Goal: Task Accomplishment & Management: Manage account settings

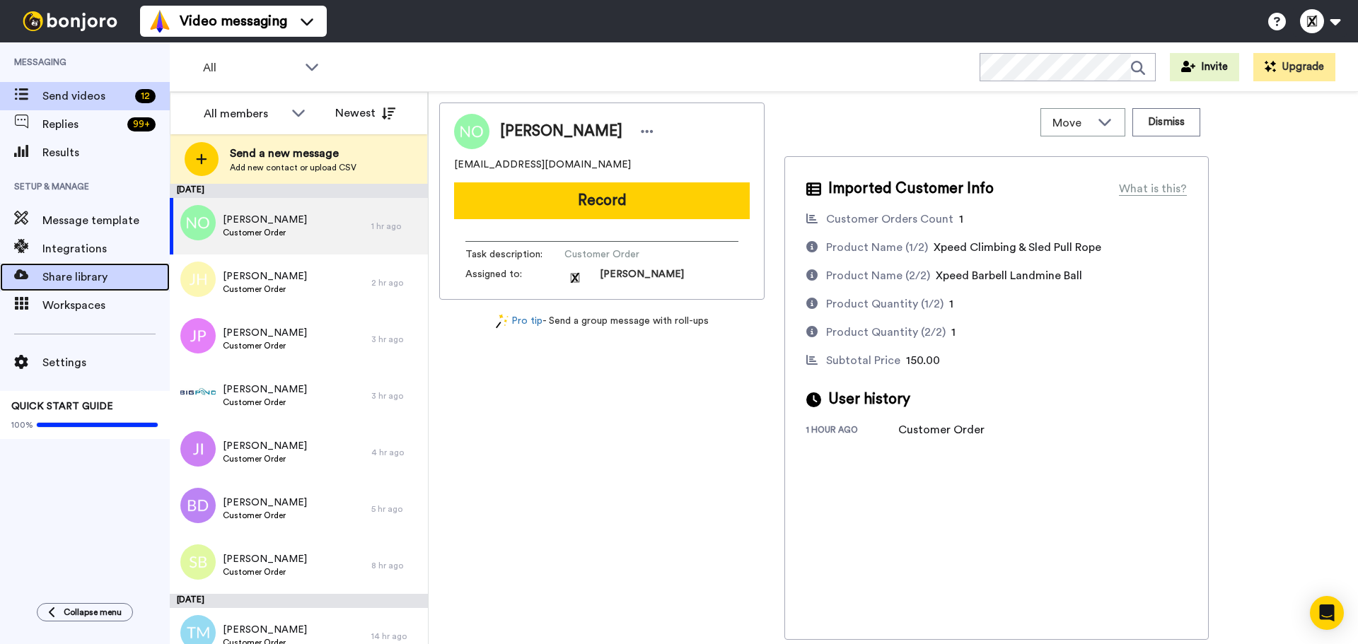
click at [91, 283] on span "Share library" at bounding box center [105, 277] width 127 height 17
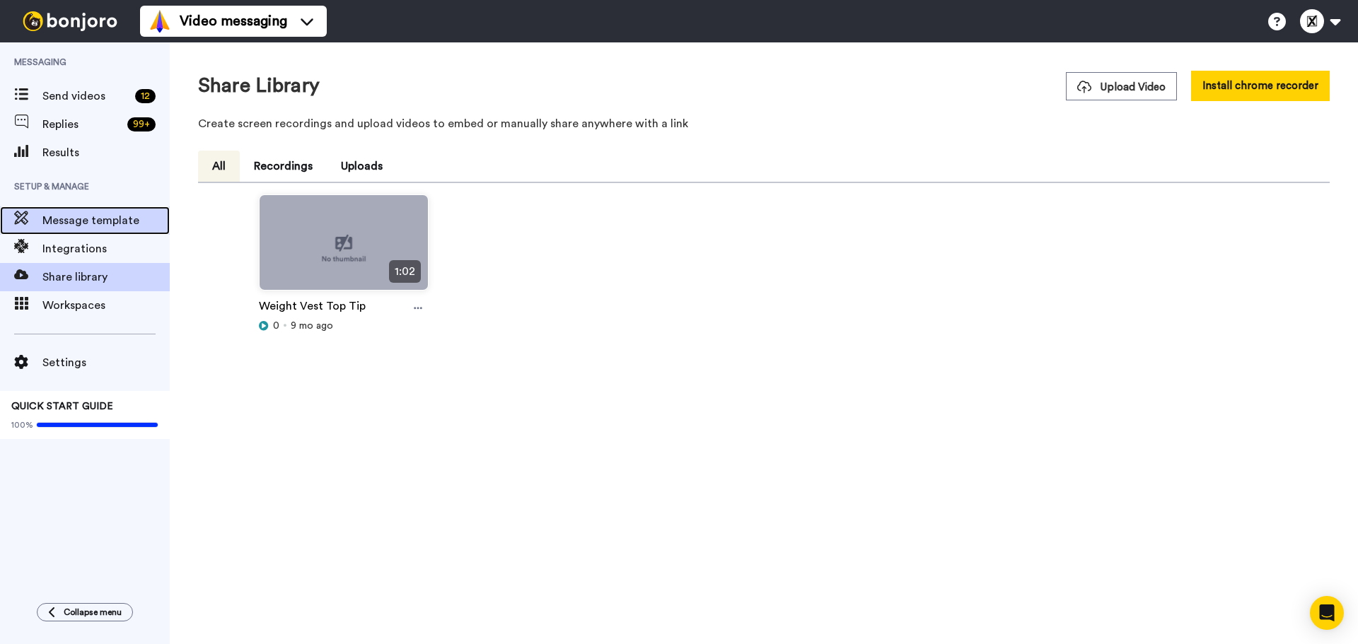
click at [100, 224] on span "Message template" at bounding box center [105, 220] width 127 height 17
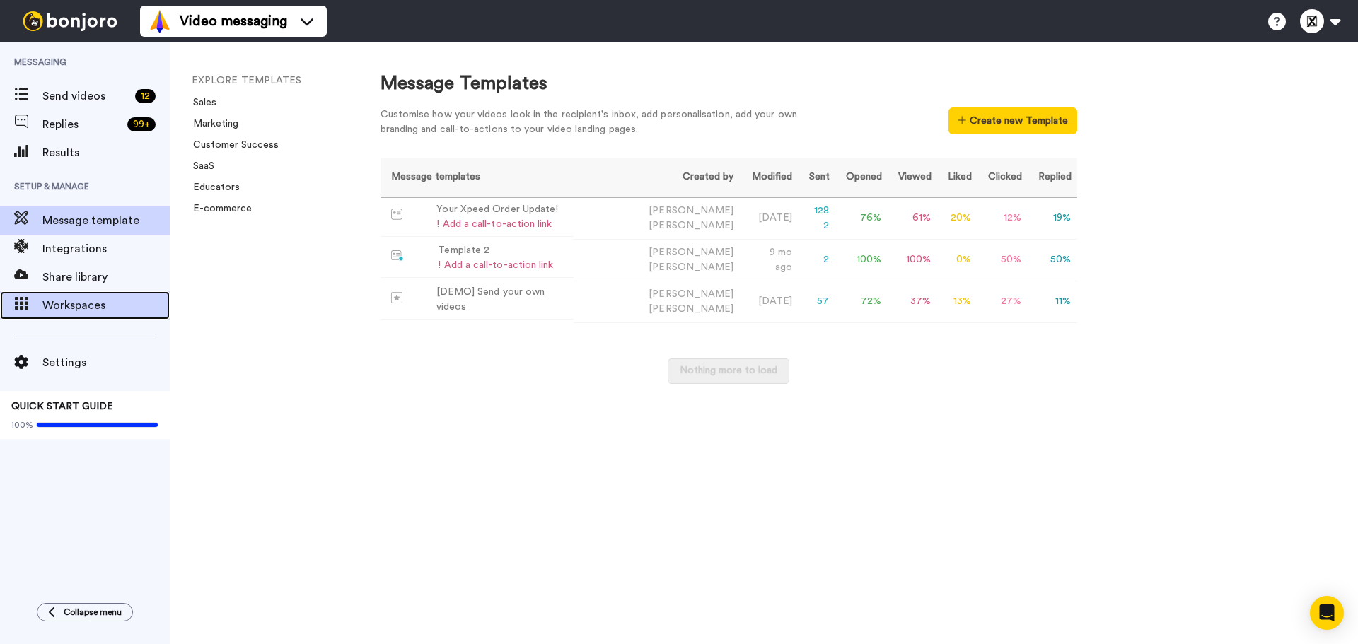
click at [80, 310] on span "Workspaces" at bounding box center [105, 305] width 127 height 17
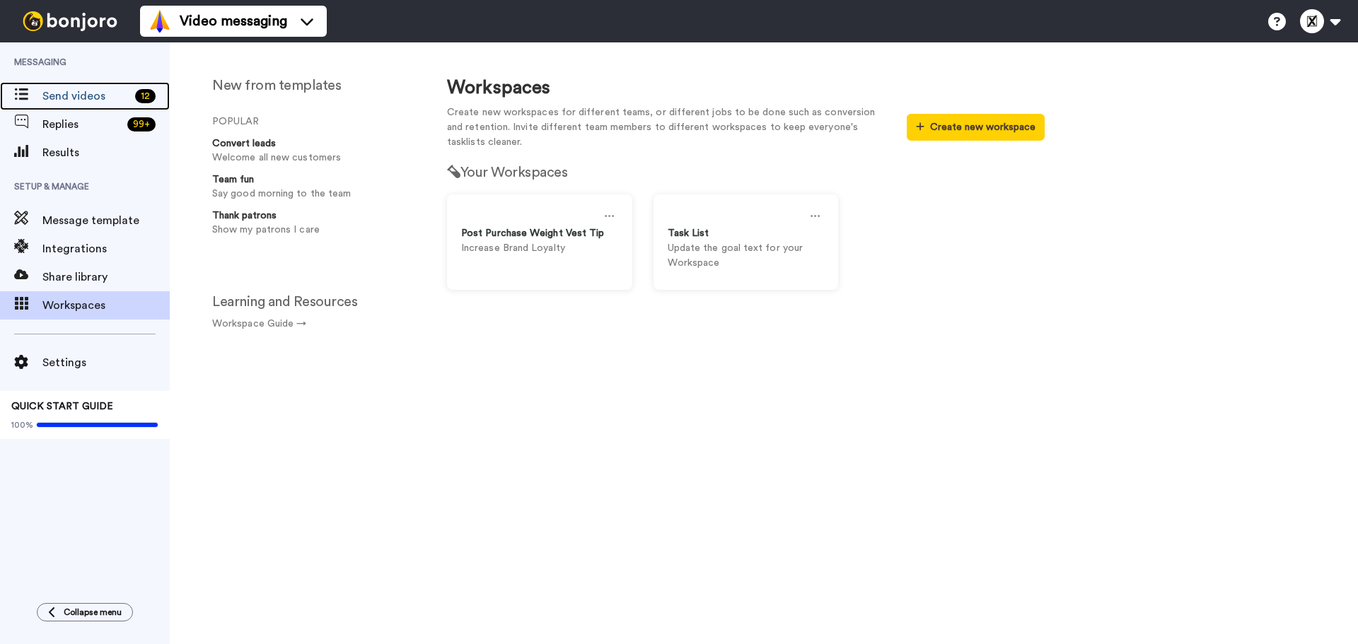
click at [75, 87] on div "Send videos 12" at bounding box center [85, 96] width 170 height 28
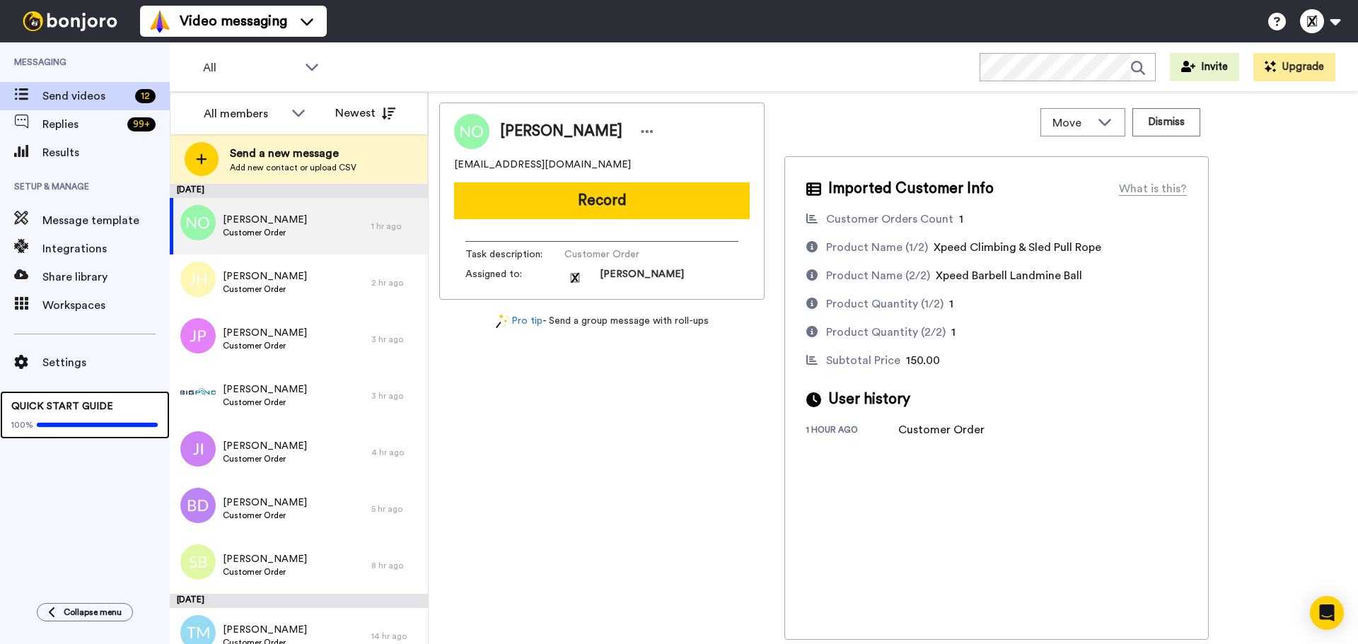
click at [106, 404] on span "QUICK START GUIDE" at bounding box center [62, 407] width 102 height 10
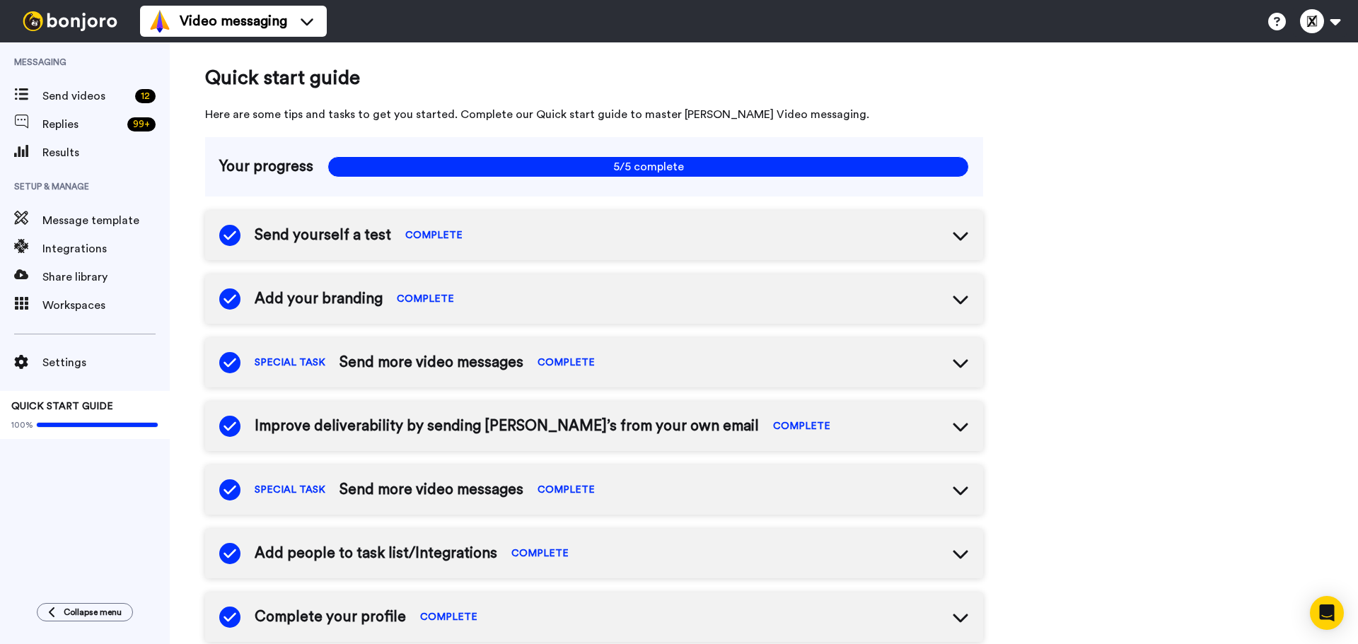
click at [440, 363] on span "Send more video messages" at bounding box center [432, 362] width 184 height 21
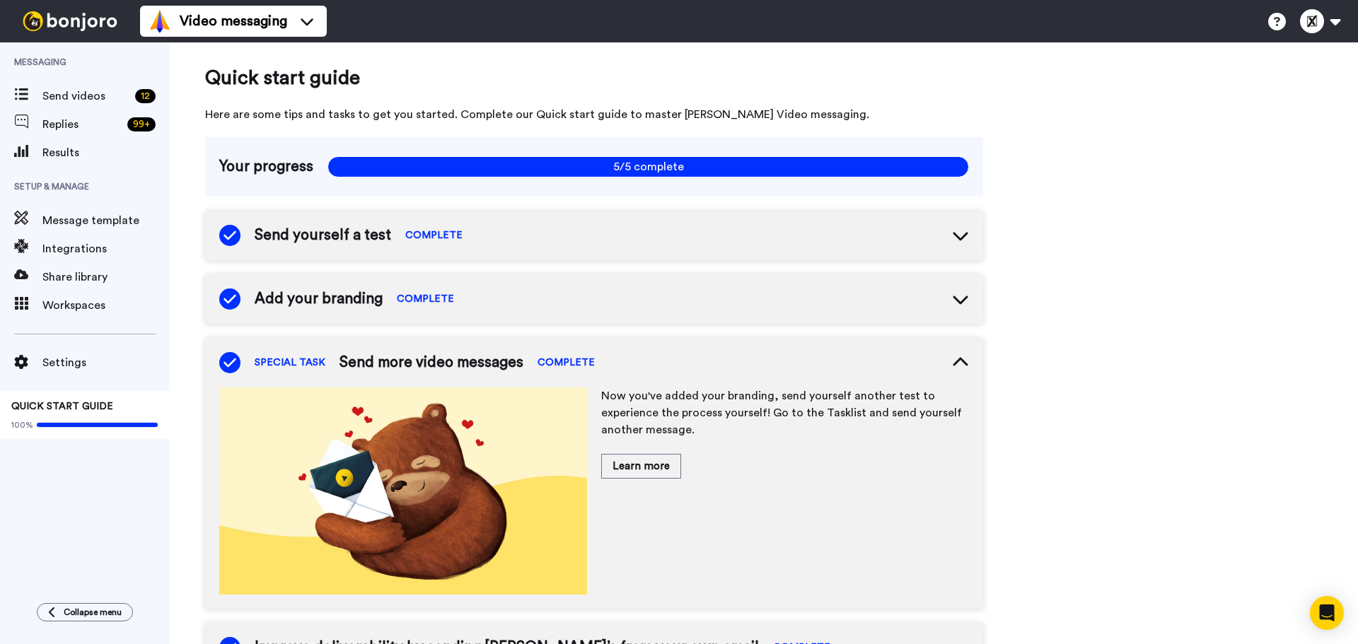
click at [440, 363] on span "Send more video messages" at bounding box center [432, 362] width 184 height 21
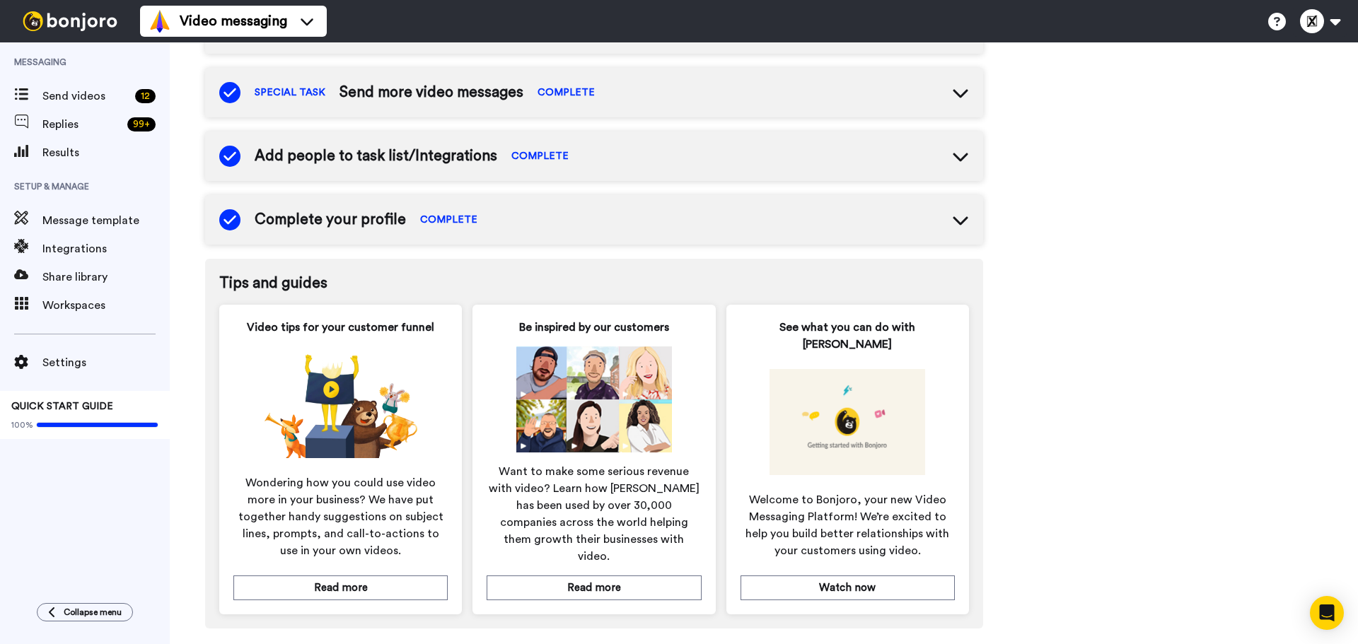
scroll to position [400, 0]
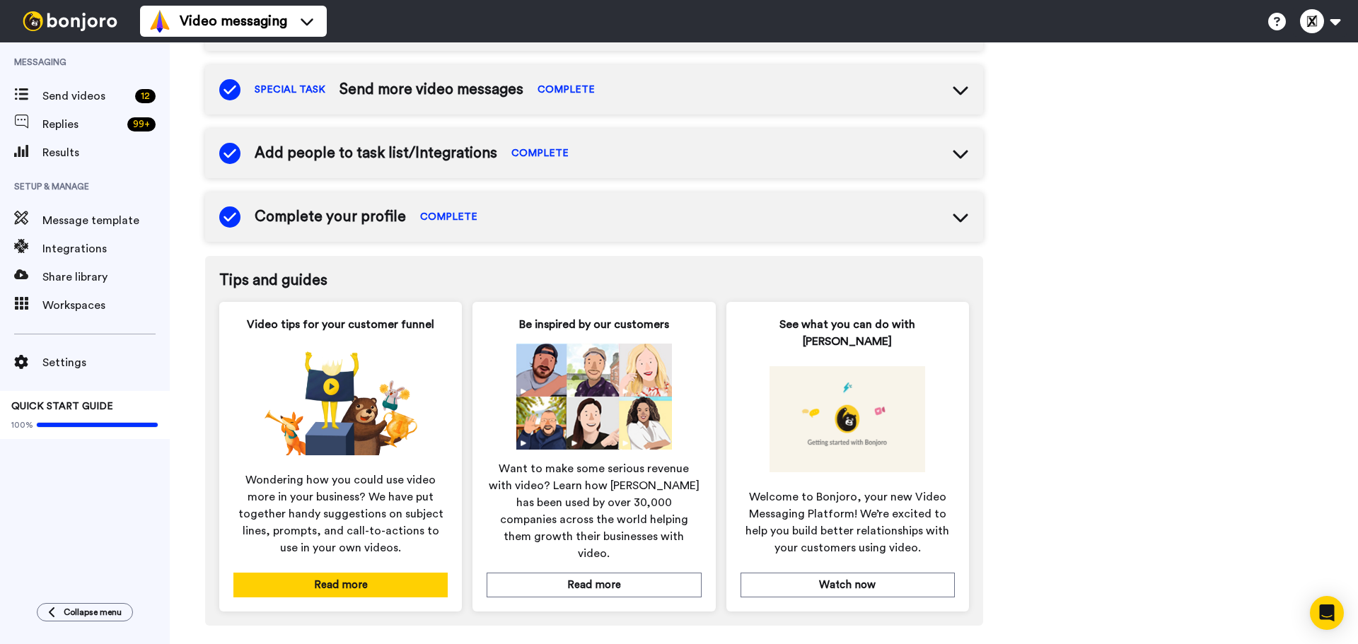
click at [378, 573] on button "Read more" at bounding box center [340, 585] width 214 height 25
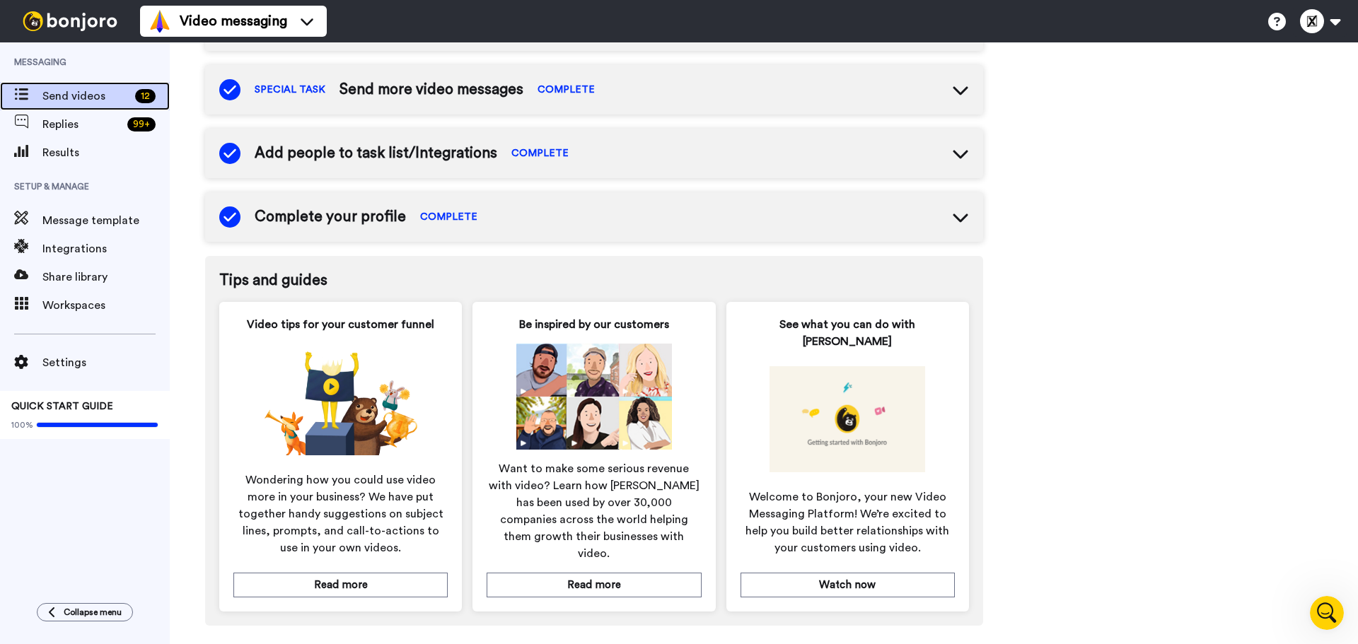
click at [95, 95] on span "Send videos" at bounding box center [85, 96] width 87 height 17
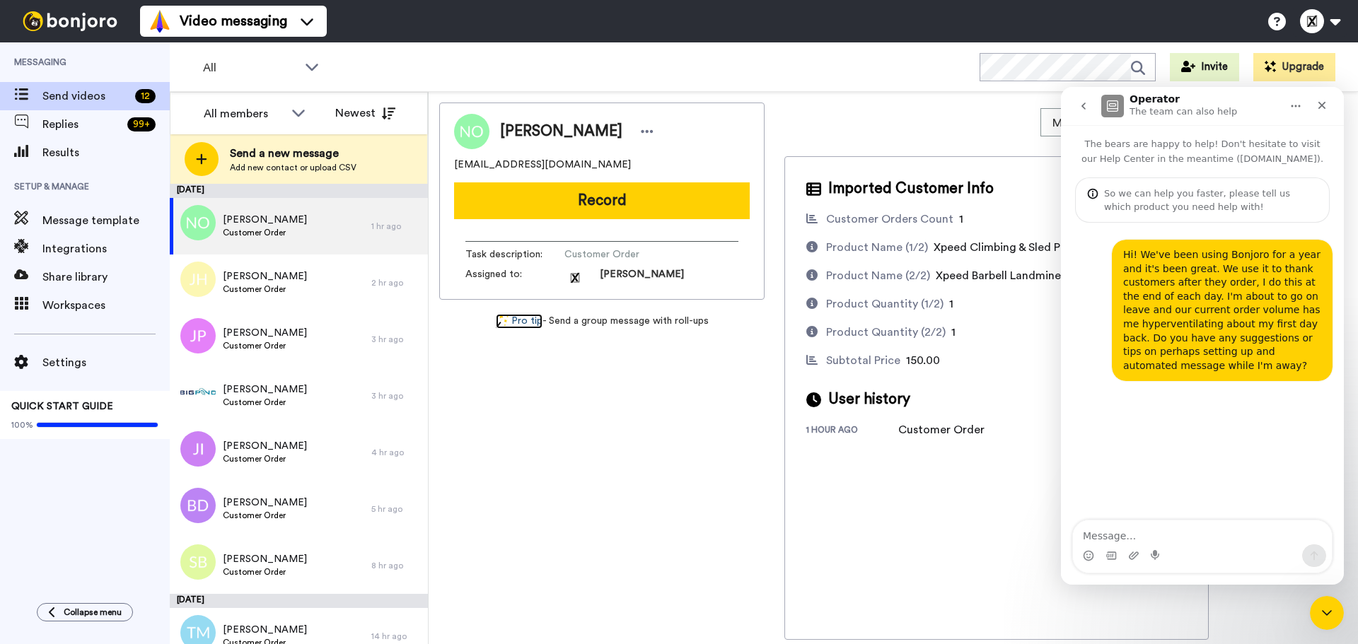
click at [535, 327] on link "Pro tip" at bounding box center [519, 321] width 47 height 15
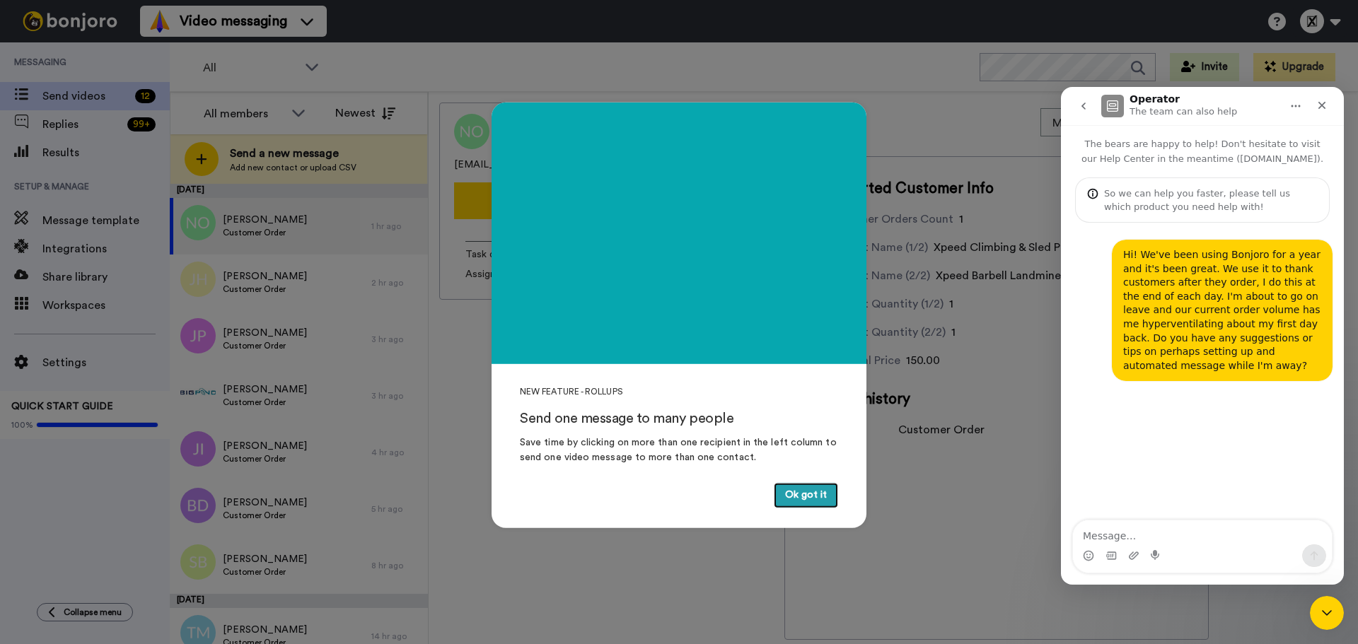
click at [804, 489] on button "Ok got it" at bounding box center [806, 495] width 64 height 25
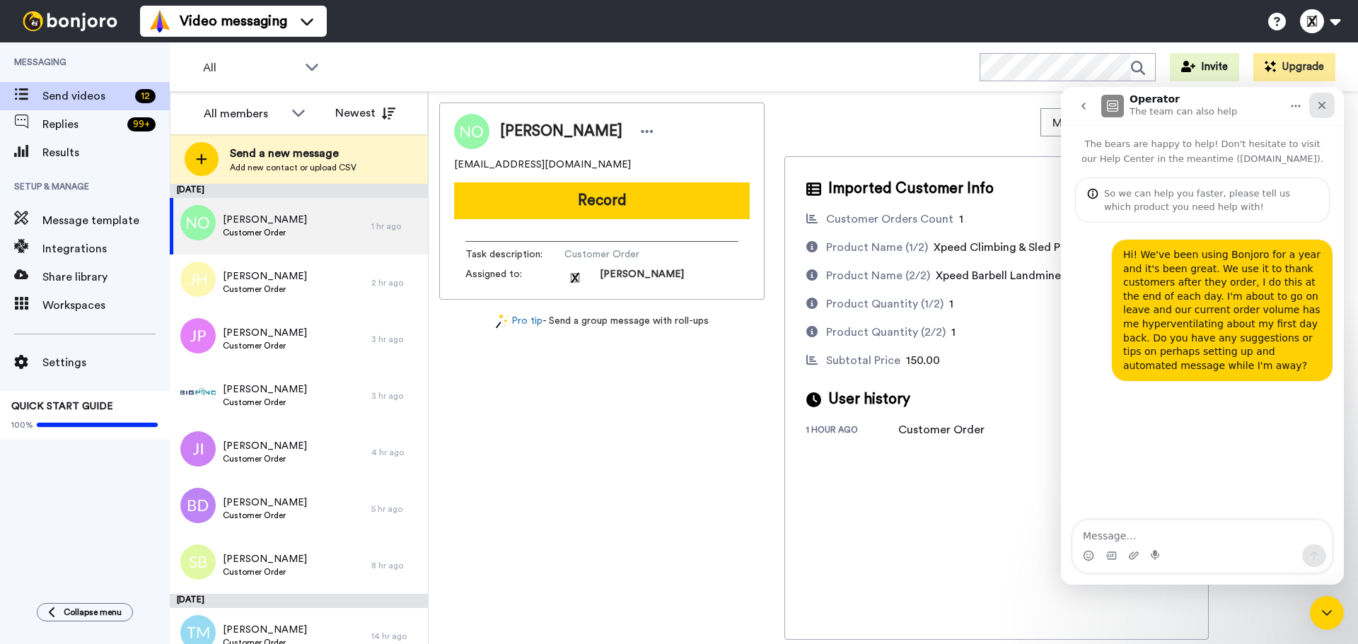
click at [1333, 114] on div "Close" at bounding box center [1321, 105] width 25 height 25
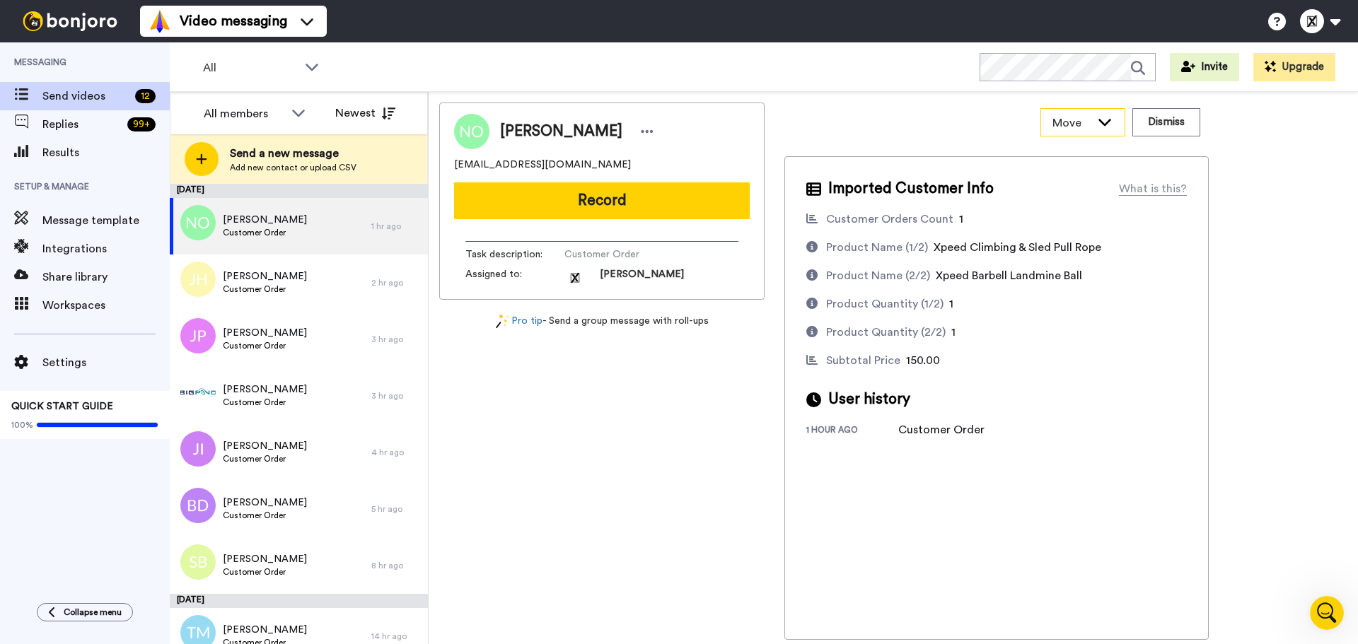
click at [1106, 113] on div "Move" at bounding box center [1082, 122] width 83 height 27
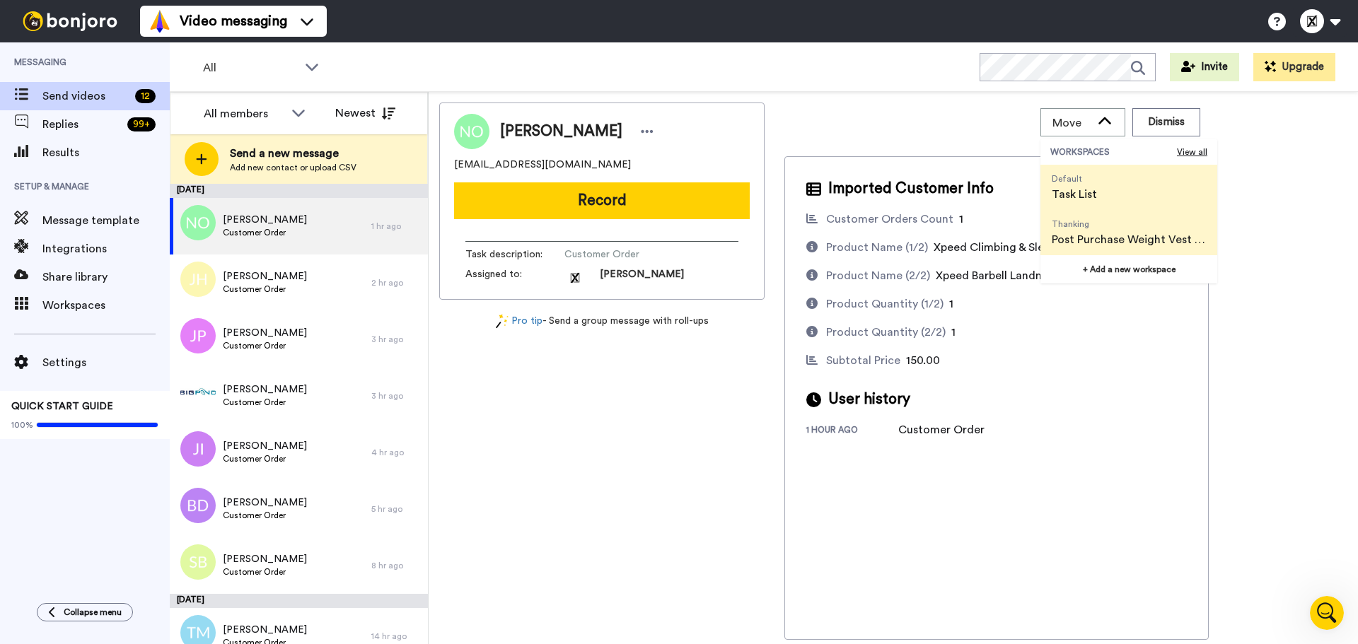
click at [1106, 244] on span "Post Purchase Weight Vest Tip" at bounding box center [1129, 239] width 154 height 17
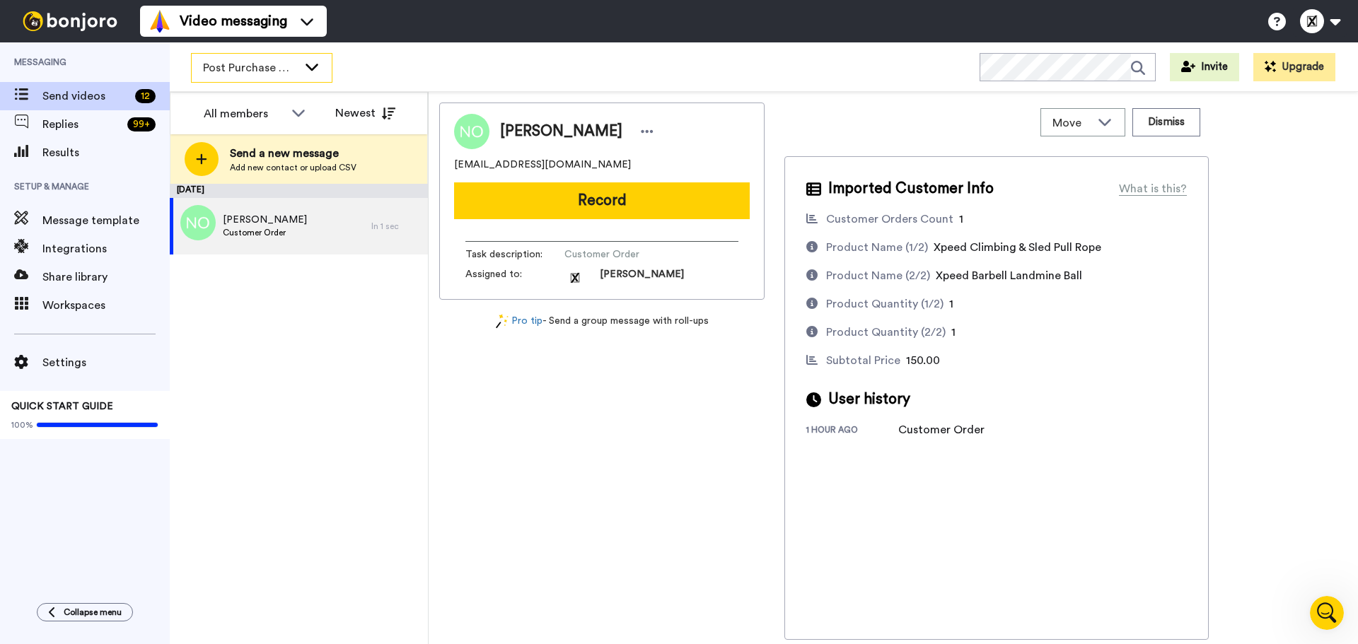
click at [291, 66] on span "Post Purchase Weight Vest Tip" at bounding box center [250, 67] width 95 height 17
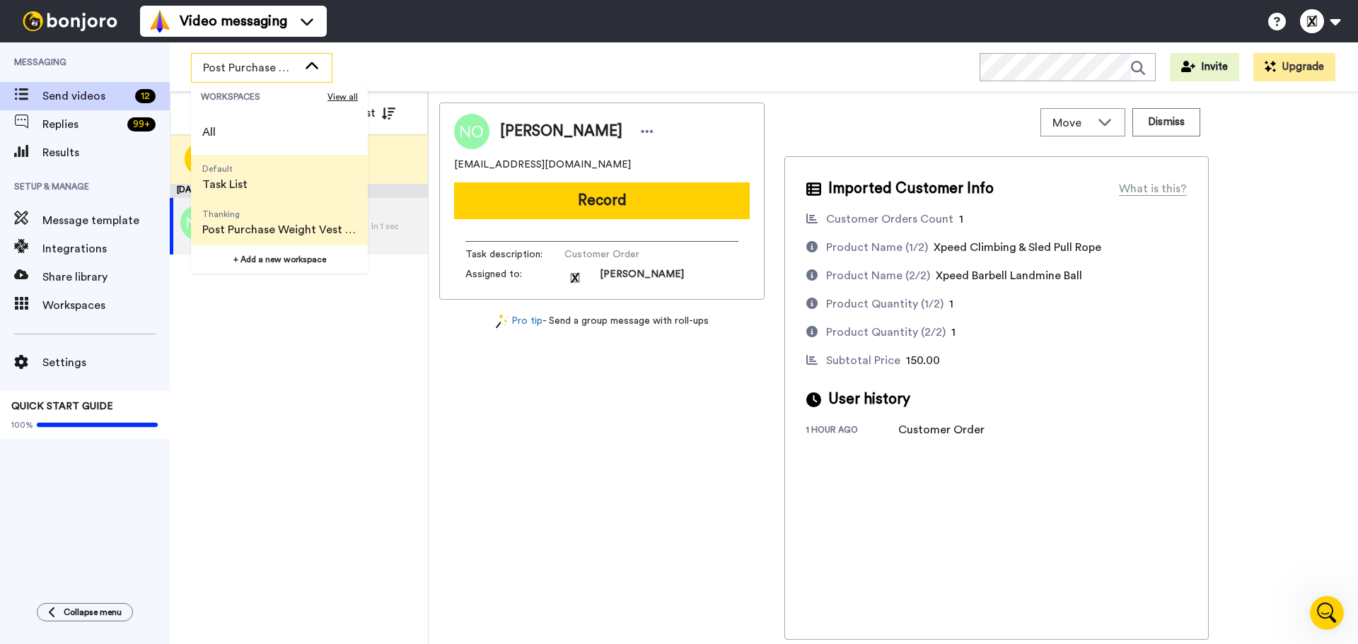
click at [248, 185] on span "Default Task List" at bounding box center [225, 177] width 68 height 45
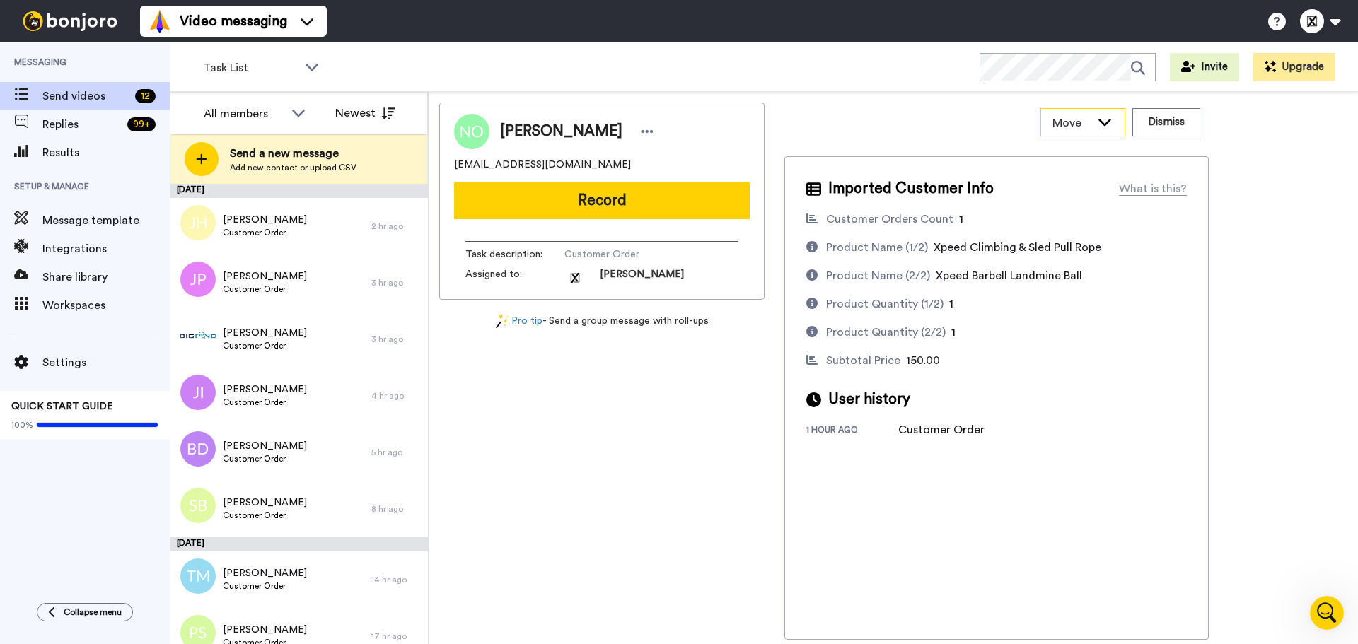
click at [1067, 120] on span "Move" at bounding box center [1071, 123] width 38 height 17
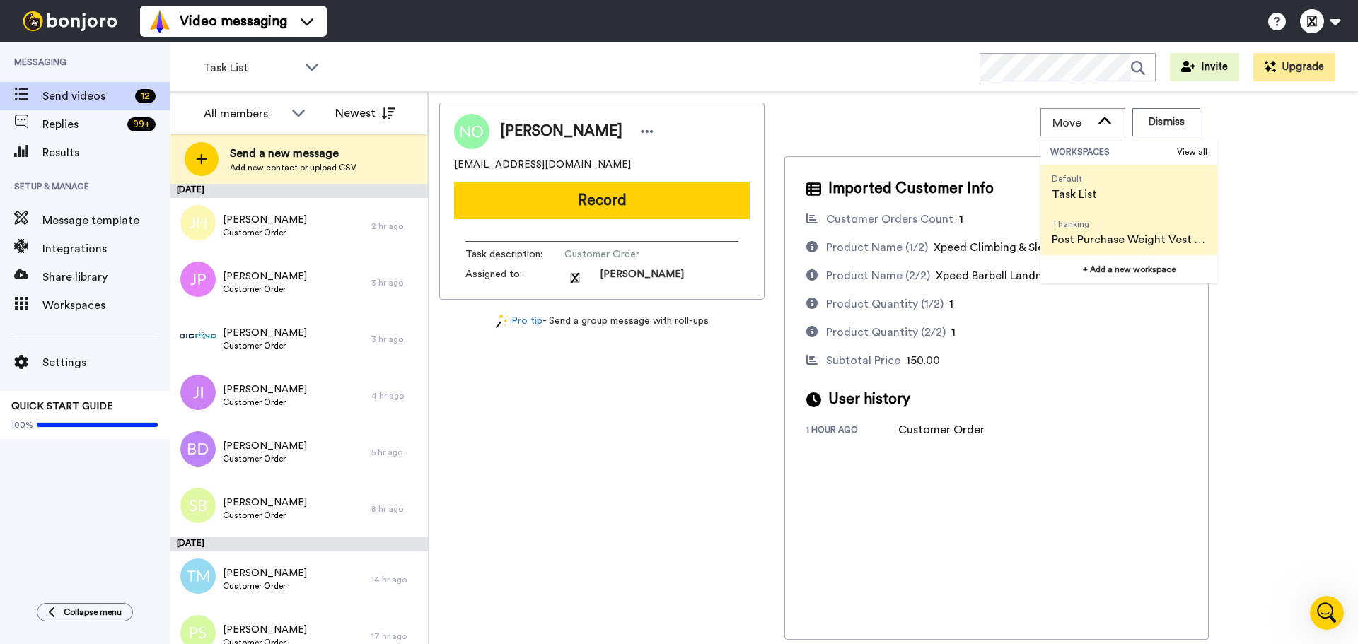
click at [1077, 178] on span "Default" at bounding box center [1074, 178] width 45 height 11
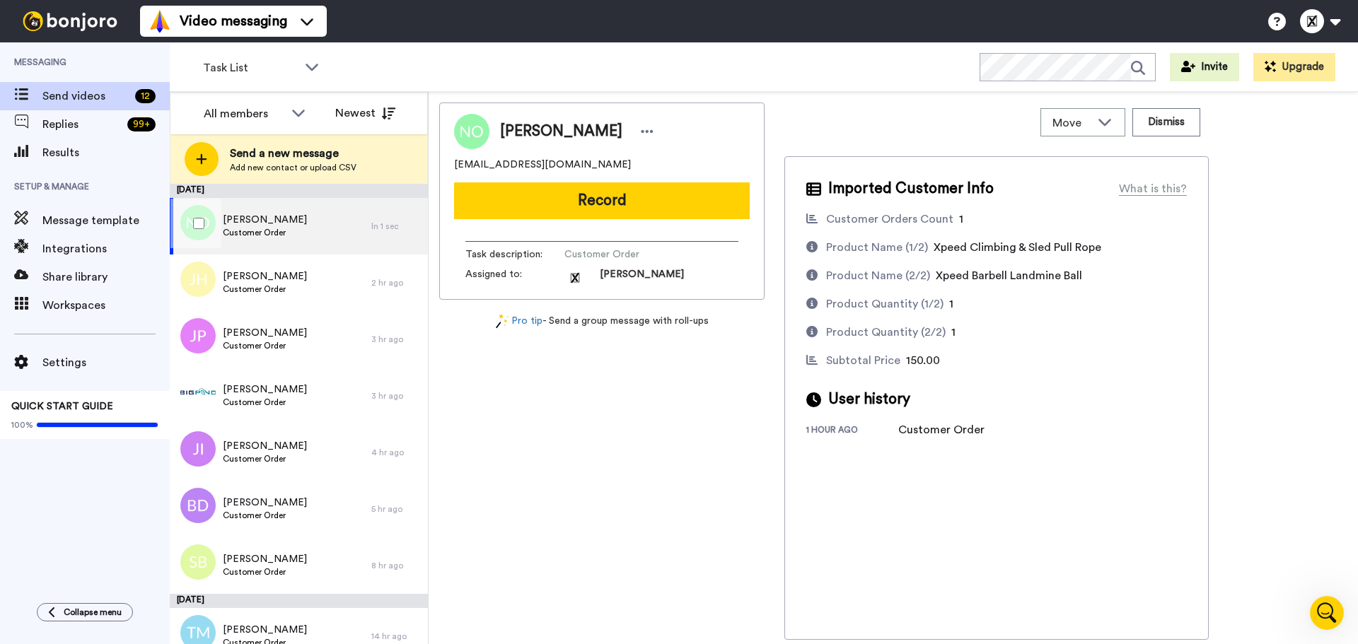
click at [290, 238] on div "Nicholas O'Brien Customer Order" at bounding box center [265, 226] width 84 height 27
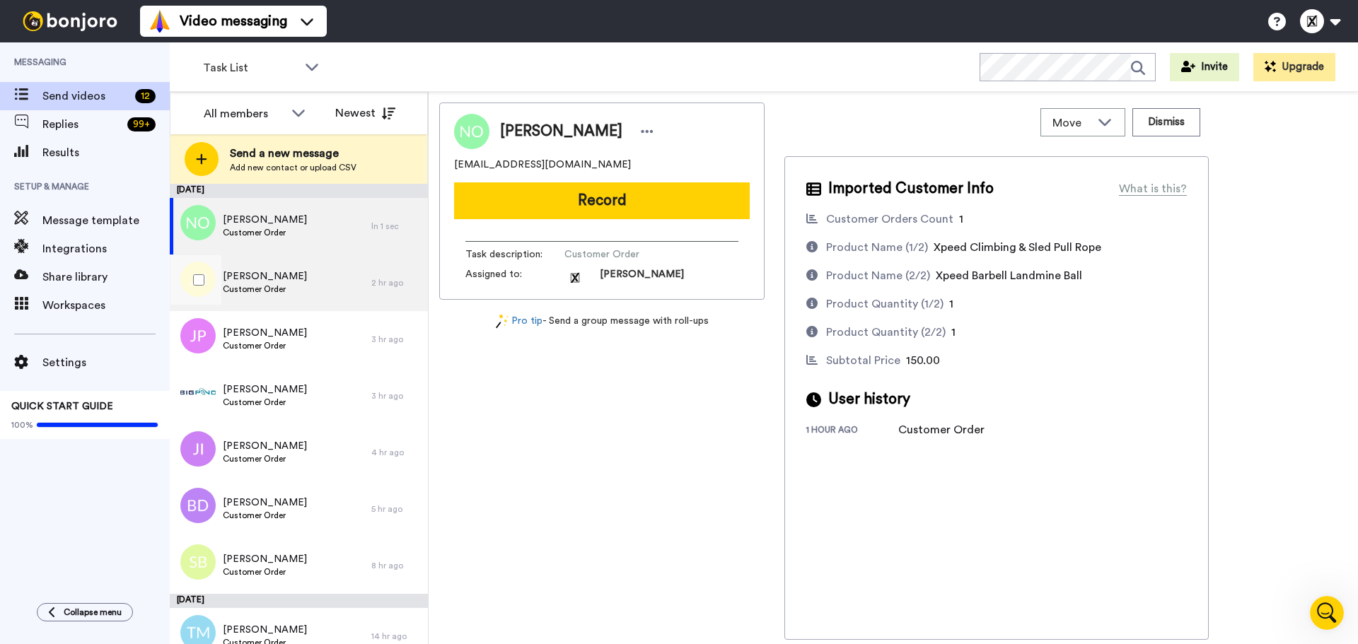
click at [291, 277] on div "James Harris Customer Order" at bounding box center [271, 283] width 202 height 57
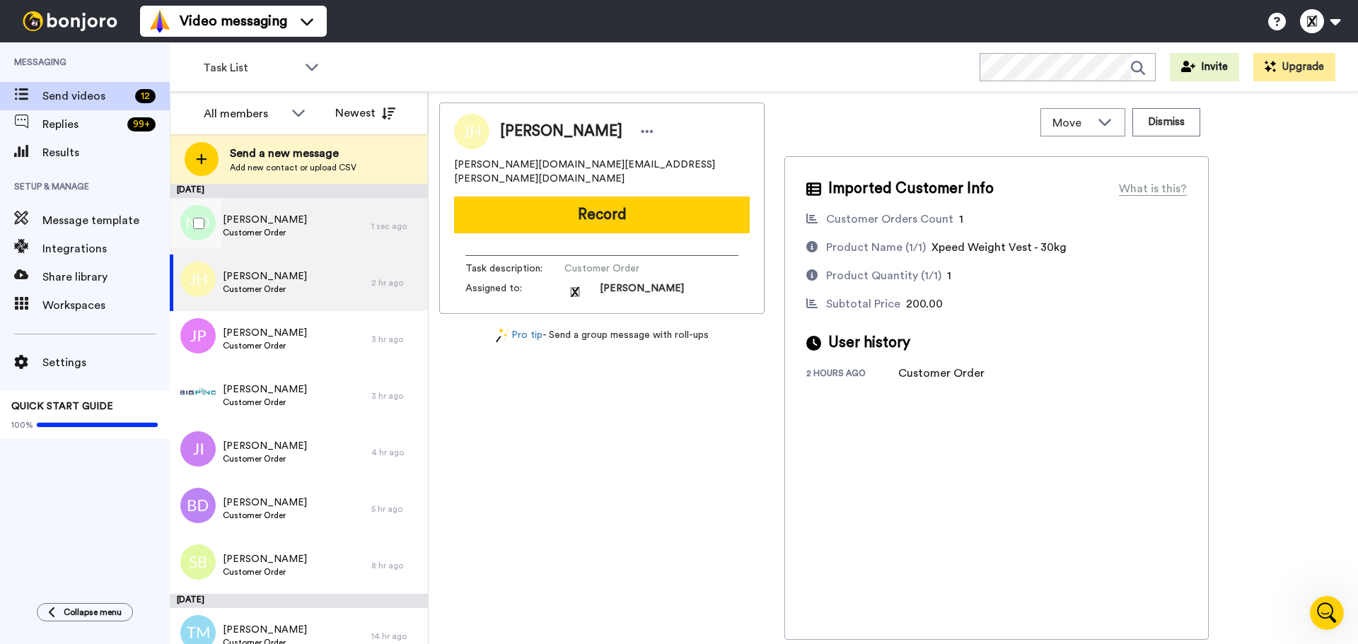
click at [325, 229] on div "Nicholas O'Brien Customer Order" at bounding box center [271, 226] width 202 height 57
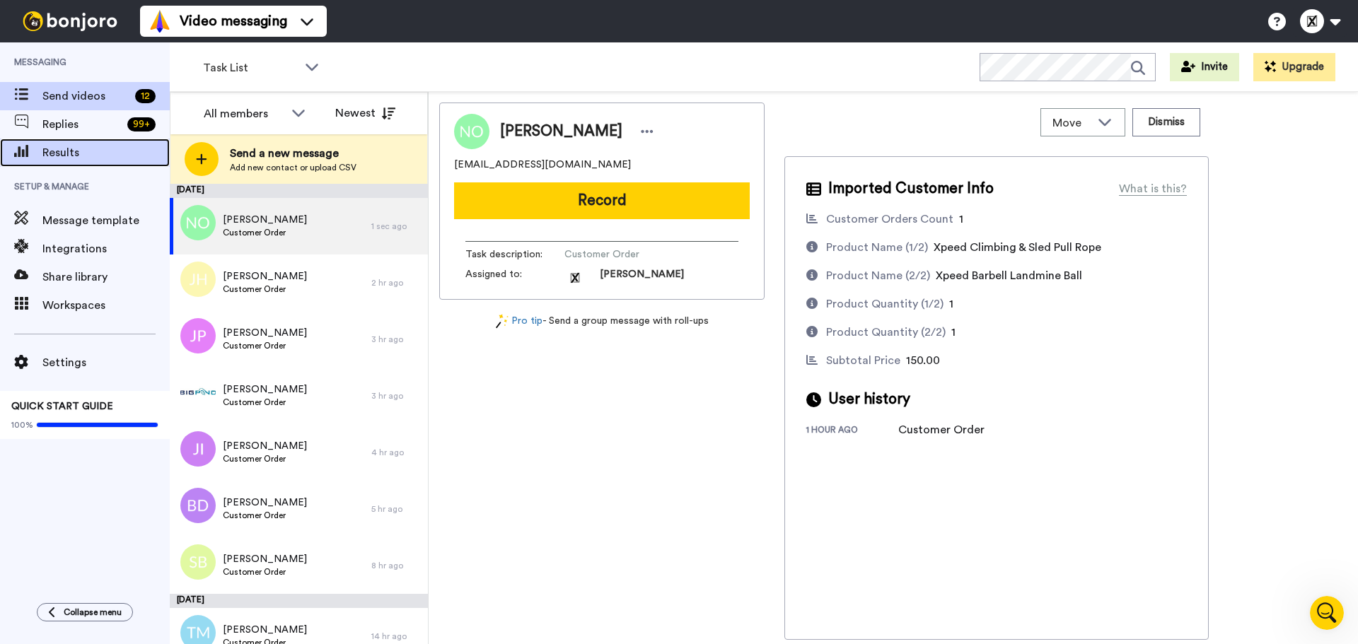
click at [64, 149] on span "Results" at bounding box center [105, 152] width 127 height 17
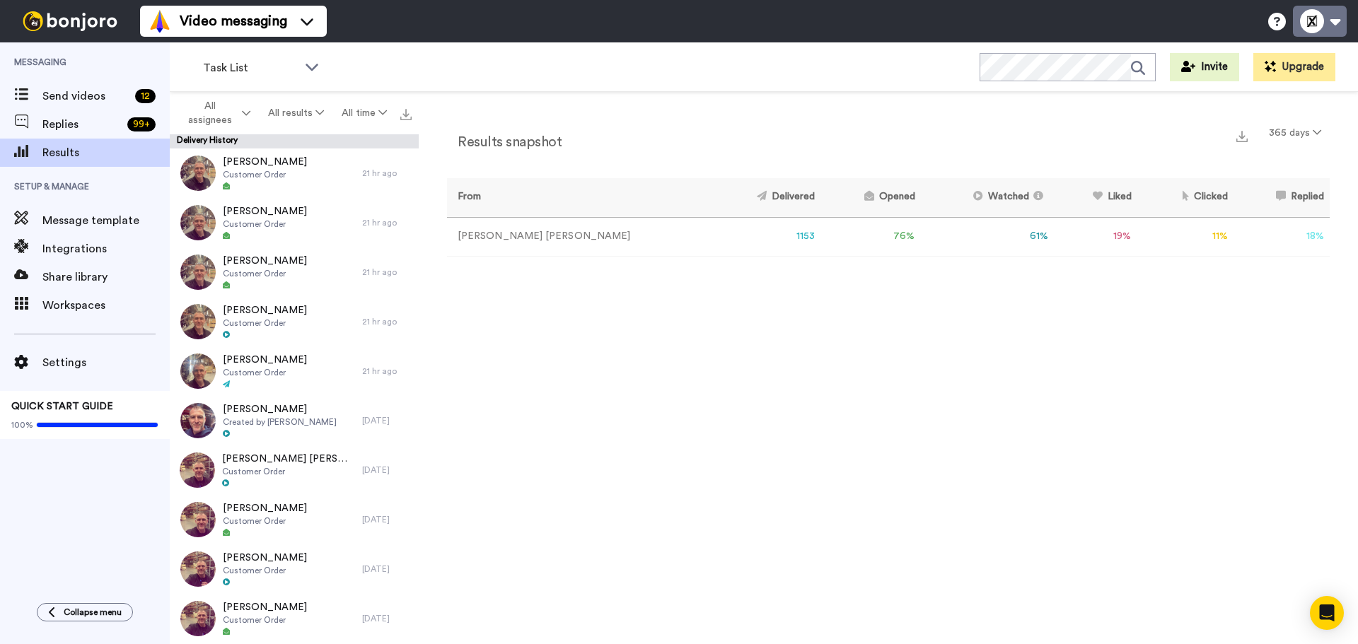
click at [1321, 15] on button at bounding box center [1320, 21] width 54 height 31
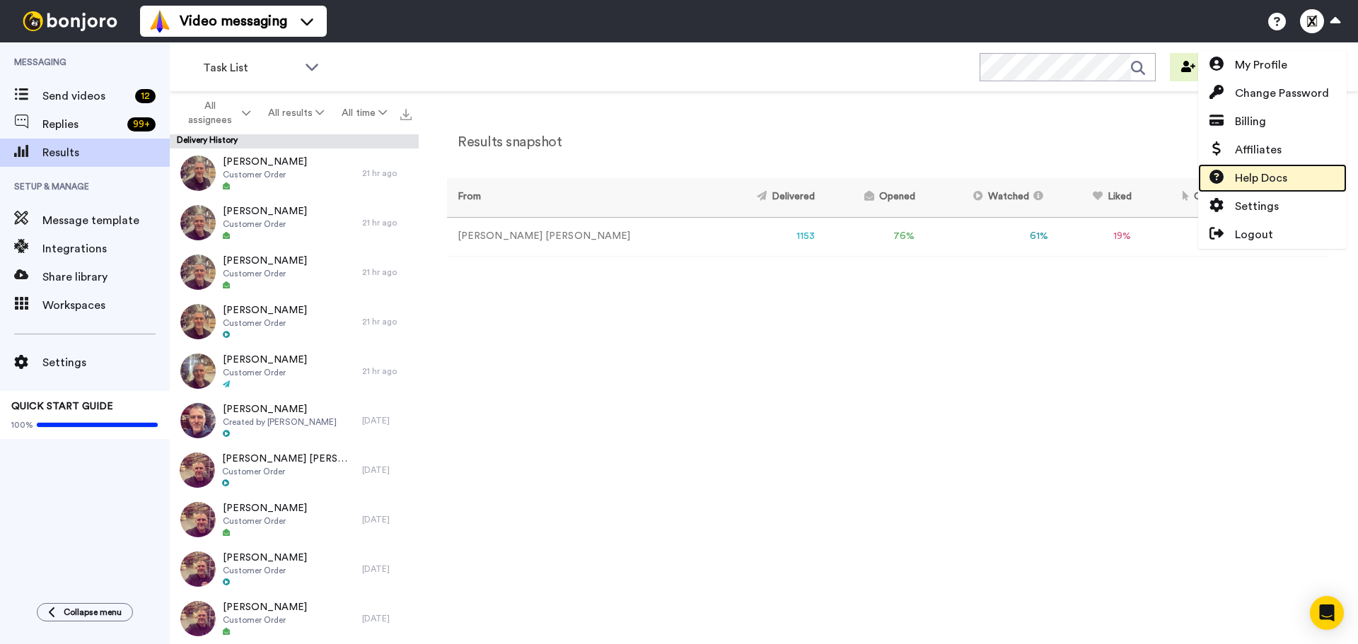
click at [1227, 173] on span at bounding box center [1216, 178] width 37 height 17
click at [1094, 139] on div "Results snapshot 365 days" at bounding box center [888, 138] width 883 height 37
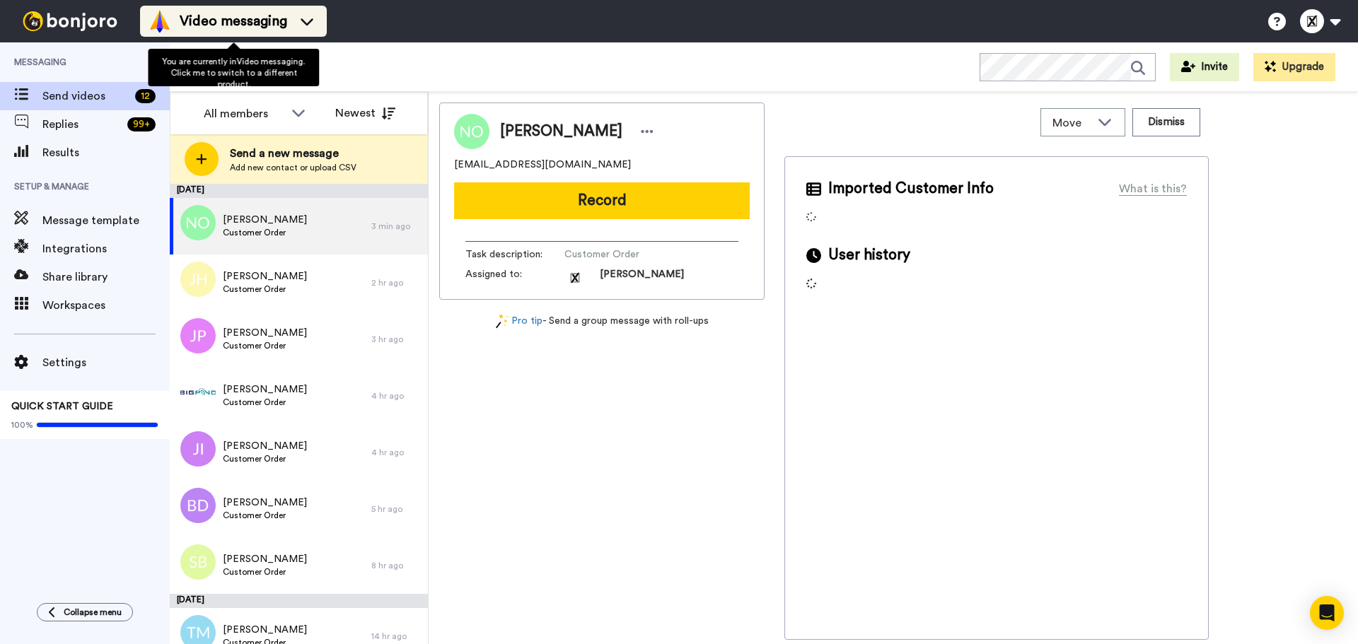
click at [291, 8] on li "Video messaging" at bounding box center [233, 21] width 187 height 31
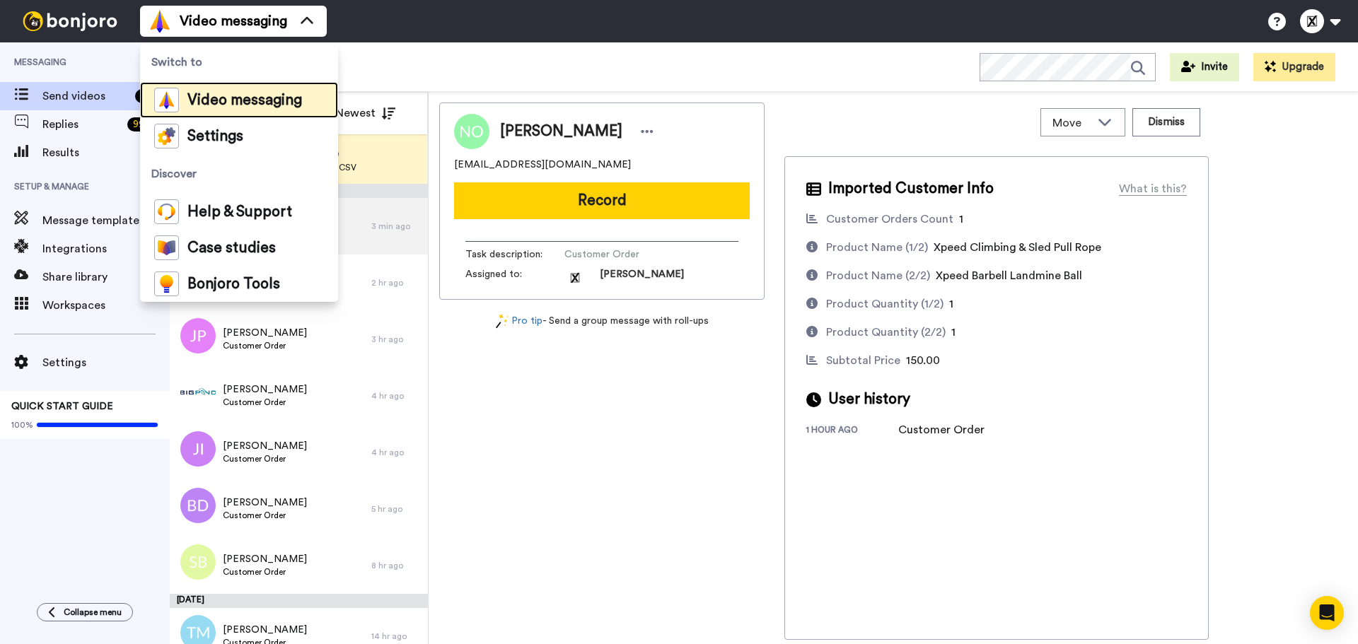
click at [275, 103] on span "Video messaging" at bounding box center [244, 100] width 115 height 14
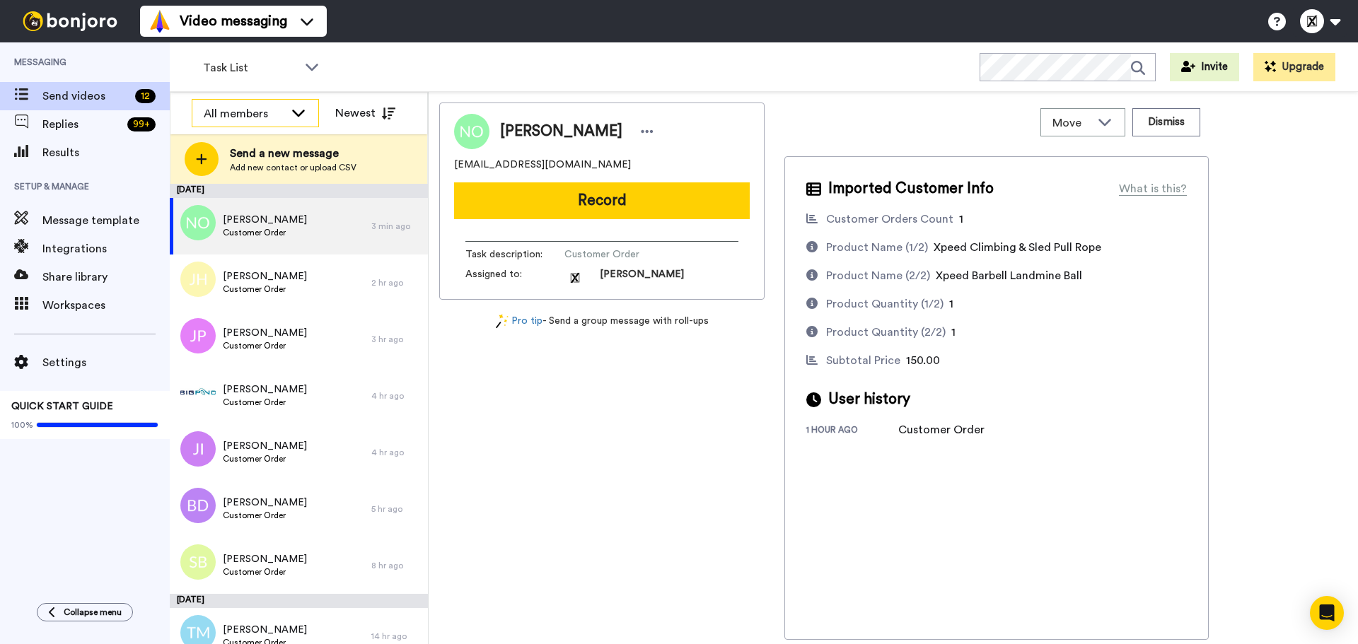
click at [267, 112] on div "All members" at bounding box center [244, 113] width 81 height 17
click at [340, 112] on button "Newest" at bounding box center [365, 113] width 81 height 28
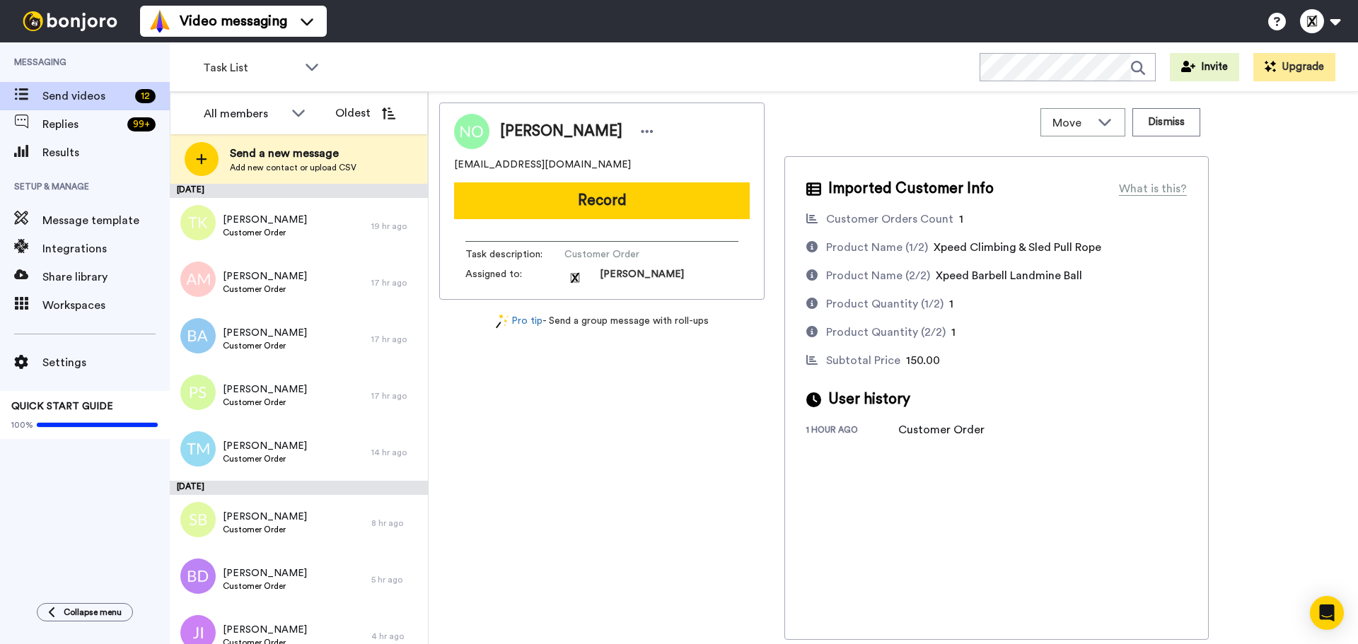
click at [340, 112] on button "Oldest" at bounding box center [365, 113] width 81 height 28
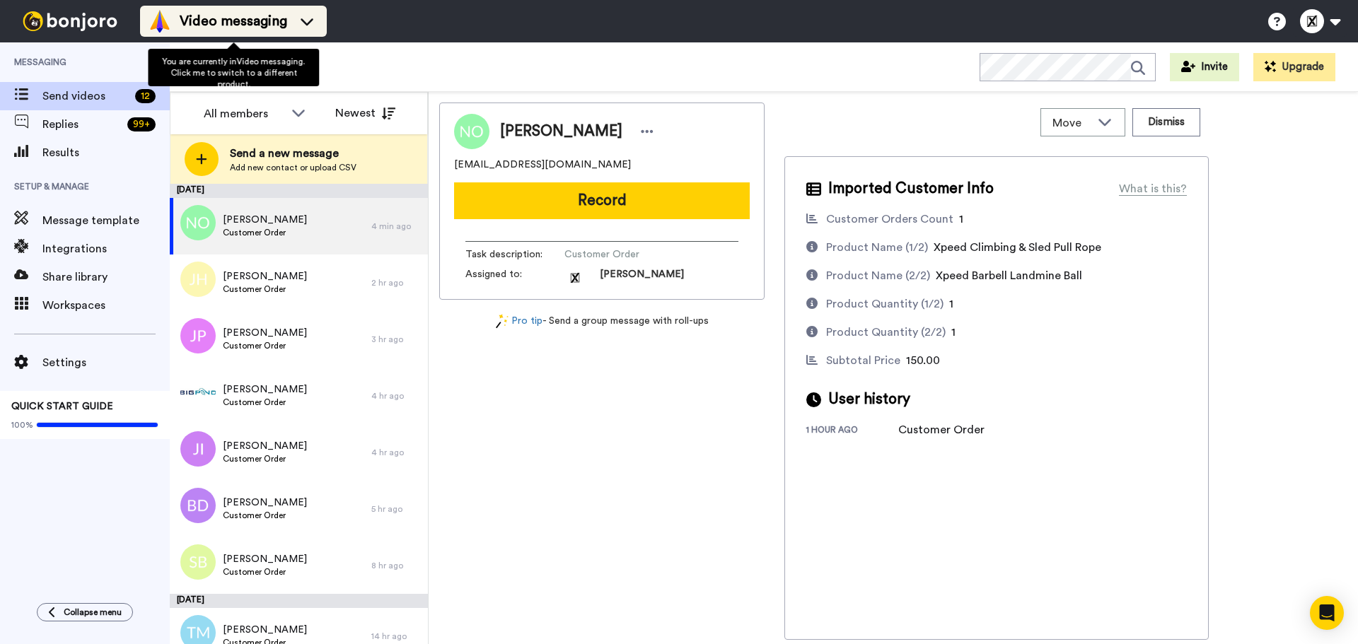
click at [306, 28] on div "Video messaging" at bounding box center [234, 21] width 170 height 23
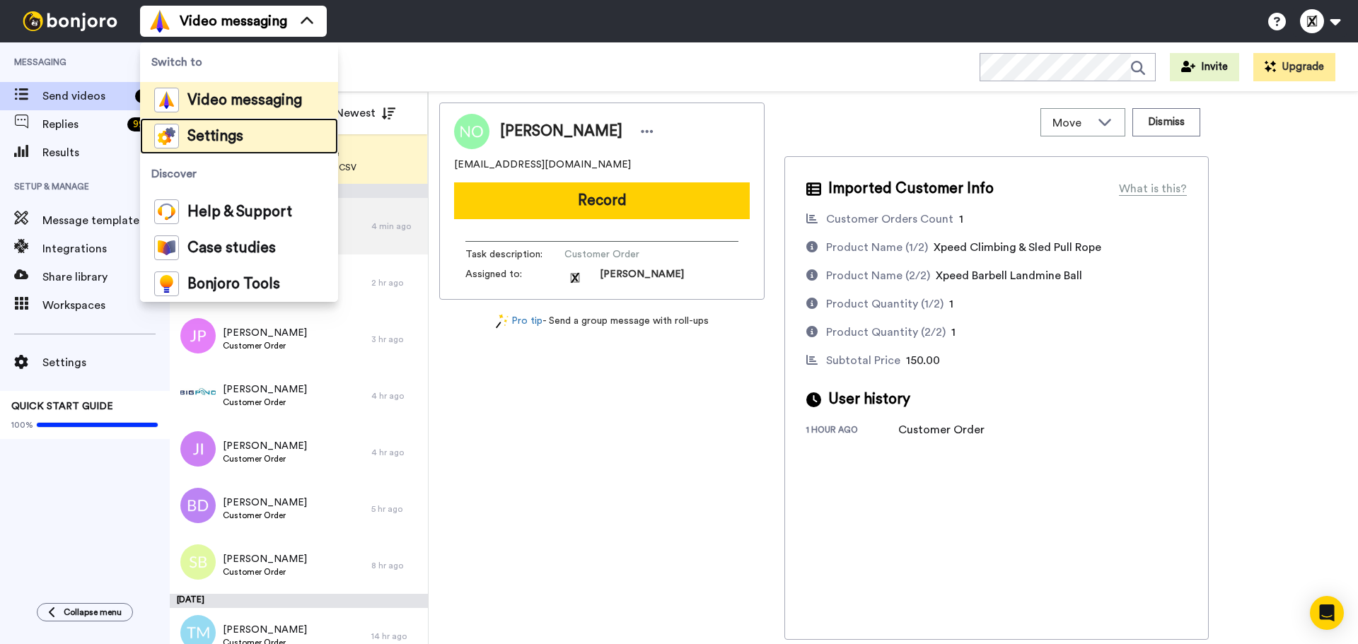
click at [234, 131] on span "Settings" at bounding box center [215, 136] width 56 height 14
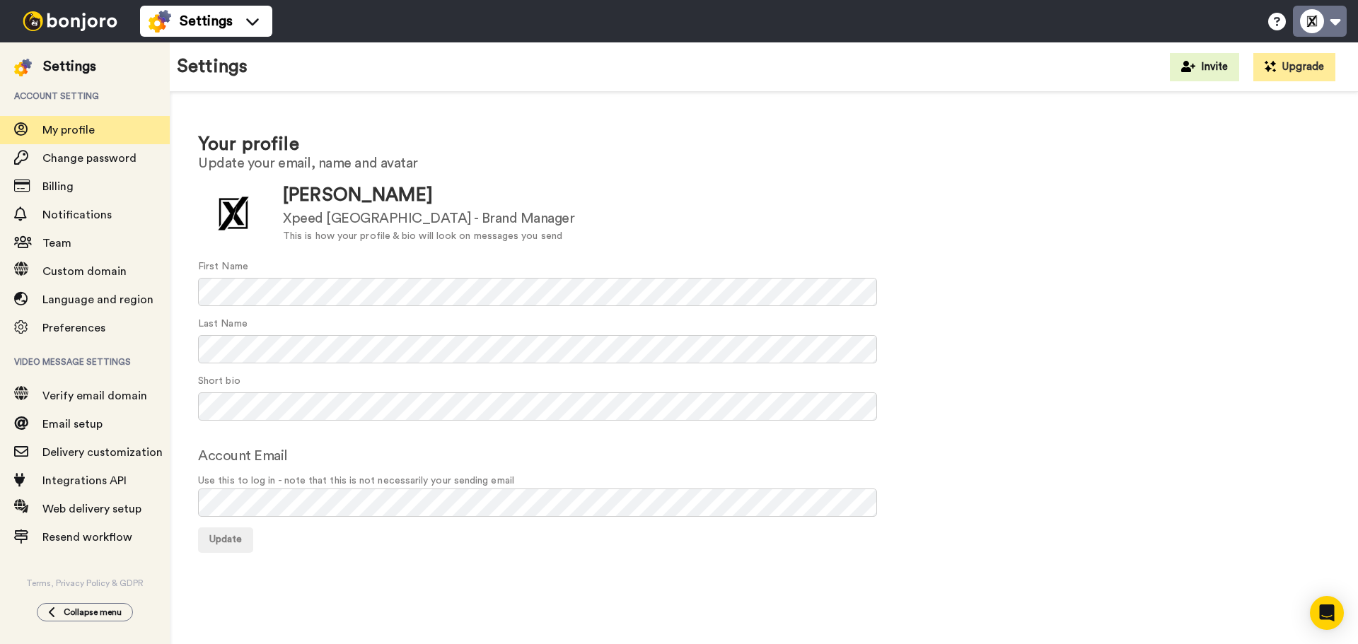
click at [1338, 35] on button at bounding box center [1320, 21] width 54 height 31
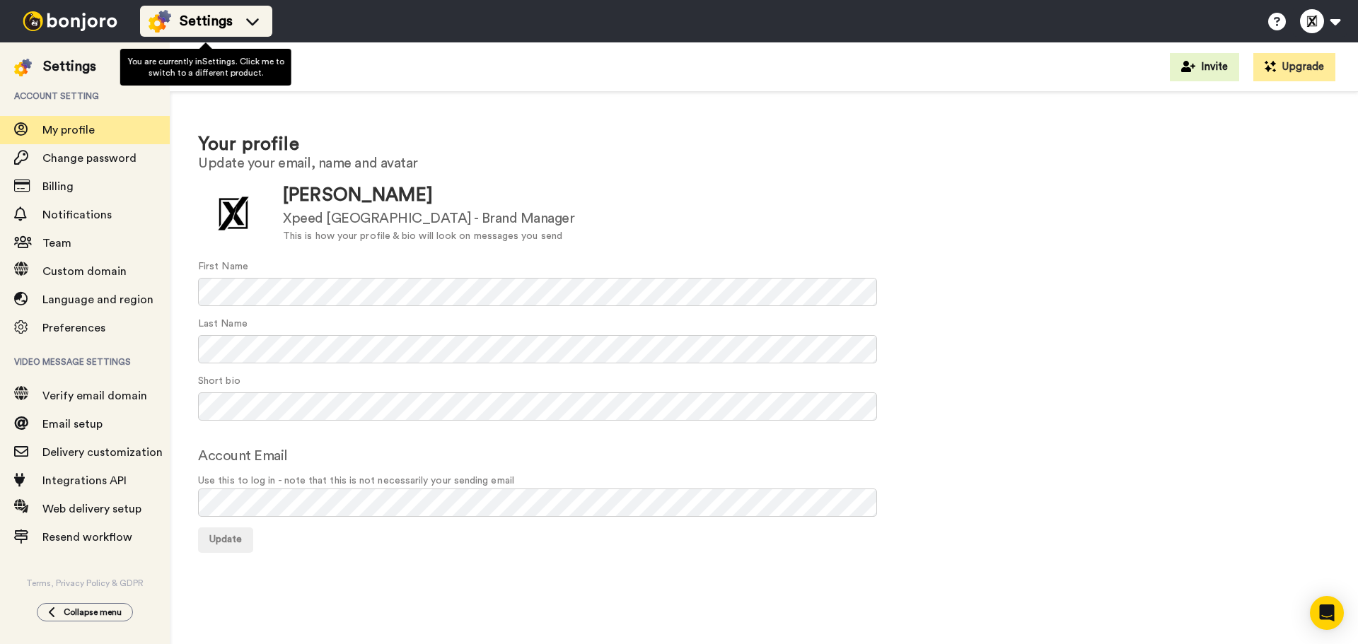
click at [265, 31] on li "Settings" at bounding box center [206, 21] width 132 height 31
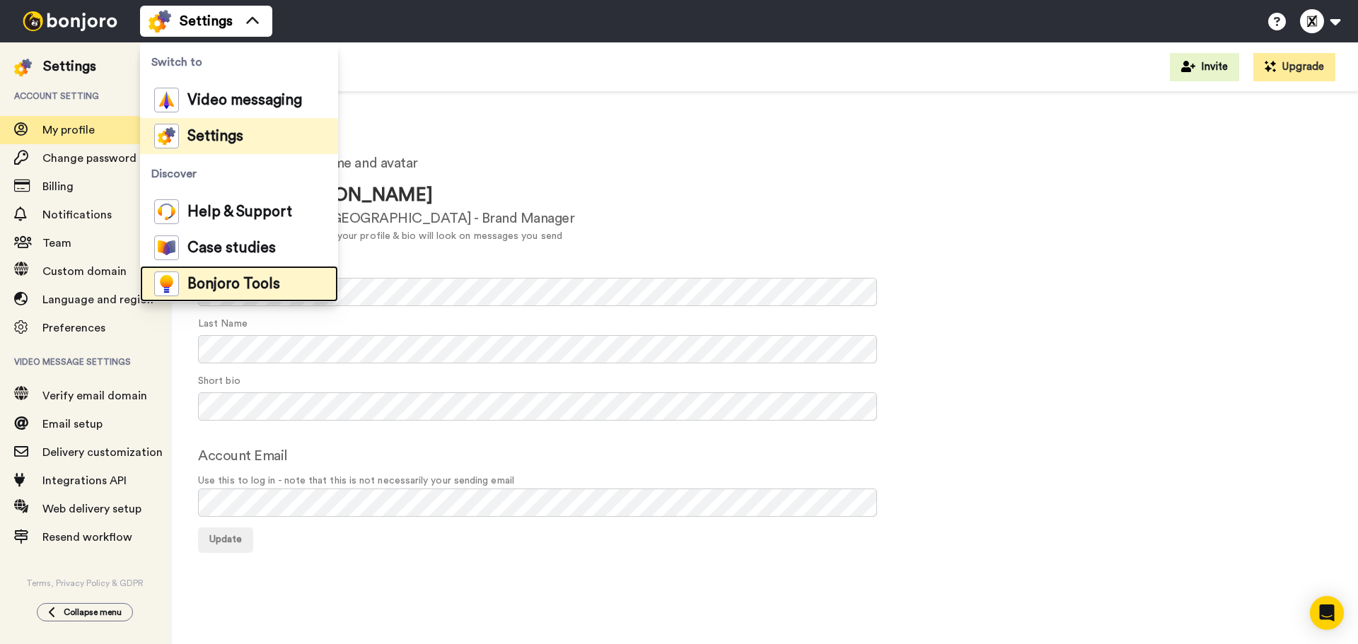
click at [224, 285] on span "Bonjoro Tools" at bounding box center [233, 284] width 93 height 14
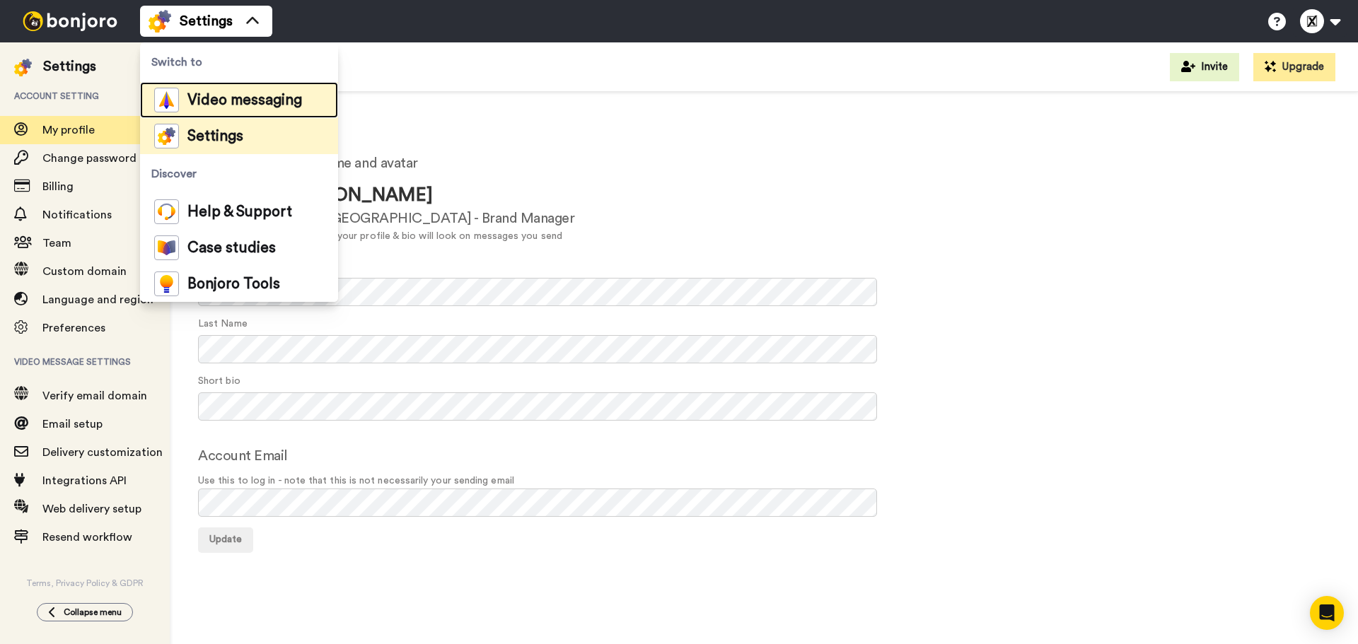
click at [190, 100] on span "Video messaging" at bounding box center [244, 100] width 115 height 14
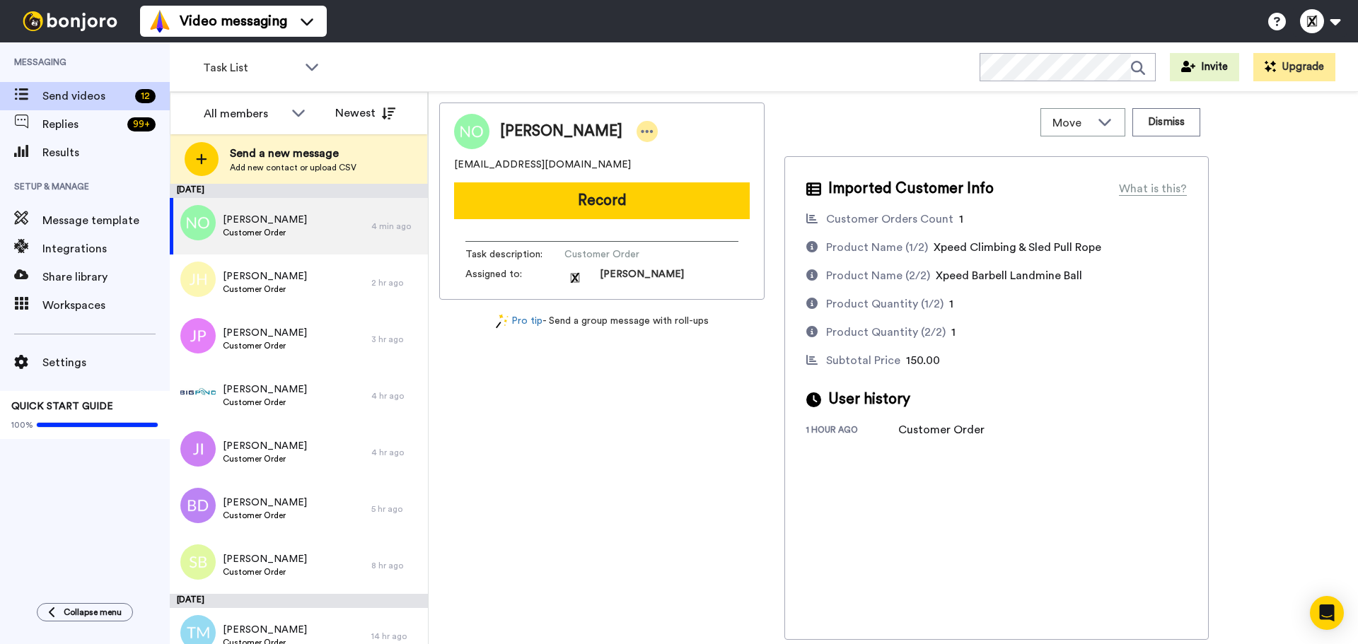
click at [641, 130] on icon at bounding box center [647, 131] width 13 height 14
click at [939, 141] on div "Move WORKSPACES View all Default Task List Thanking Post Purchase Weight Vest T…" at bounding box center [996, 123] width 424 height 40
click at [1320, 69] on button "Upgrade" at bounding box center [1294, 67] width 82 height 28
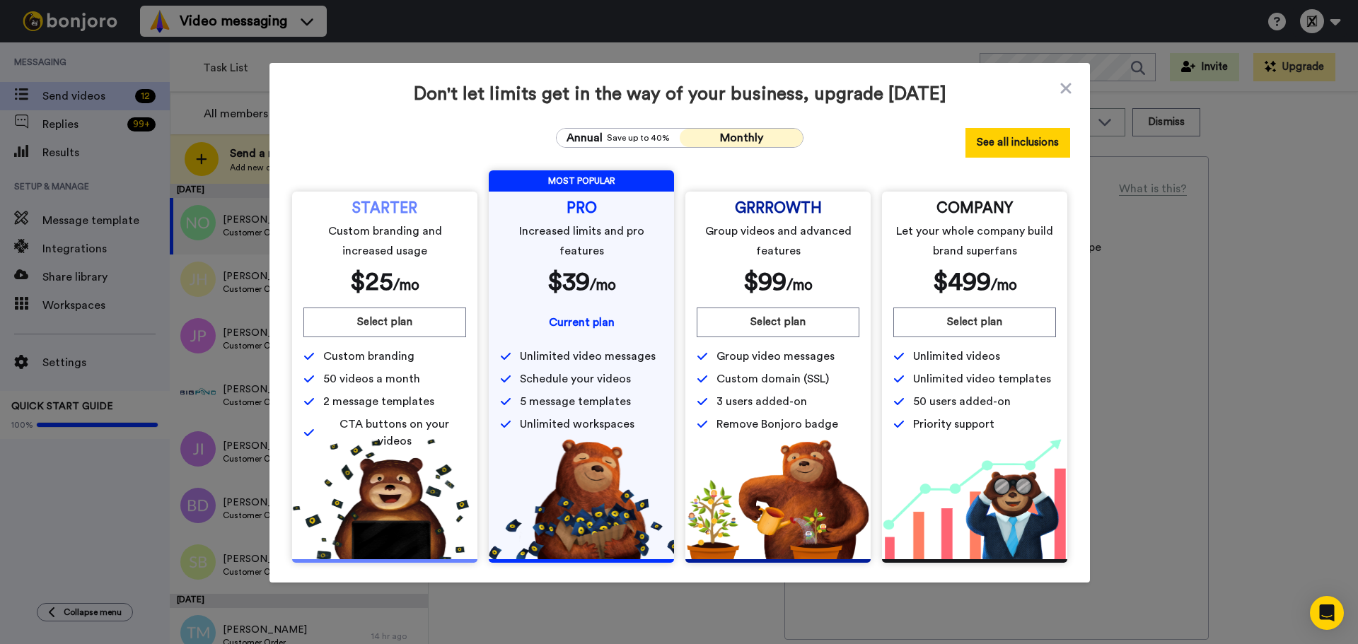
click at [1012, 146] on button "See all inclusions" at bounding box center [1017, 143] width 105 height 30
click at [1052, 85] on span "Don't let limits get in the way of your business, upgrade today" at bounding box center [679, 94] width 781 height 23
click at [1062, 85] on icon at bounding box center [1066, 88] width 14 height 17
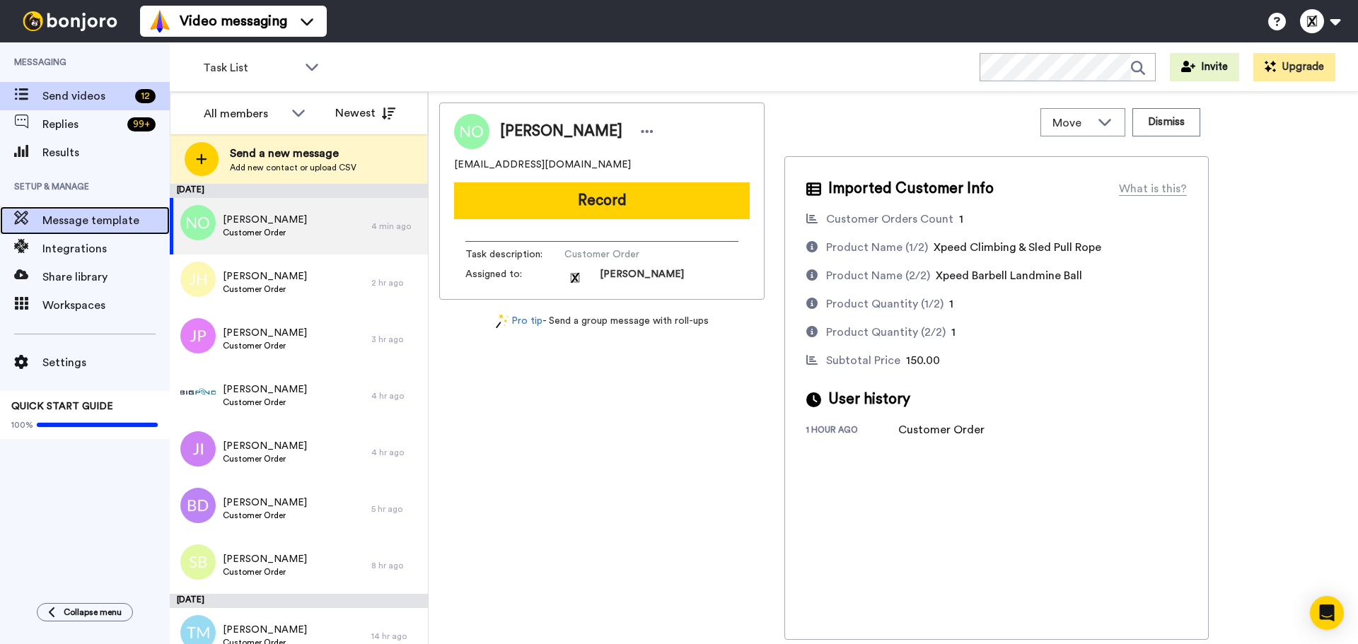
click at [88, 226] on span "Message template" at bounding box center [105, 220] width 127 height 17
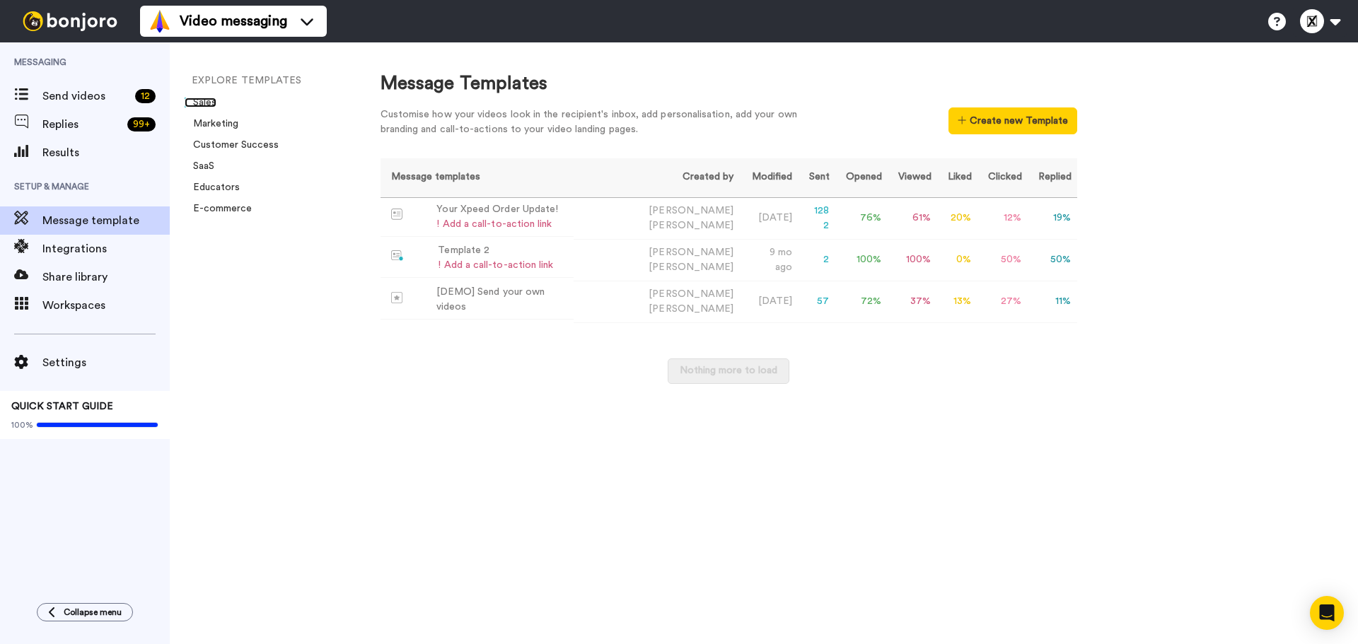
click at [206, 103] on link "Sales" at bounding box center [201, 103] width 32 height 10
click at [979, 125] on button "Create new Template" at bounding box center [1013, 121] width 128 height 27
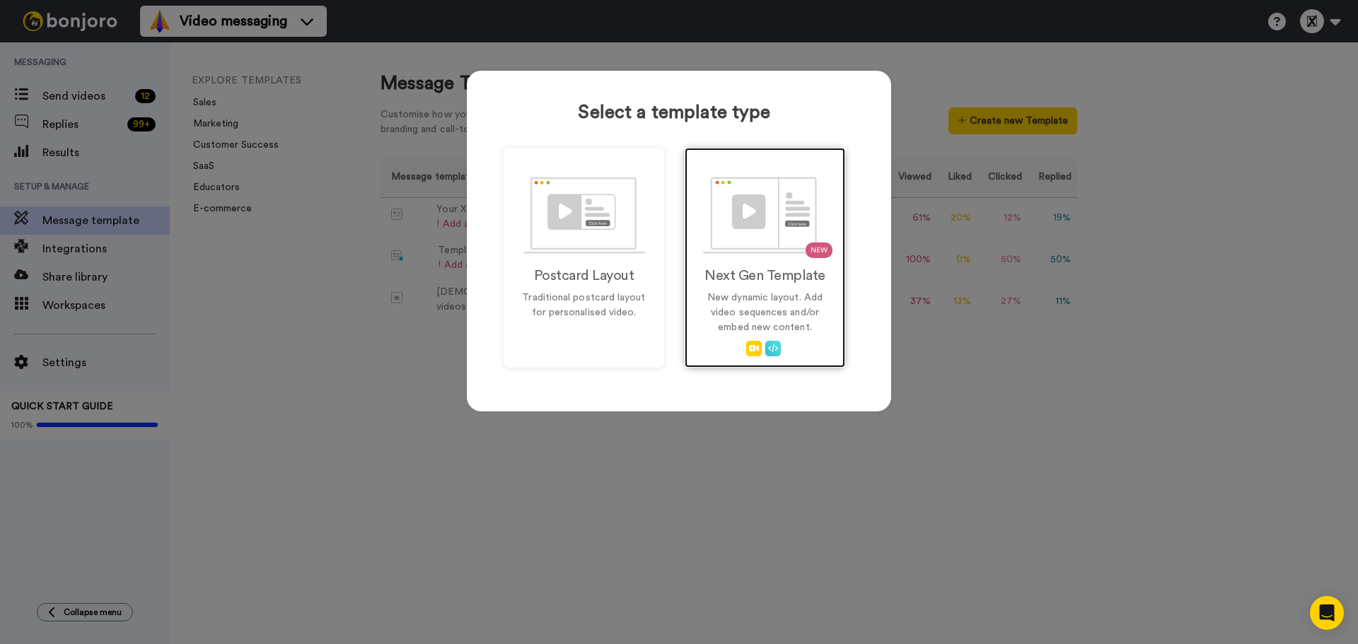
click at [777, 321] on p "New dynamic layout. Add video sequences and/or embed new content." at bounding box center [765, 313] width 131 height 45
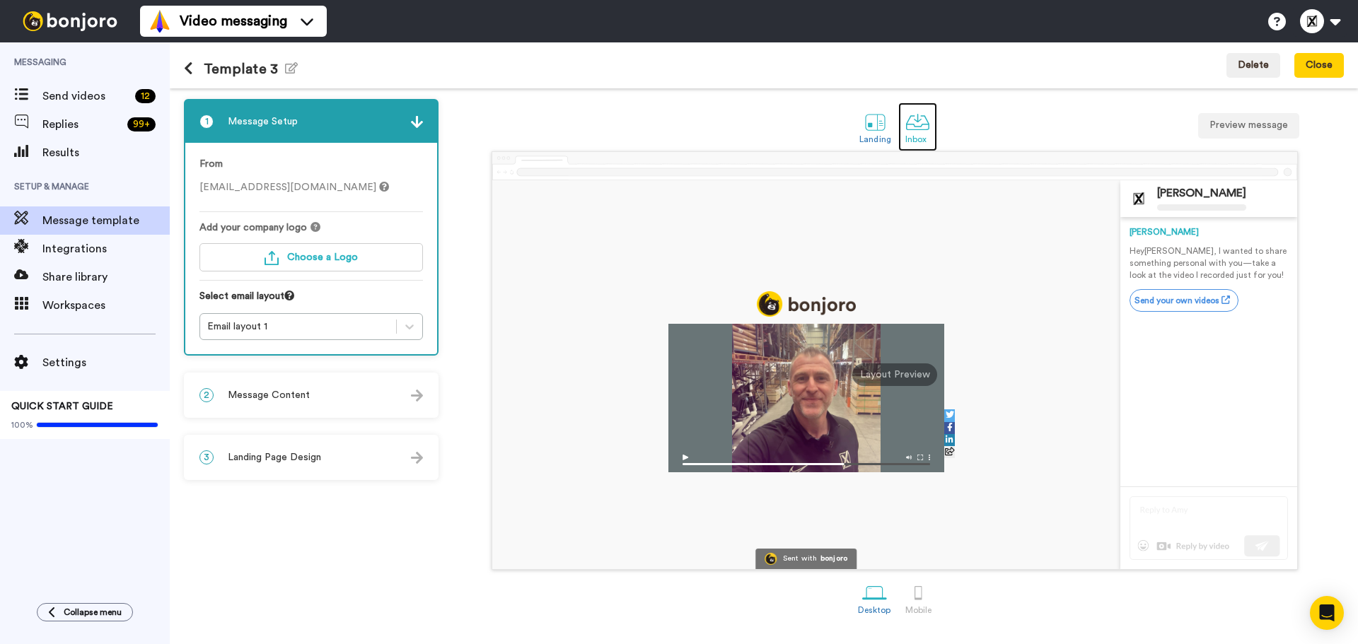
click at [921, 129] on div at bounding box center [917, 122] width 25 height 25
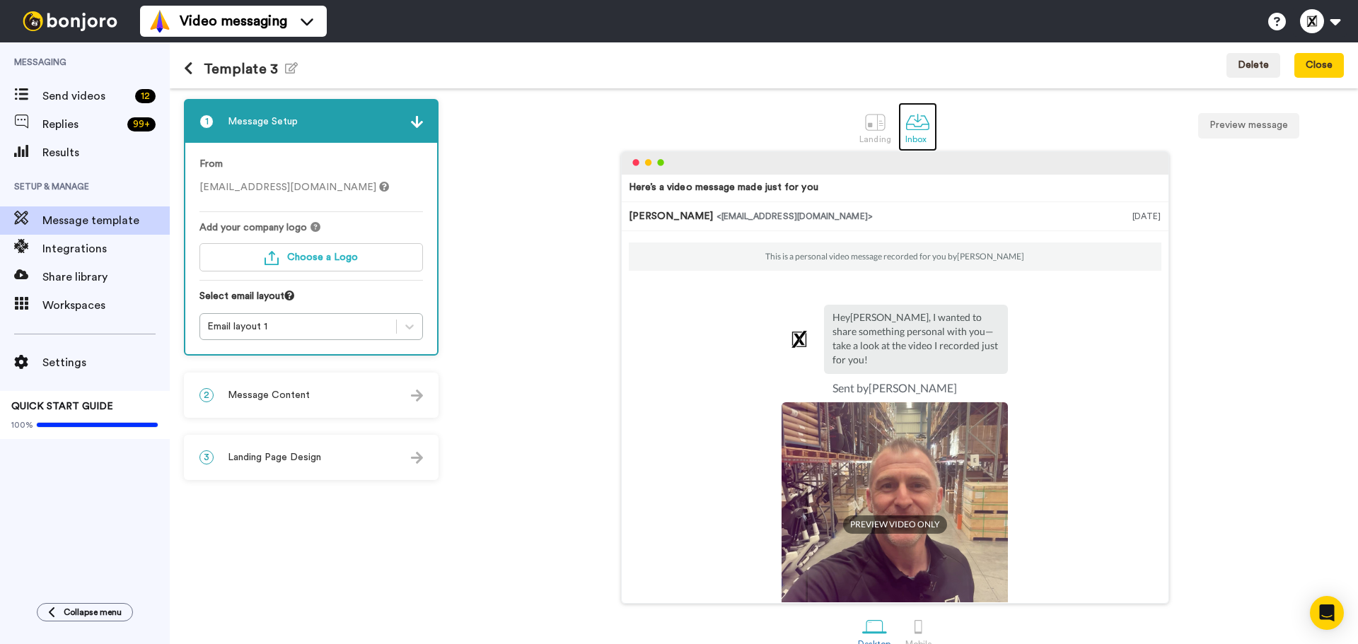
click at [898, 129] on link "Inbox" at bounding box center [917, 127] width 39 height 49
click at [872, 126] on div at bounding box center [875, 122] width 25 height 25
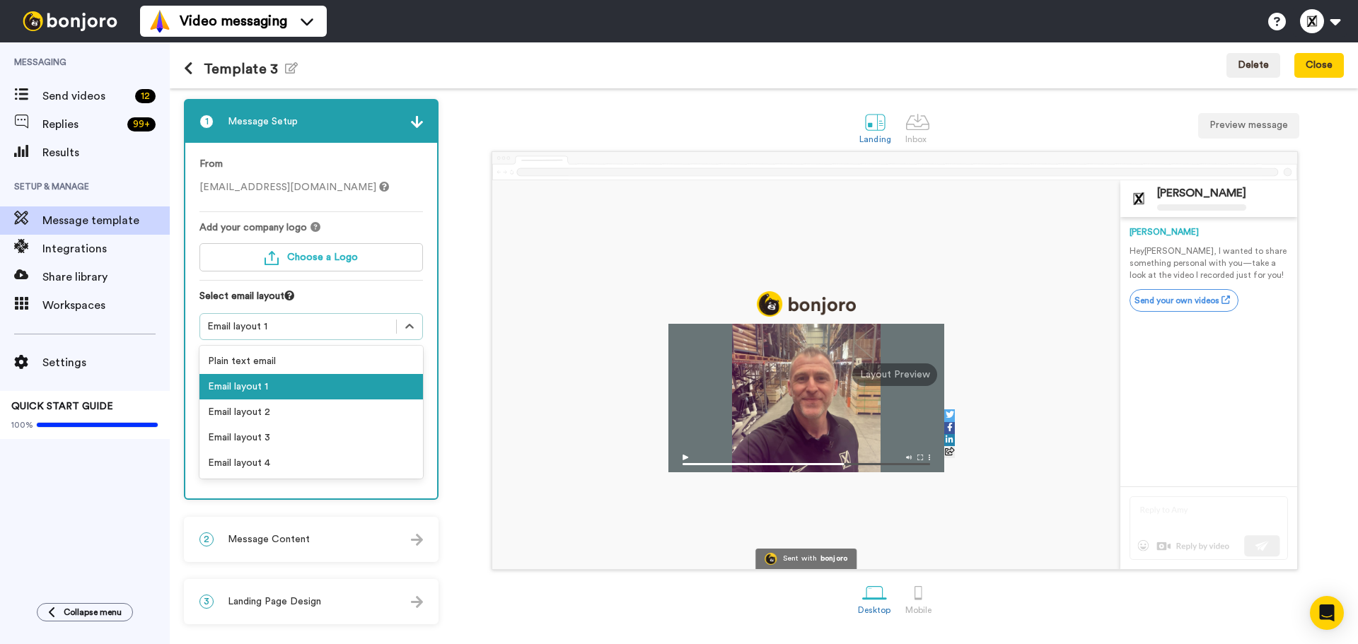
click at [371, 330] on div "Email layout 1" at bounding box center [298, 327] width 182 height 14
click at [320, 366] on div "Plain text email" at bounding box center [311, 361] width 224 height 25
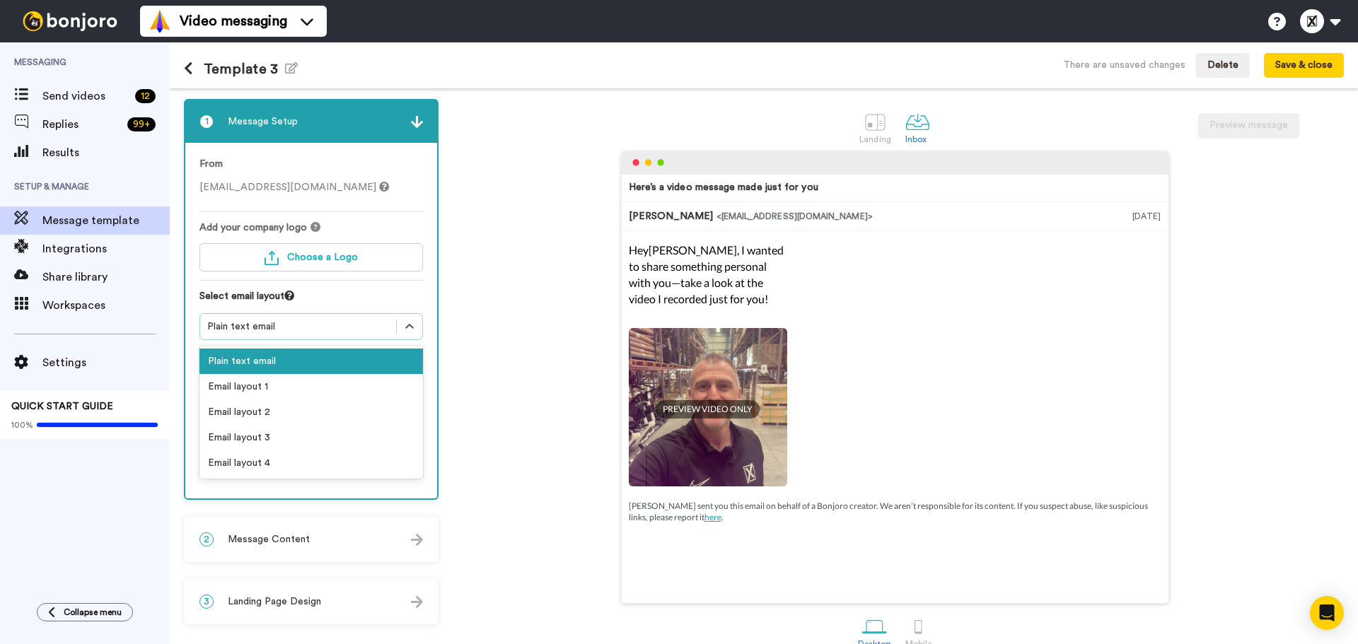
click at [331, 330] on div "Plain text email" at bounding box center [298, 327] width 182 height 14
click at [318, 381] on div "Email layout 1" at bounding box center [311, 386] width 224 height 25
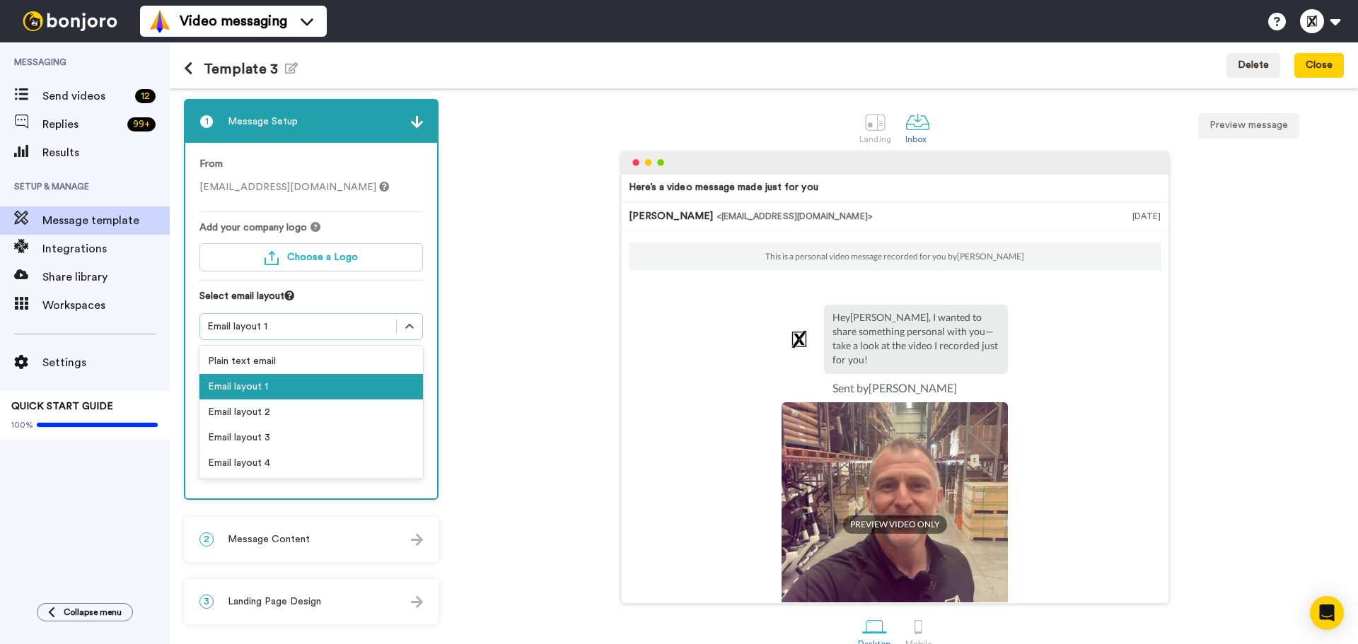
click at [356, 331] on div "Email layout 1" at bounding box center [298, 327] width 182 height 14
click at [330, 402] on div "Email layout 2" at bounding box center [311, 412] width 224 height 25
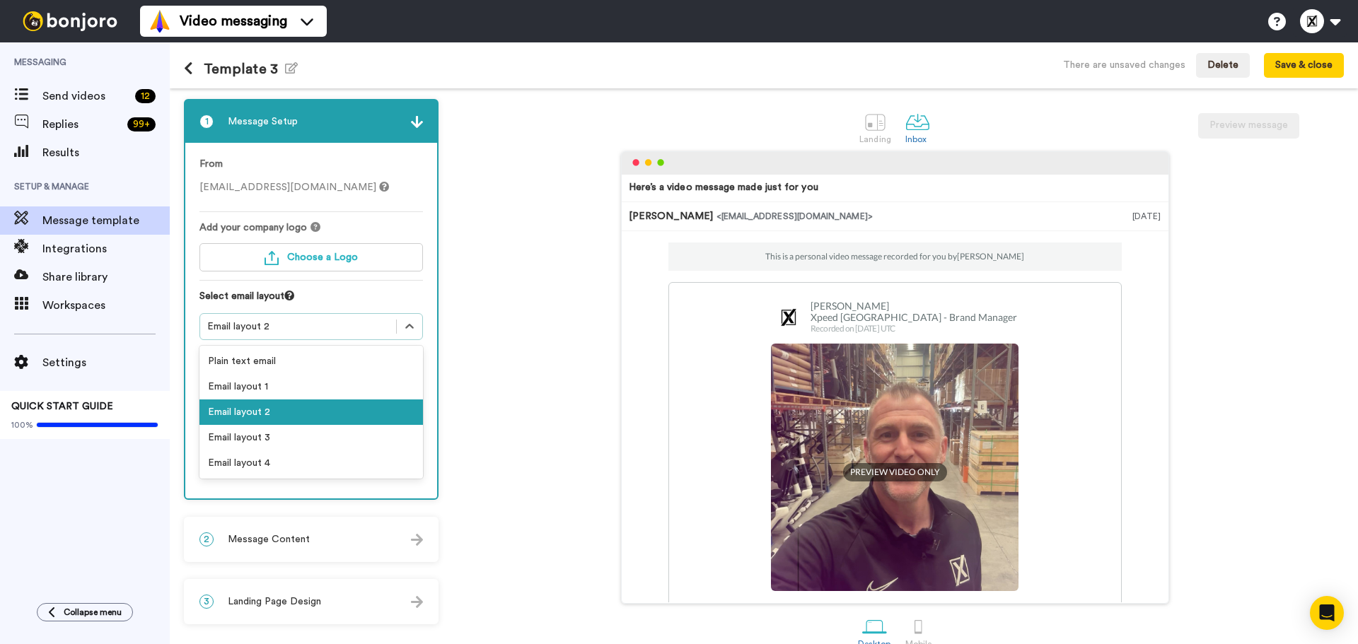
click at [361, 335] on div "Email layout 2" at bounding box center [298, 326] width 196 height 17
click at [331, 432] on div "Email layout 3" at bounding box center [311, 437] width 224 height 25
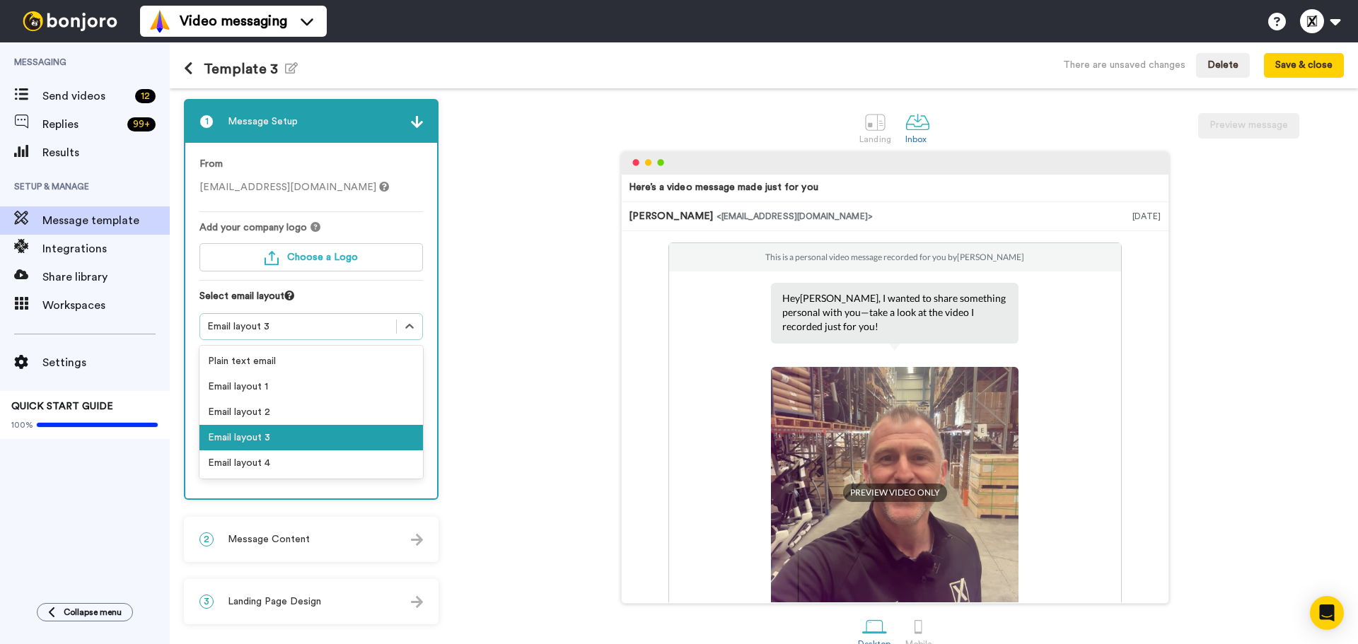
click at [349, 331] on div "Email layout 3" at bounding box center [298, 327] width 182 height 14
click at [301, 463] on div "Email layout 4" at bounding box center [311, 463] width 224 height 25
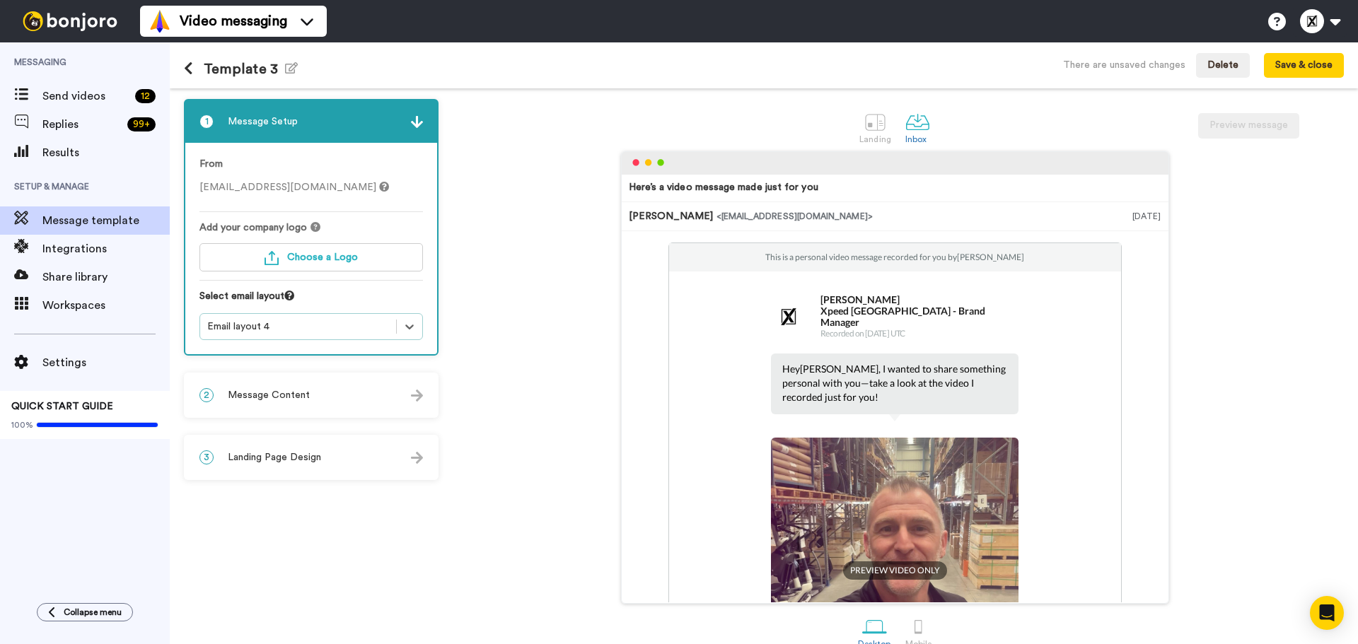
click at [341, 397] on div "2 Message Content" at bounding box center [311, 395] width 252 height 42
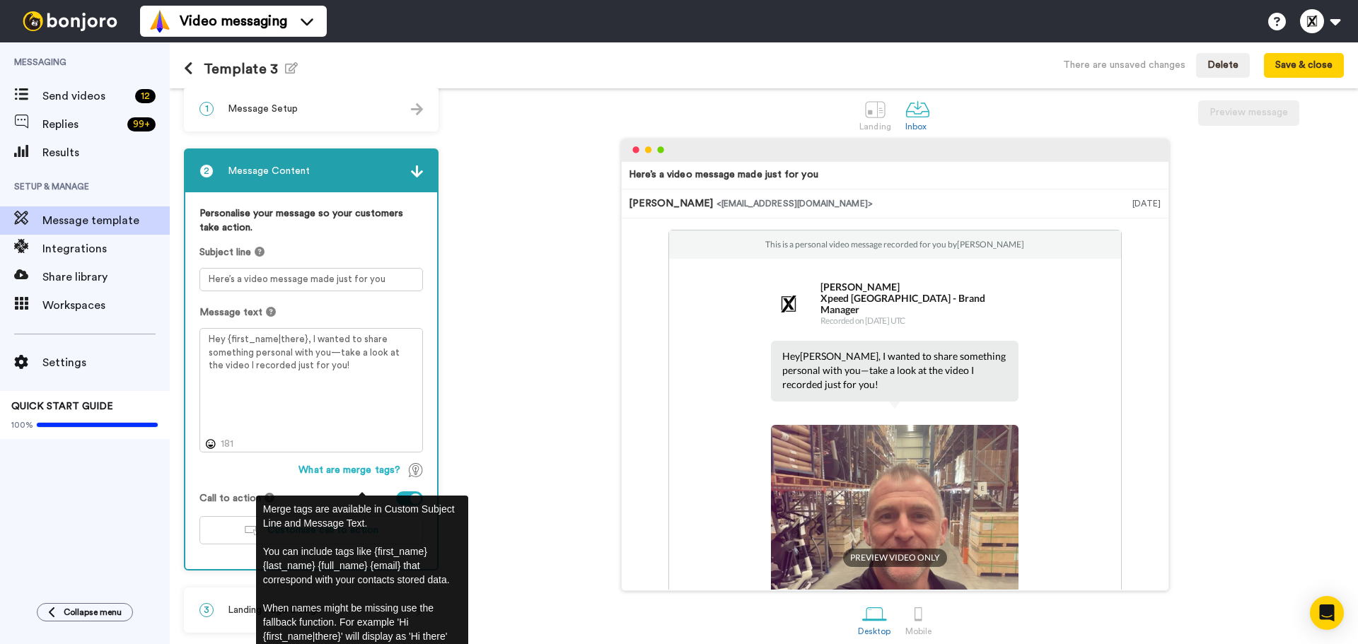
scroll to position [23, 0]
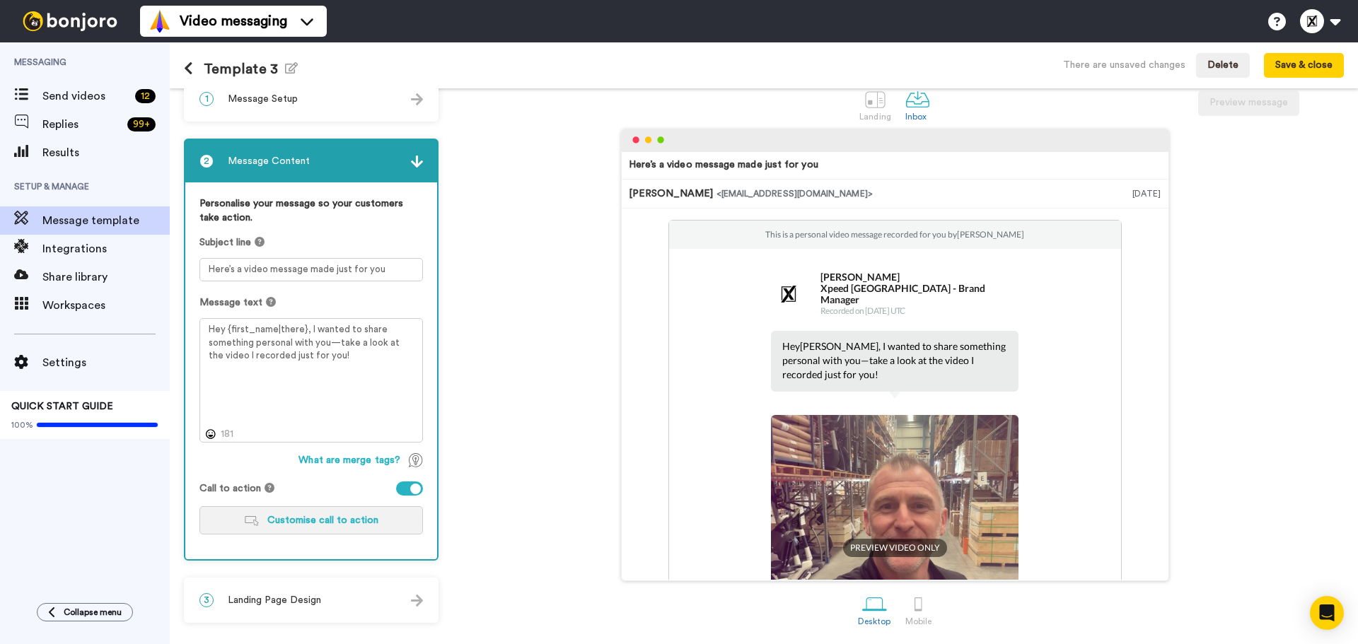
click at [304, 519] on span "Customise call to action" at bounding box center [322, 521] width 111 height 10
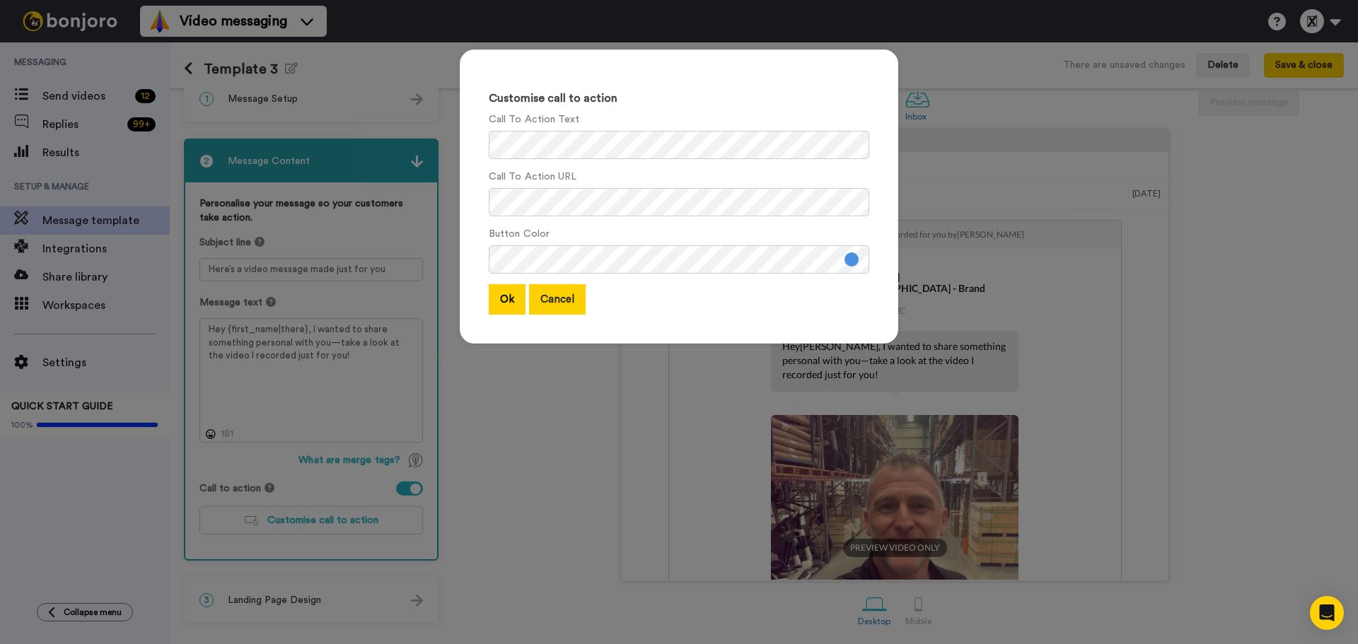
click at [557, 303] on button "Cancel" at bounding box center [557, 299] width 57 height 30
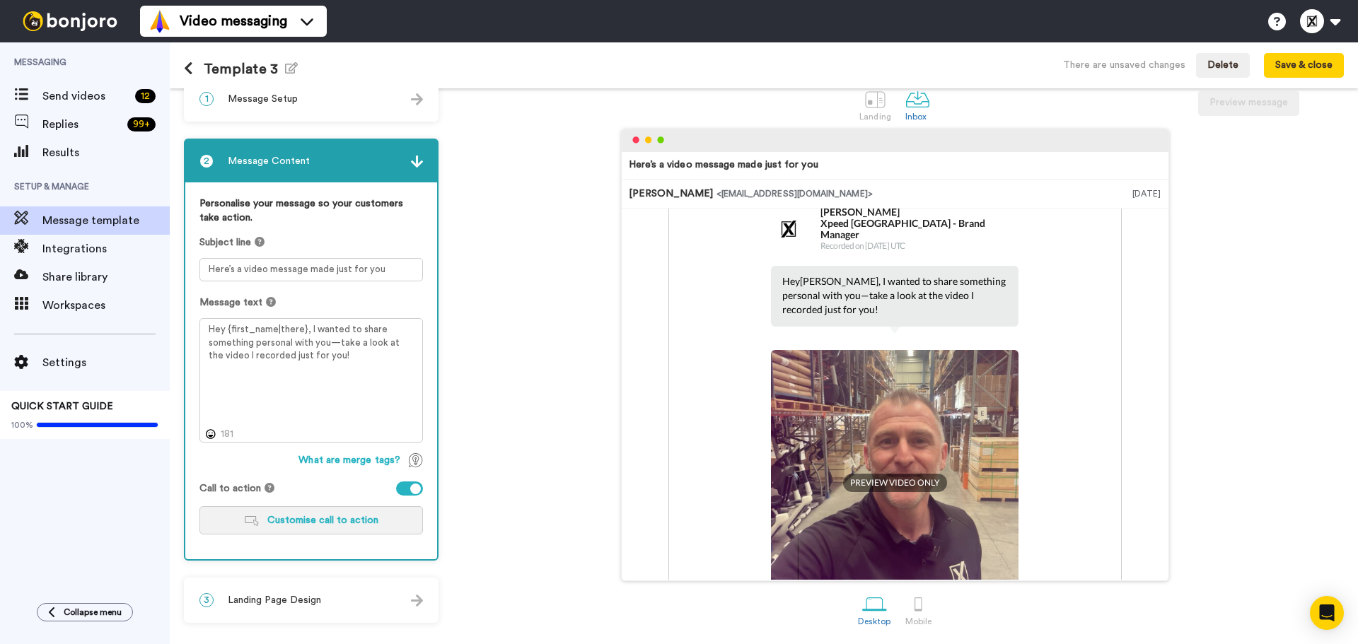
scroll to position [194, 0]
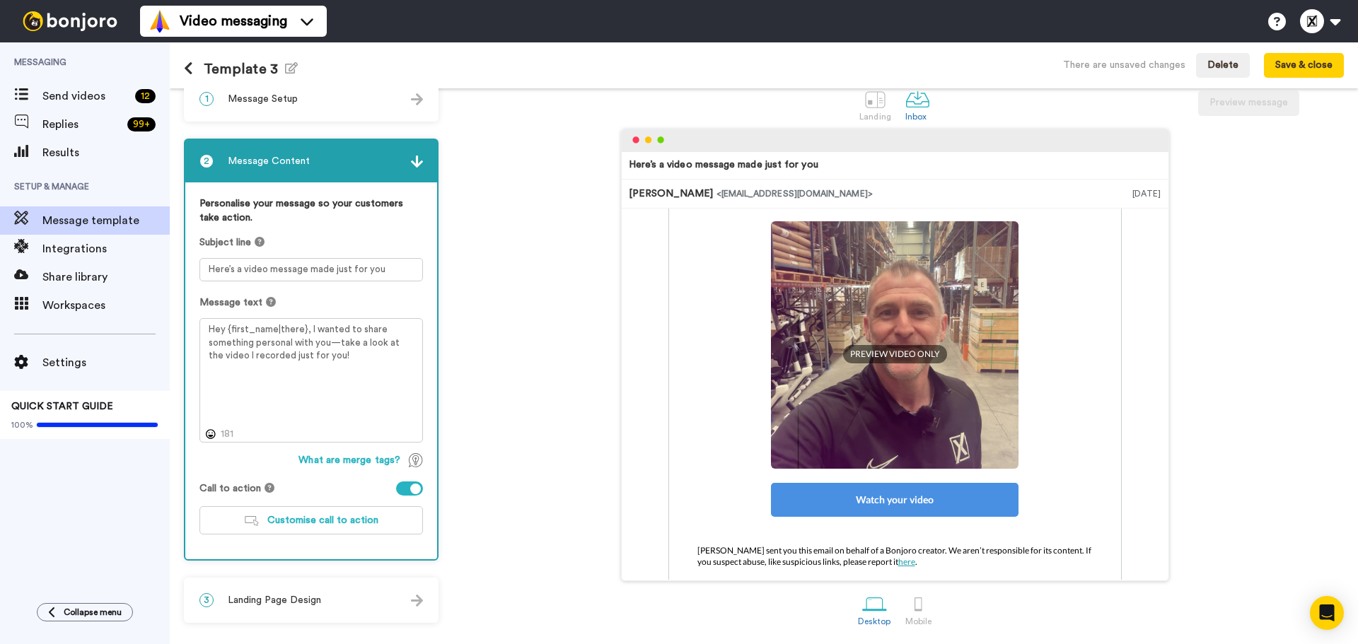
click at [327, 608] on div "3 Landing Page Design" at bounding box center [311, 600] width 252 height 42
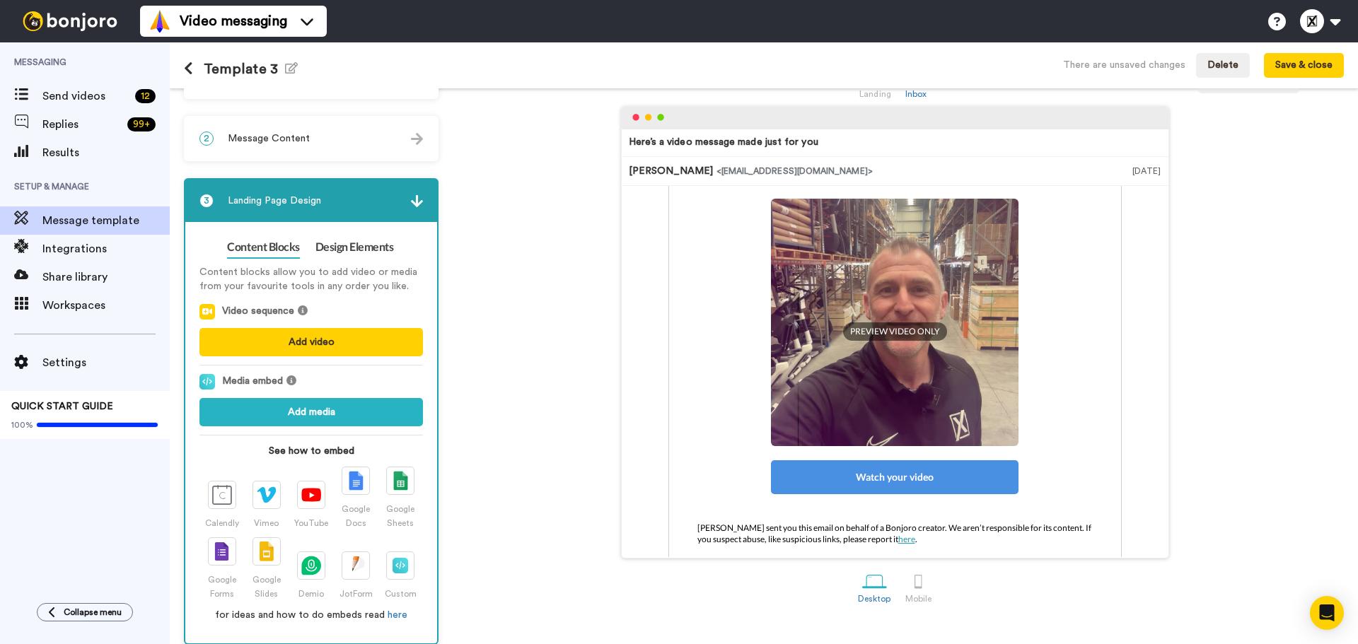
scroll to position [57, 0]
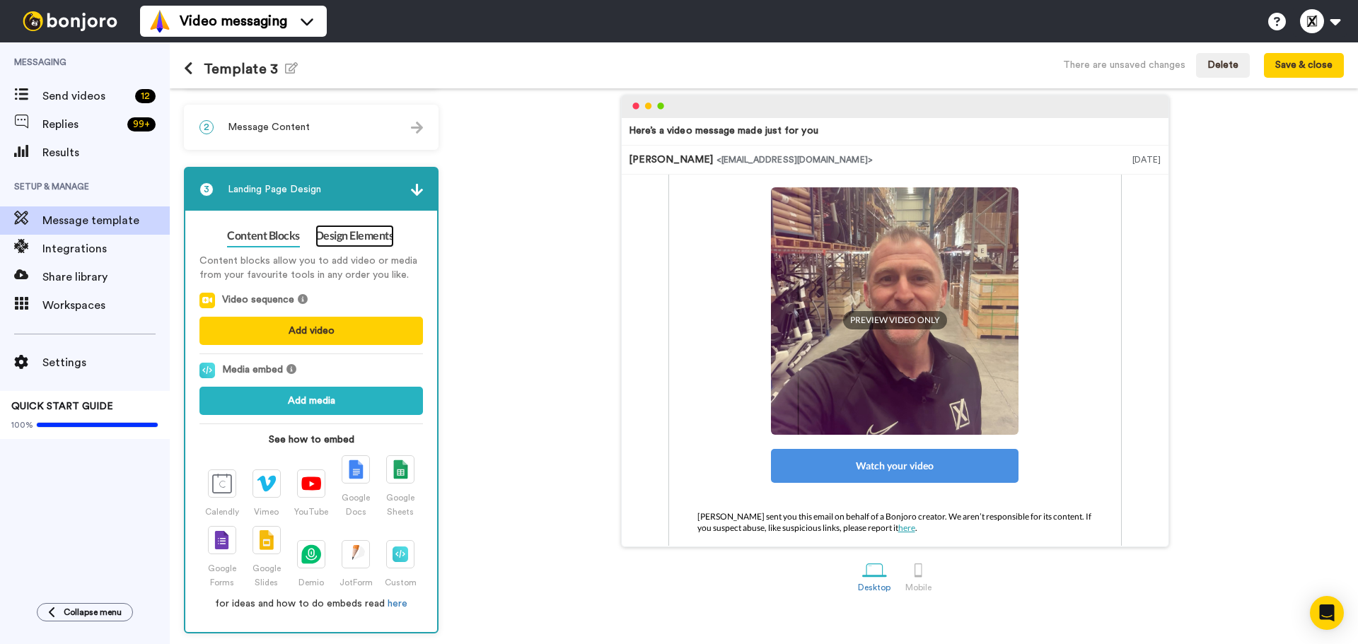
click at [345, 229] on link "Design Elements" at bounding box center [354, 236] width 79 height 23
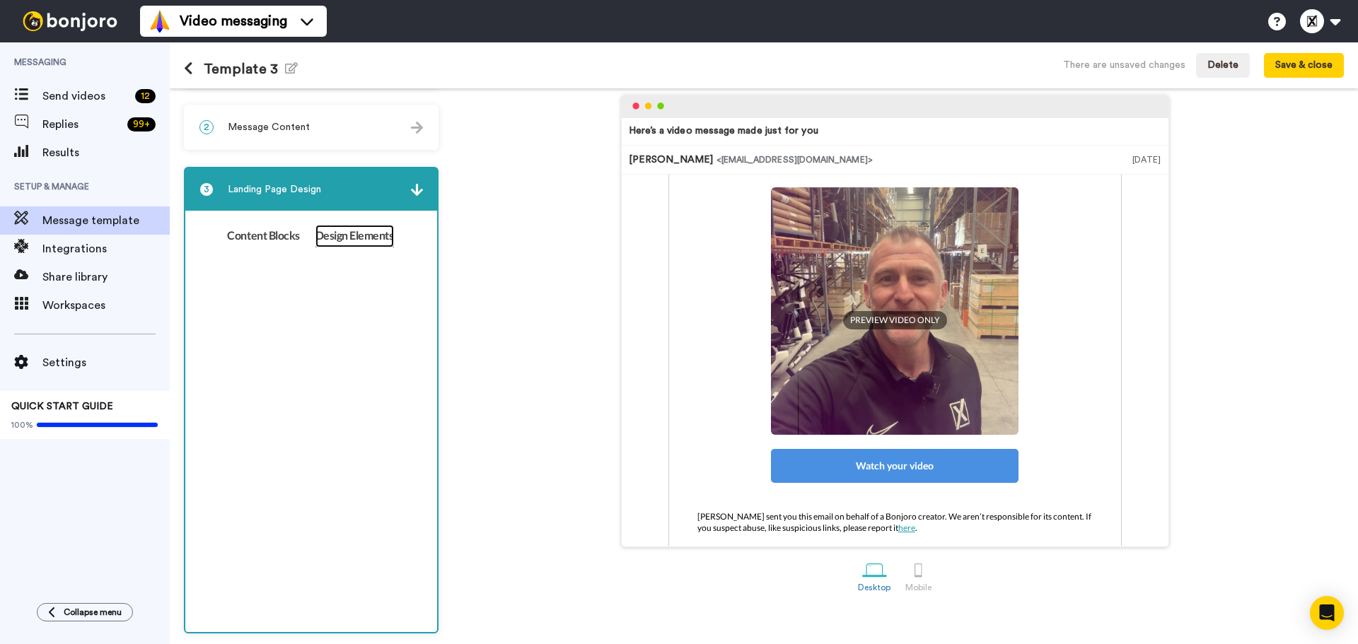
scroll to position [23, 0]
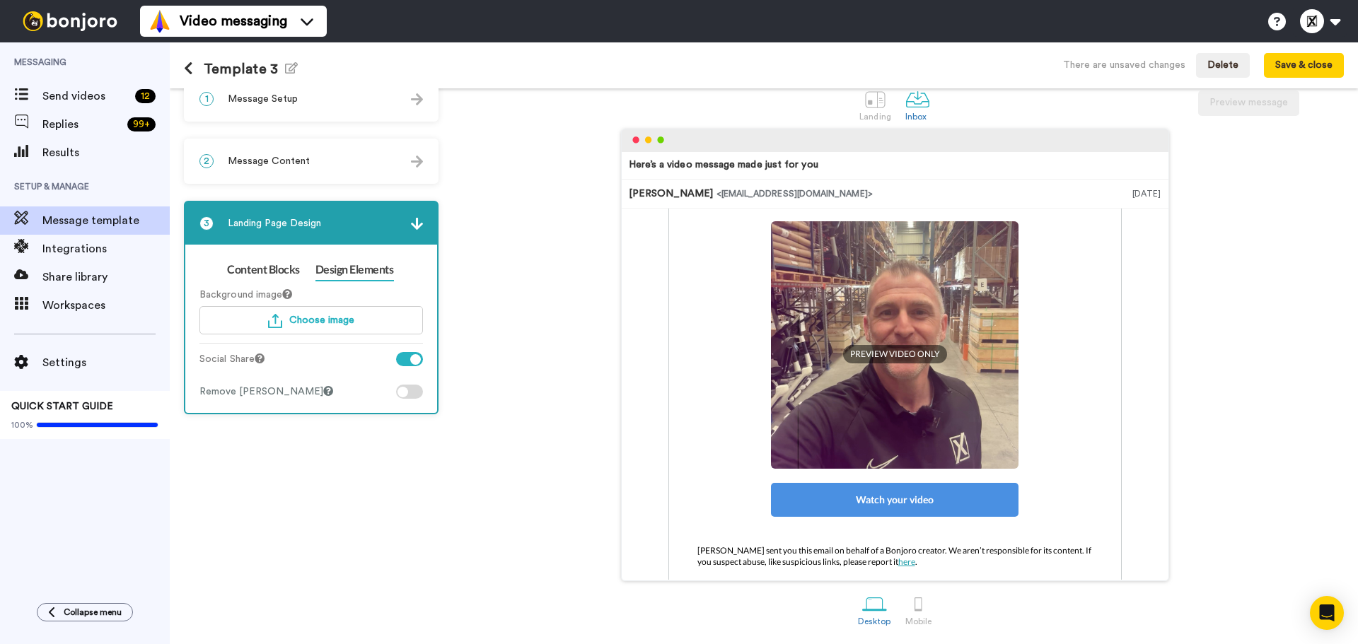
click at [413, 393] on div at bounding box center [409, 392] width 27 height 14
click at [277, 272] on link "Content Blocks" at bounding box center [263, 270] width 72 height 23
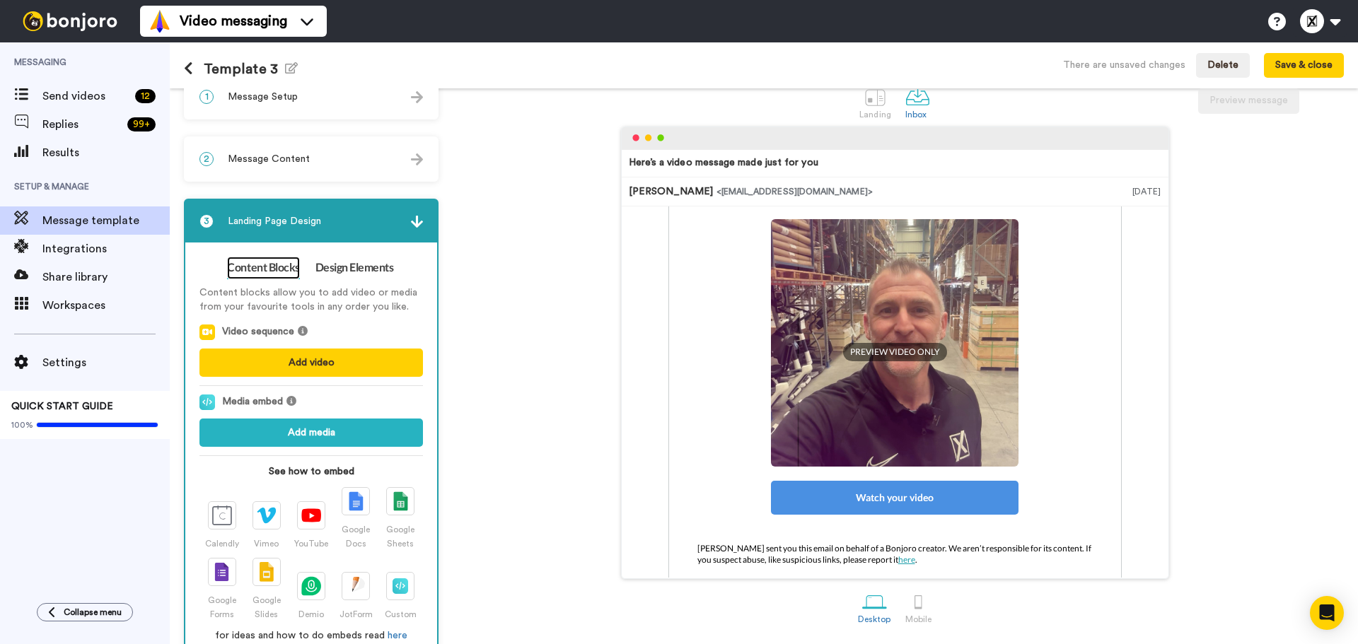
scroll to position [0, 0]
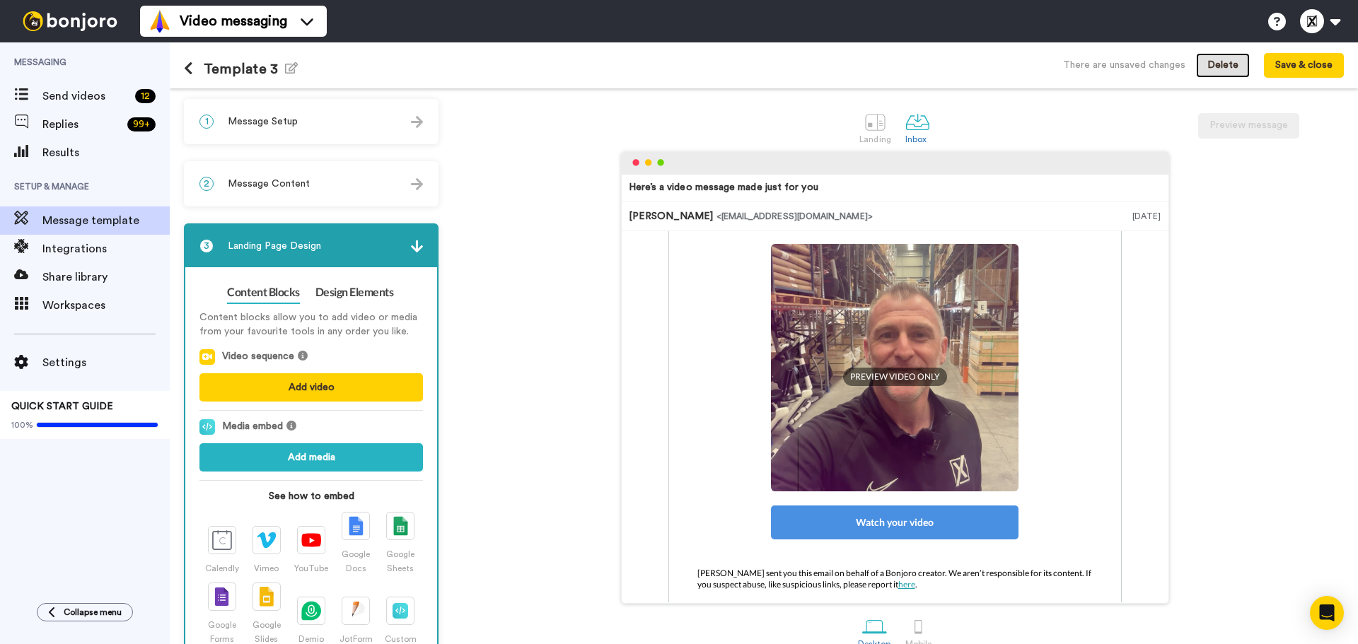
click at [1204, 64] on button "Delete" at bounding box center [1223, 65] width 54 height 25
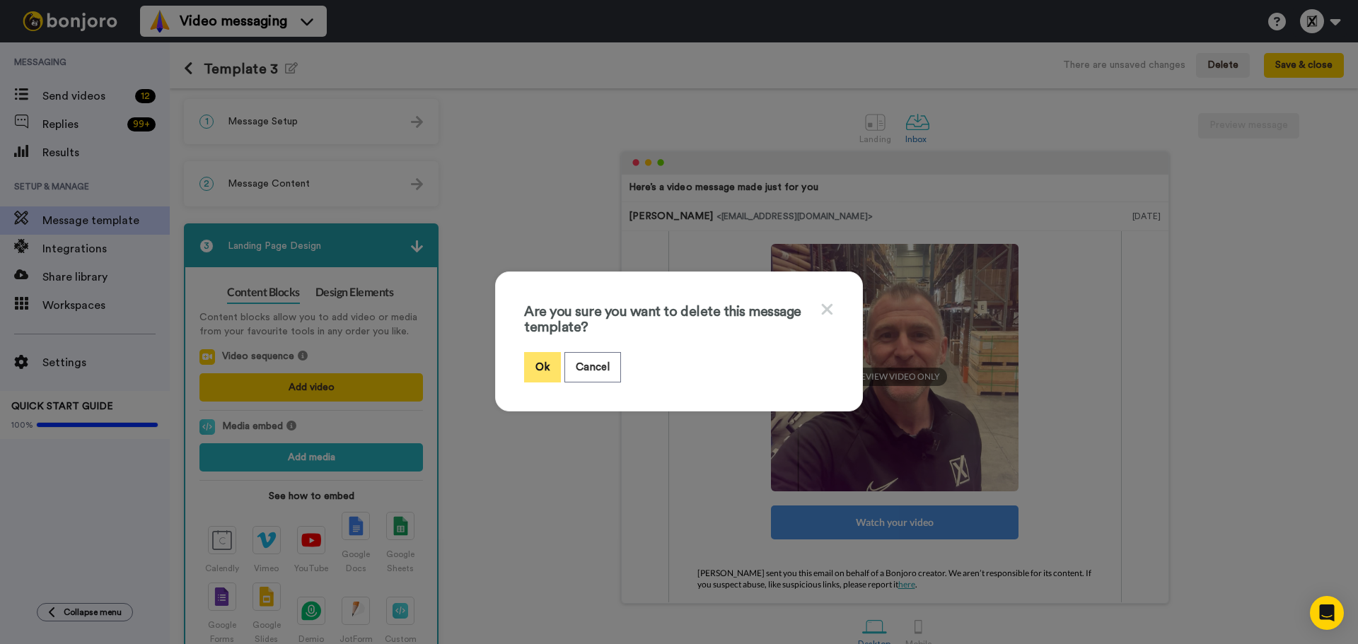
click at [535, 366] on button "Ok" at bounding box center [542, 367] width 37 height 30
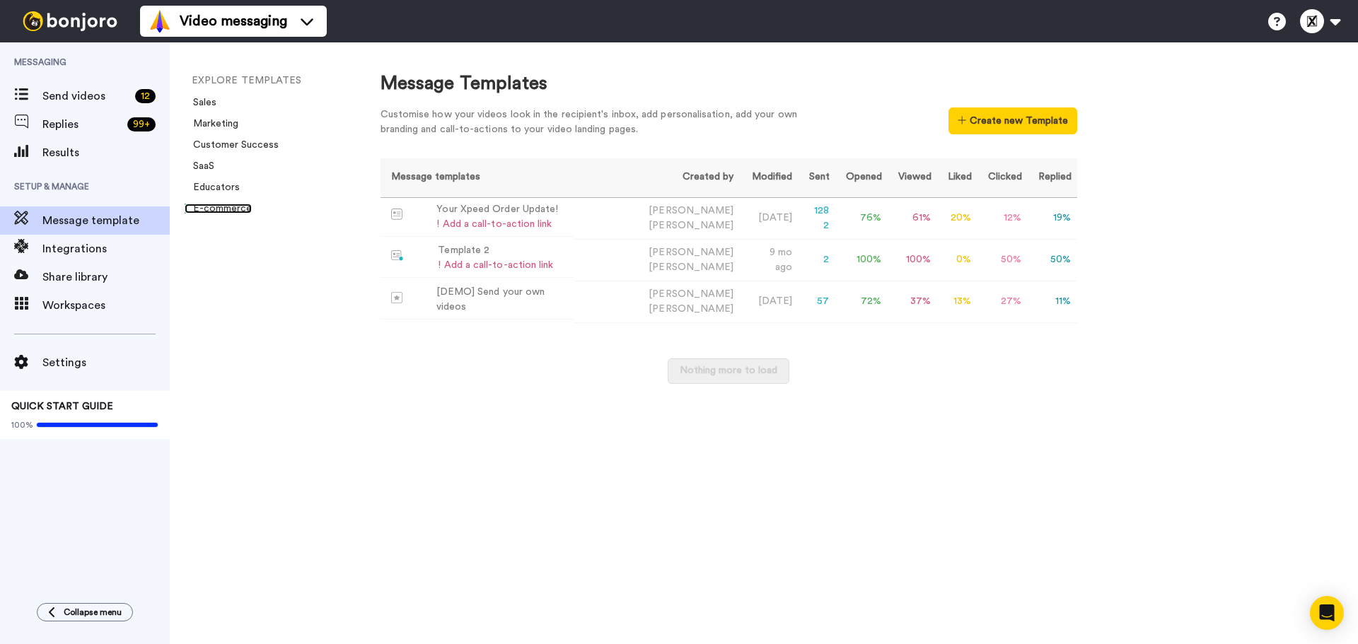
click at [244, 210] on link "E-commerce" at bounding box center [218, 209] width 67 height 10
click at [225, 120] on link "Marketing" at bounding box center [212, 124] width 54 height 10
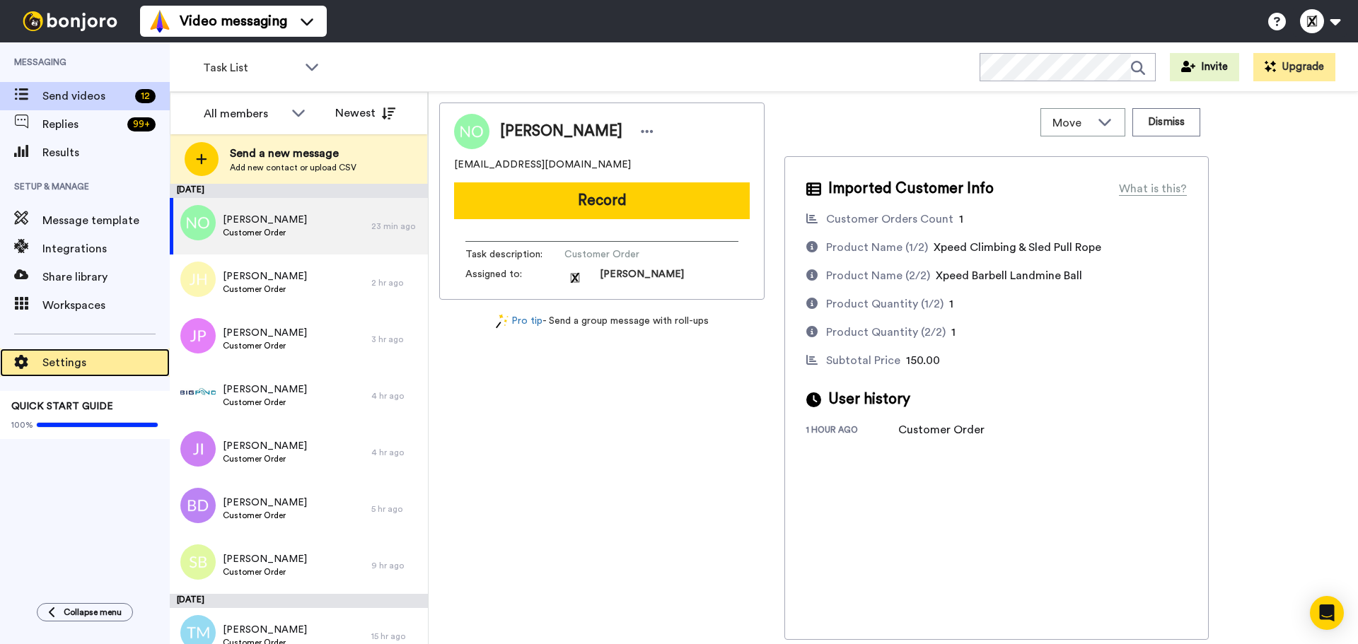
click at [67, 359] on span "Settings" at bounding box center [105, 362] width 127 height 17
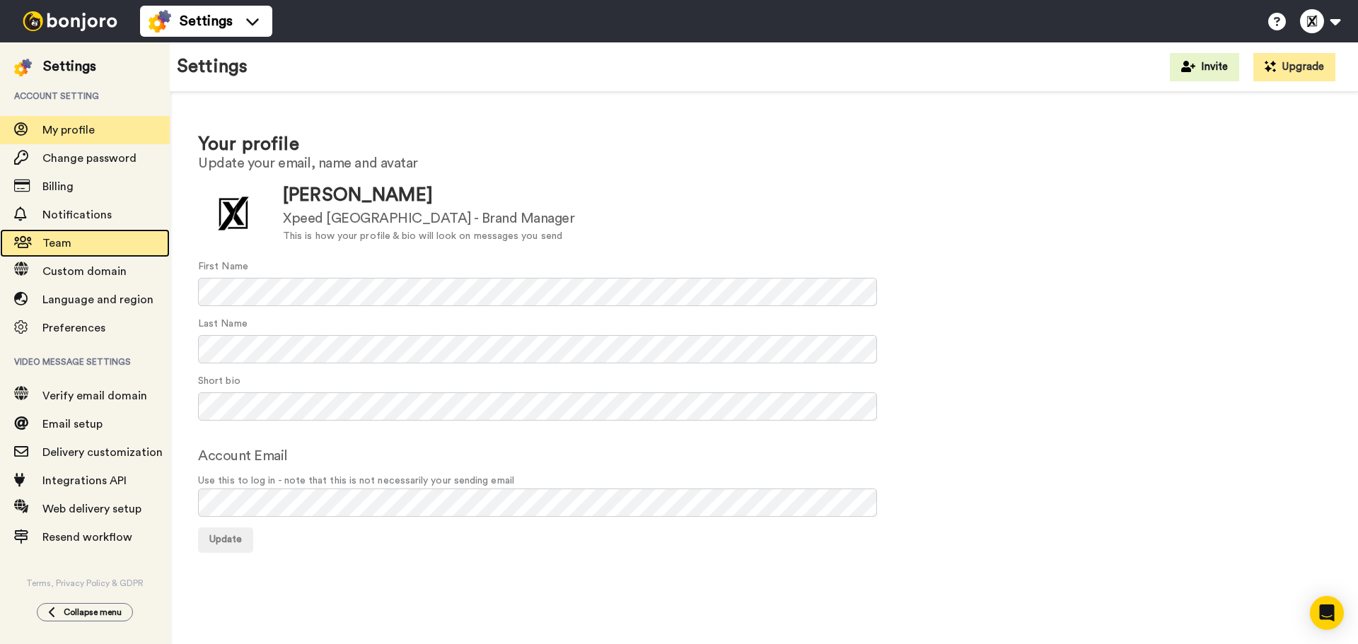
click at [66, 245] on span "Team" at bounding box center [56, 243] width 29 height 11
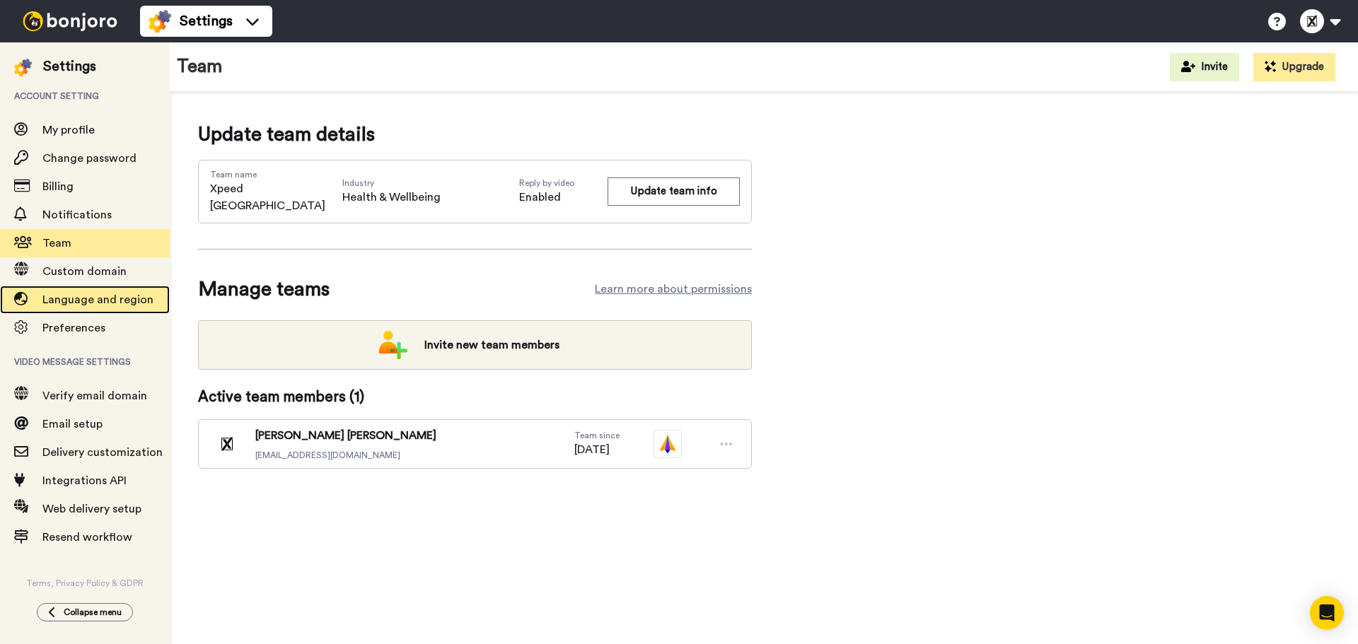
click at [42, 308] on div at bounding box center [21, 300] width 42 height 20
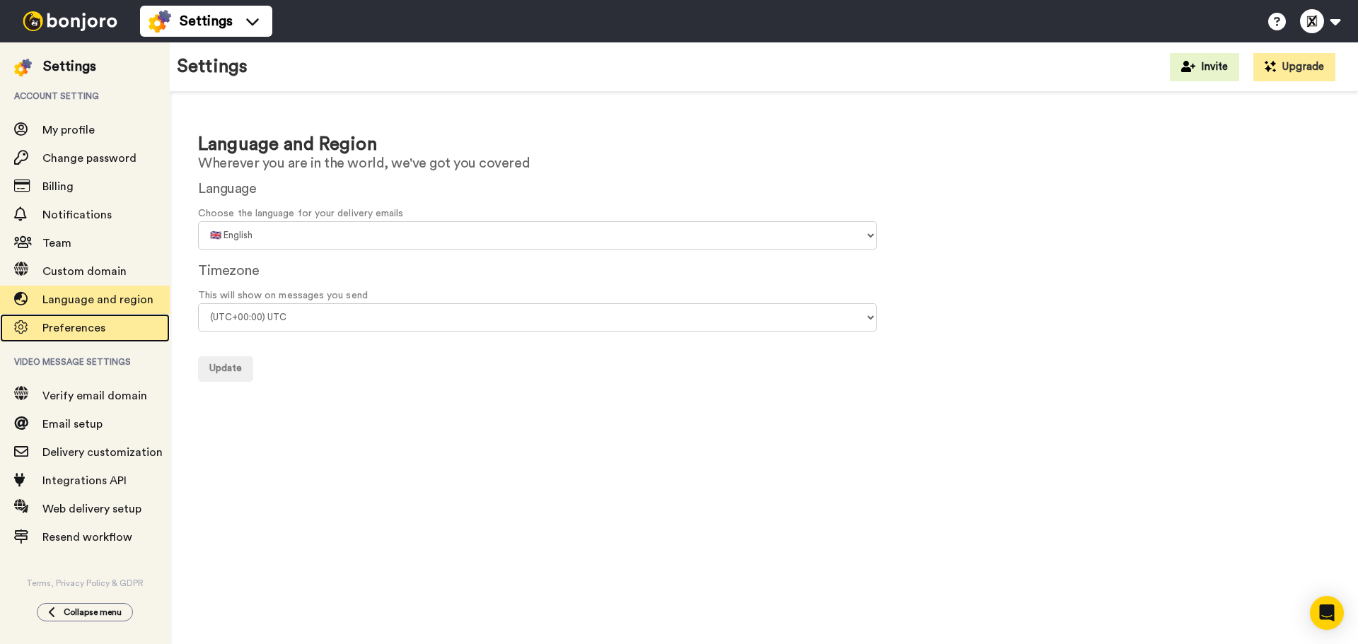
click at [31, 326] on span at bounding box center [21, 328] width 42 height 14
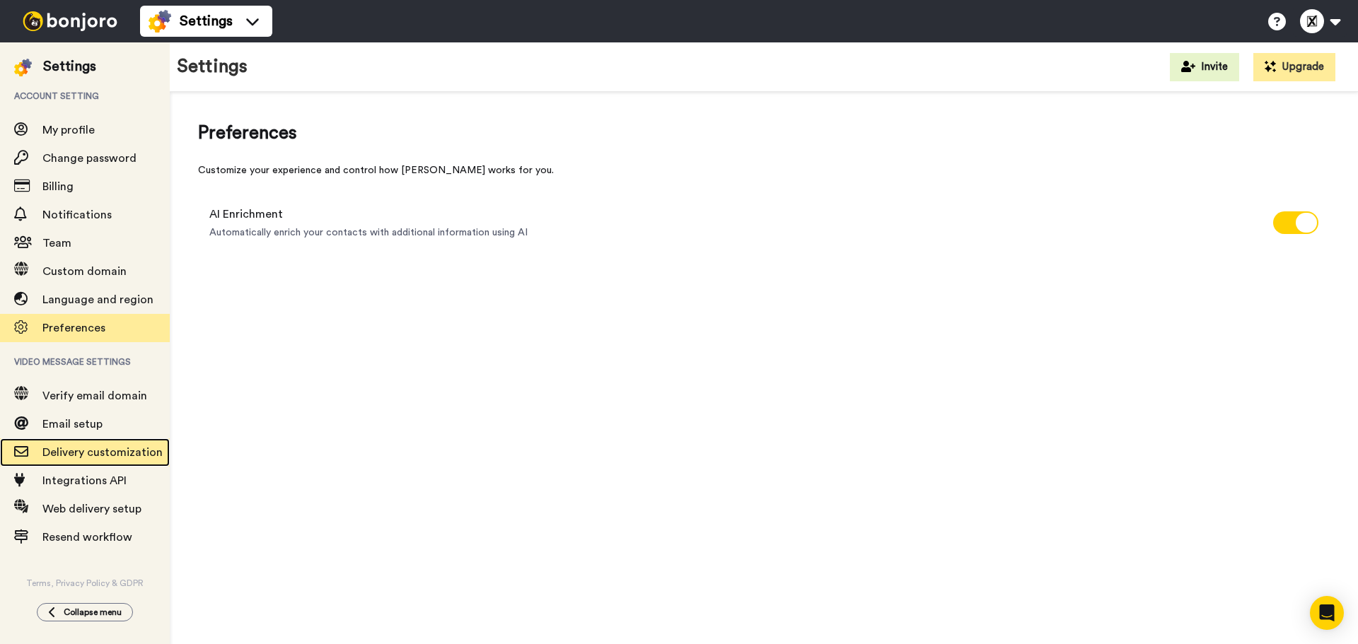
click at [78, 459] on span "Delivery customization" at bounding box center [105, 452] width 127 height 17
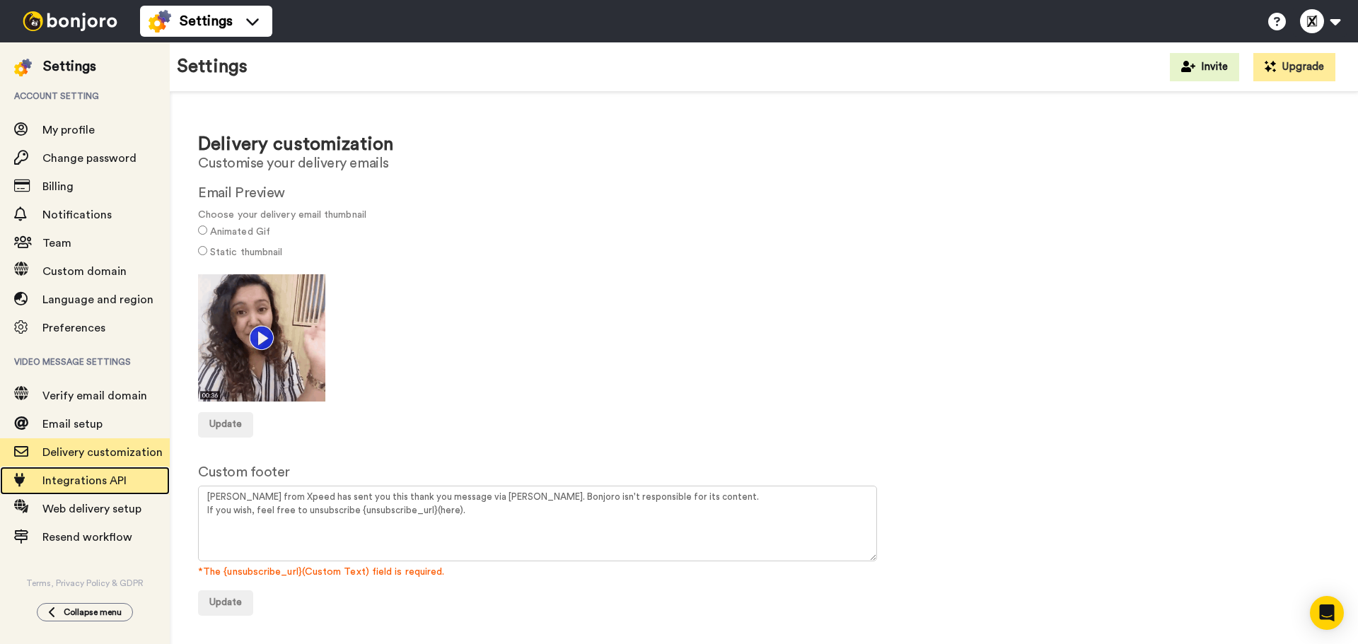
click at [77, 487] on span "Integrations API" at bounding box center [105, 480] width 127 height 17
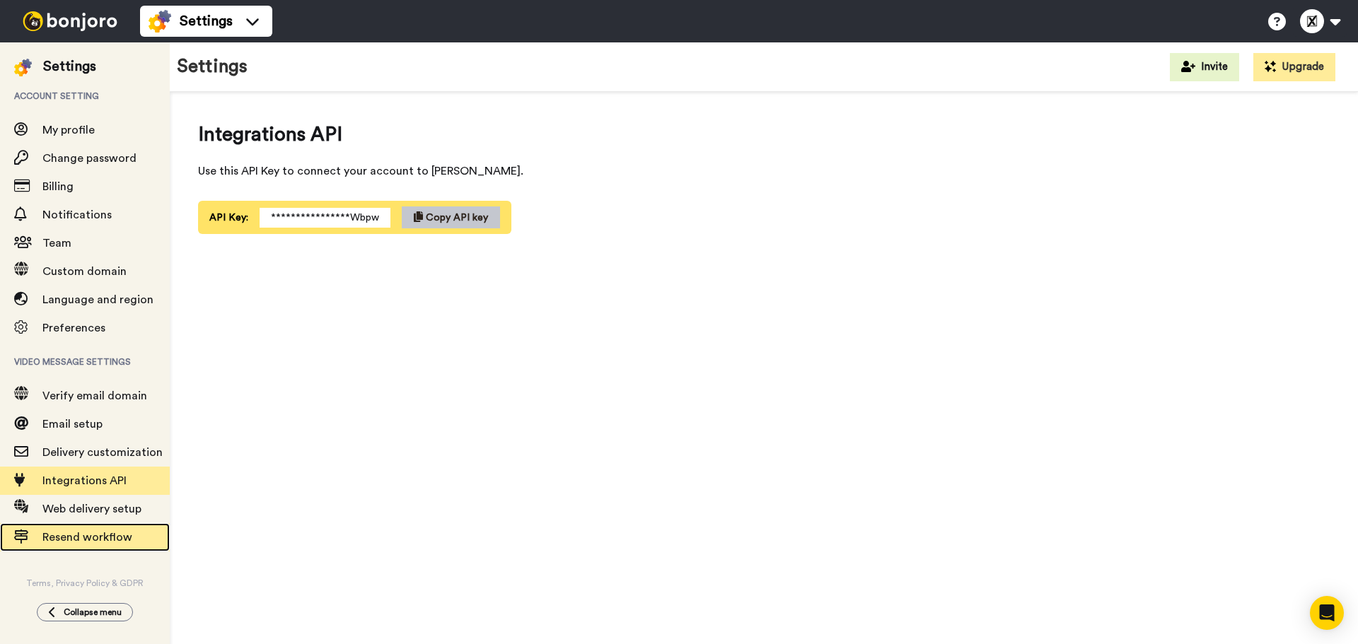
click at [67, 525] on div "Resend workflow" at bounding box center [85, 537] width 170 height 28
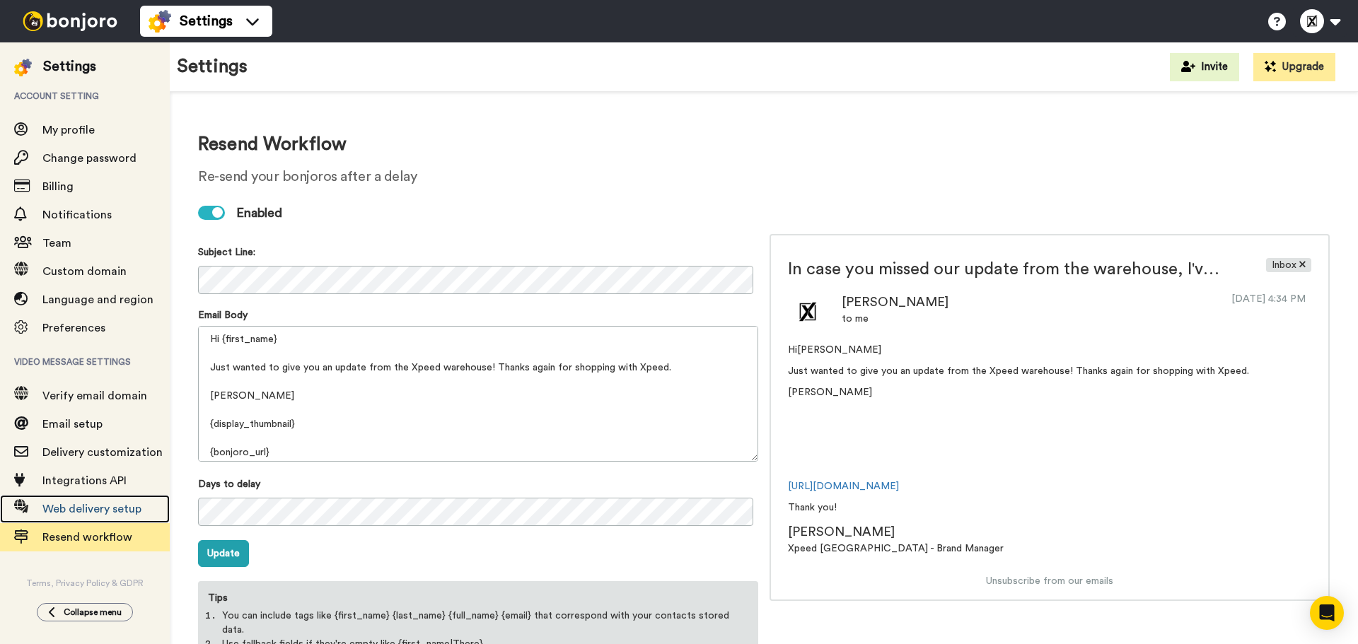
click at [75, 509] on span "Web delivery setup" at bounding box center [91, 509] width 99 height 11
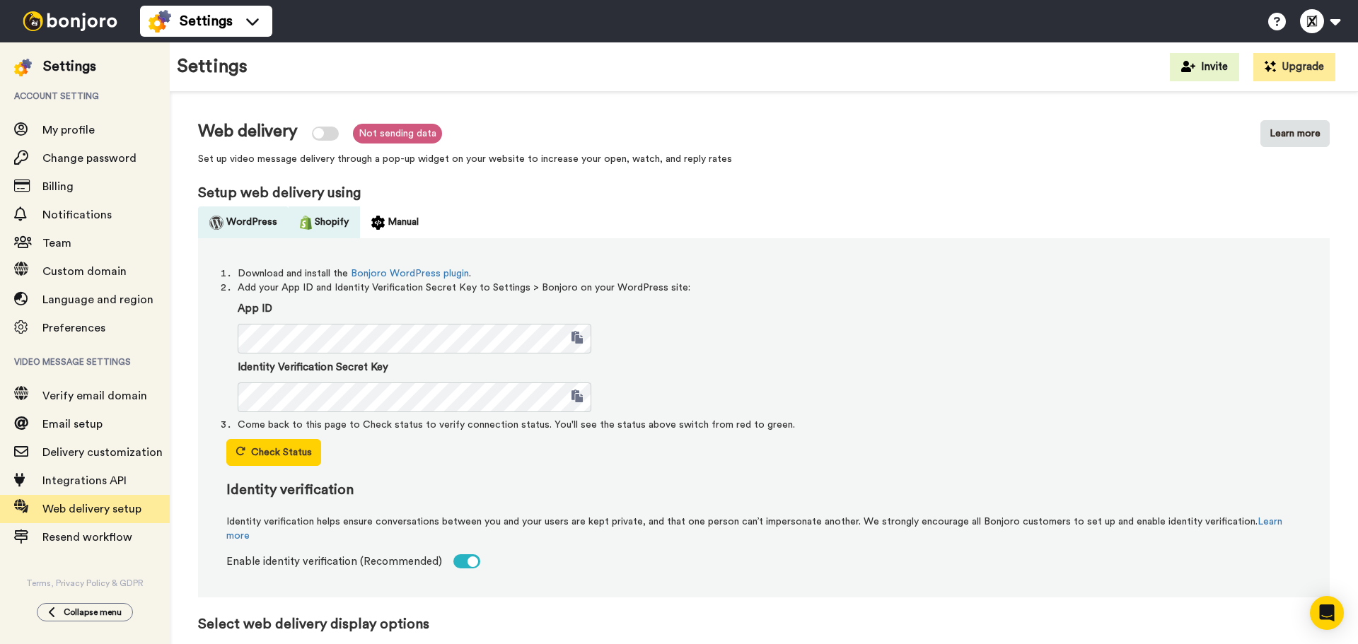
click at [325, 226] on button "Shopify" at bounding box center [324, 223] width 71 height 32
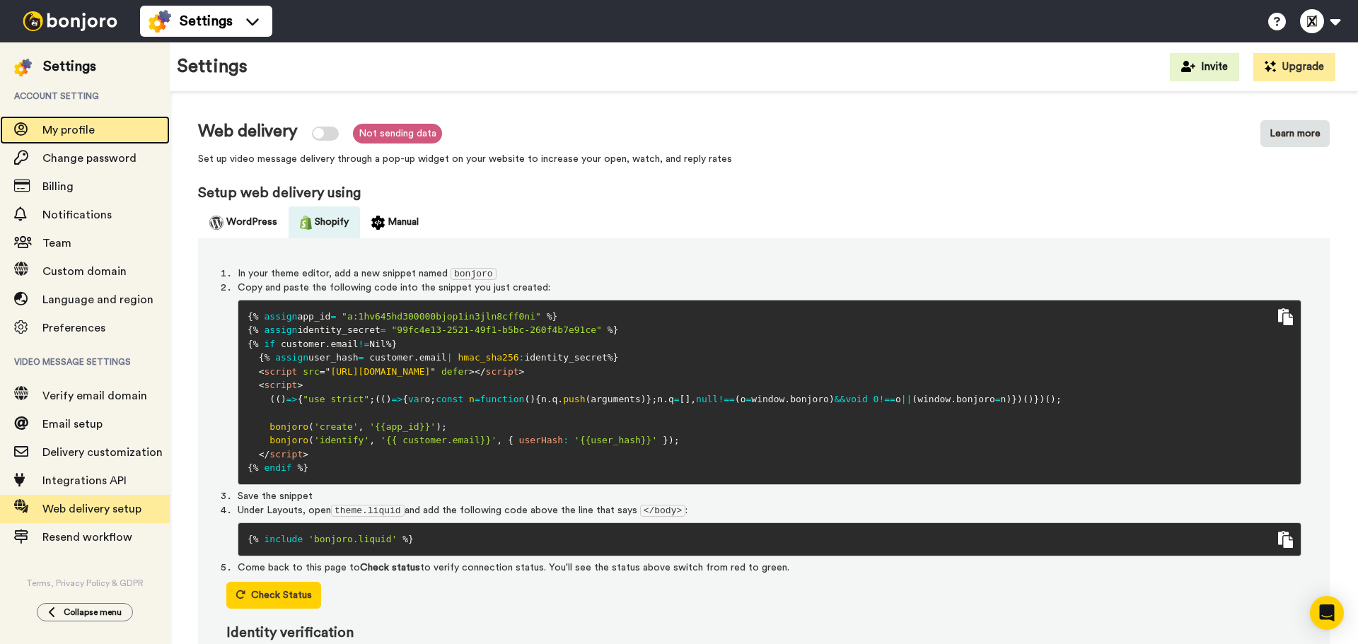
click at [60, 129] on span "My profile" at bounding box center [68, 129] width 52 height 11
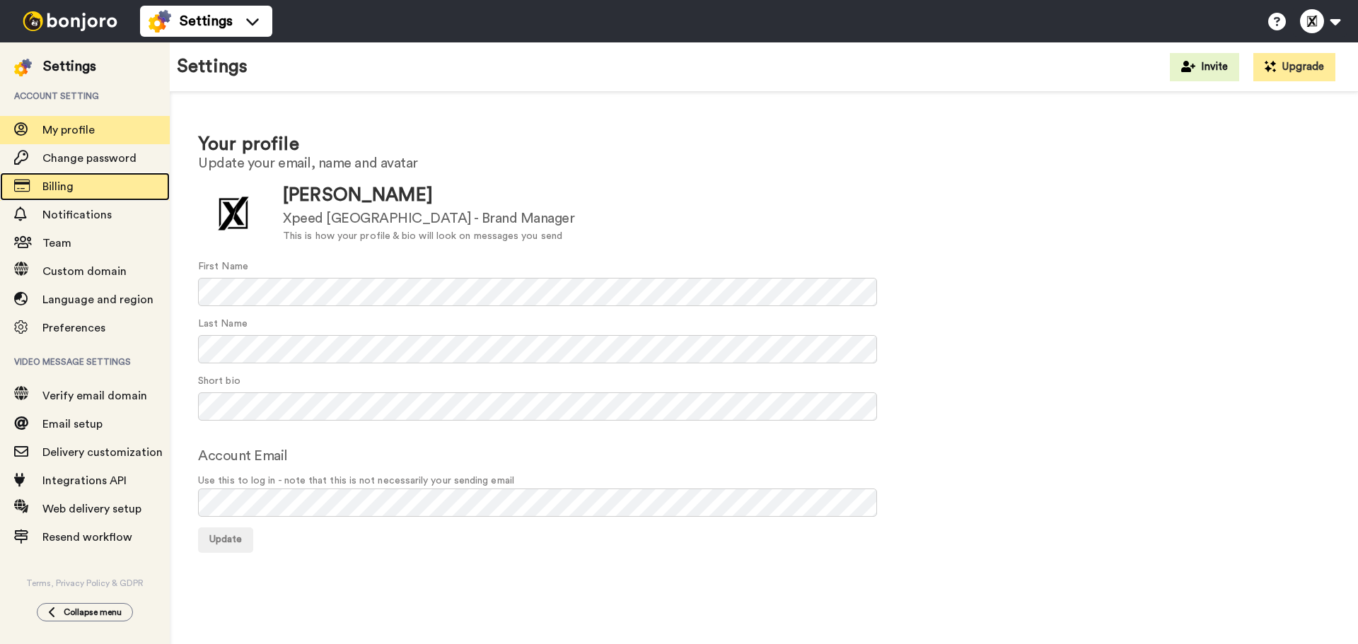
click at [50, 186] on span "Billing" at bounding box center [57, 186] width 31 height 11
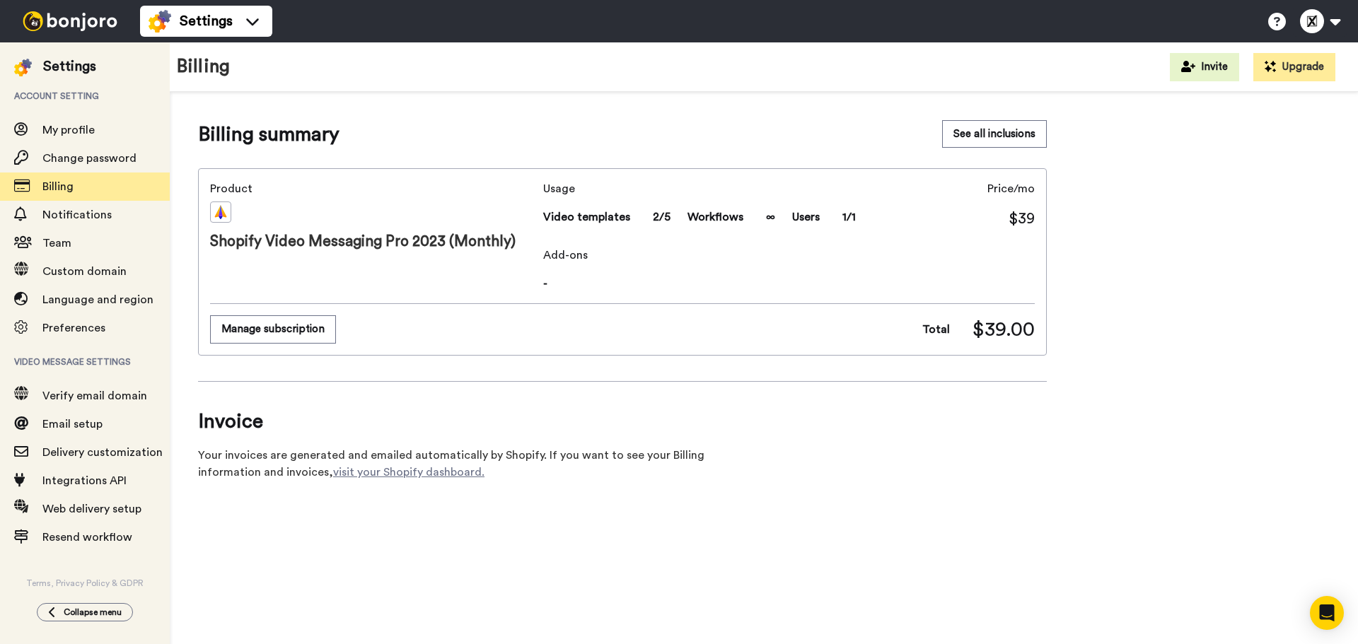
click at [324, 240] on div "Shopify Video Messaging Pro 2023 (Monthly)" at bounding box center [373, 227] width 327 height 51
click at [981, 139] on button "See all inclusions" at bounding box center [994, 134] width 105 height 28
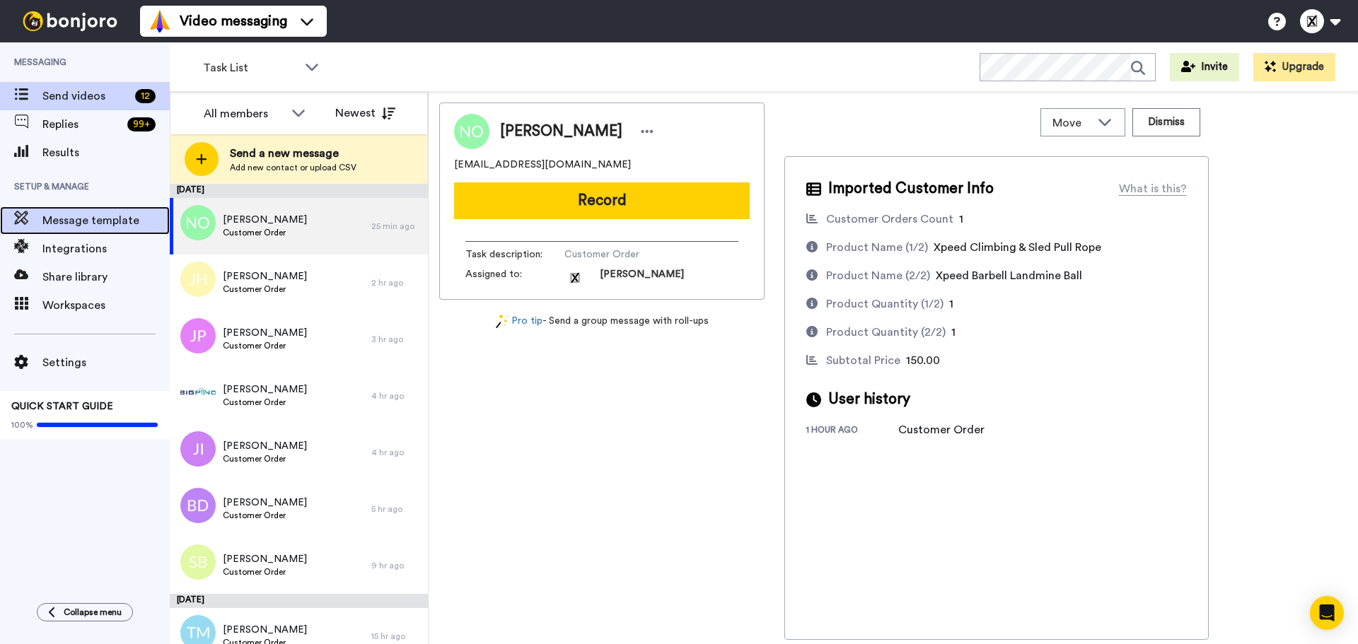
click at [78, 214] on span "Message template" at bounding box center [105, 220] width 127 height 17
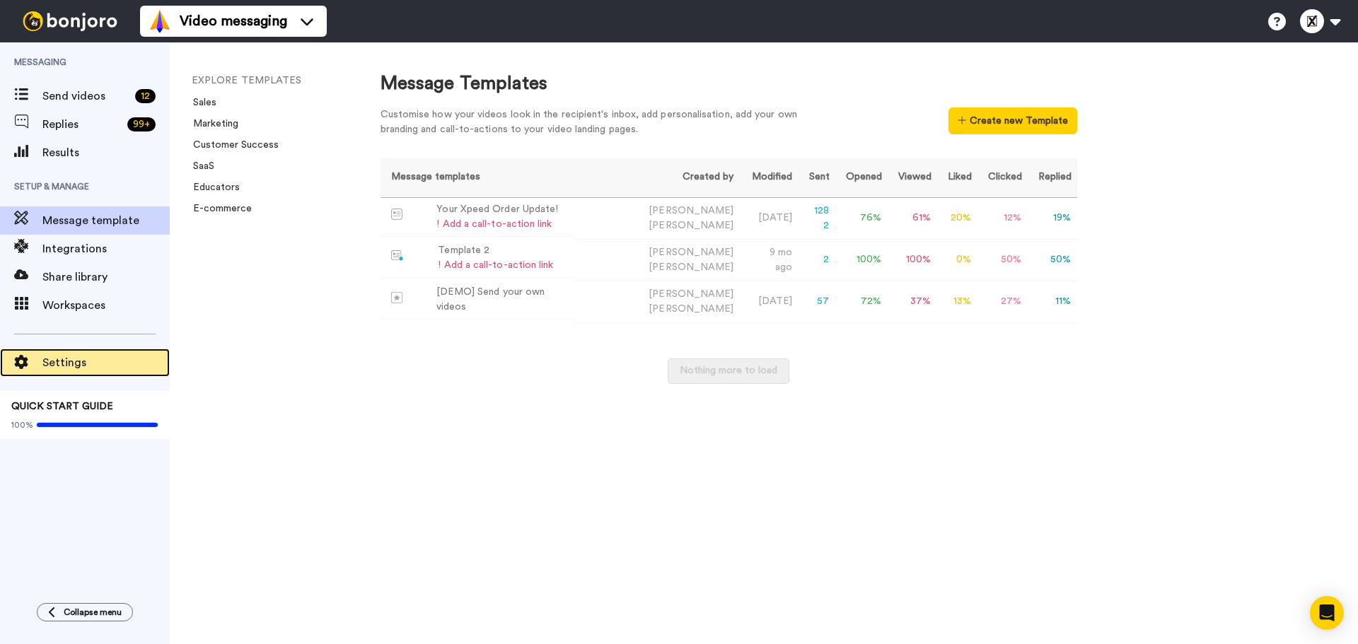
click at [46, 364] on span "Settings" at bounding box center [105, 362] width 127 height 17
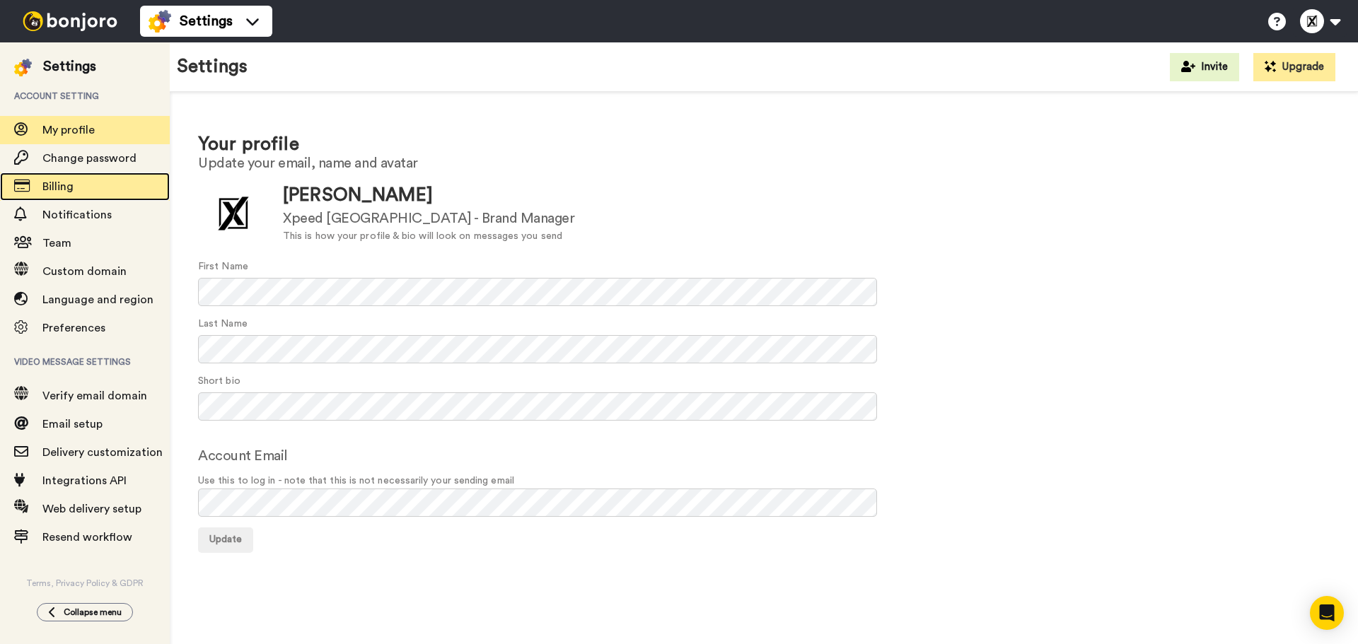
click at [82, 178] on span "Billing" at bounding box center [105, 186] width 127 height 17
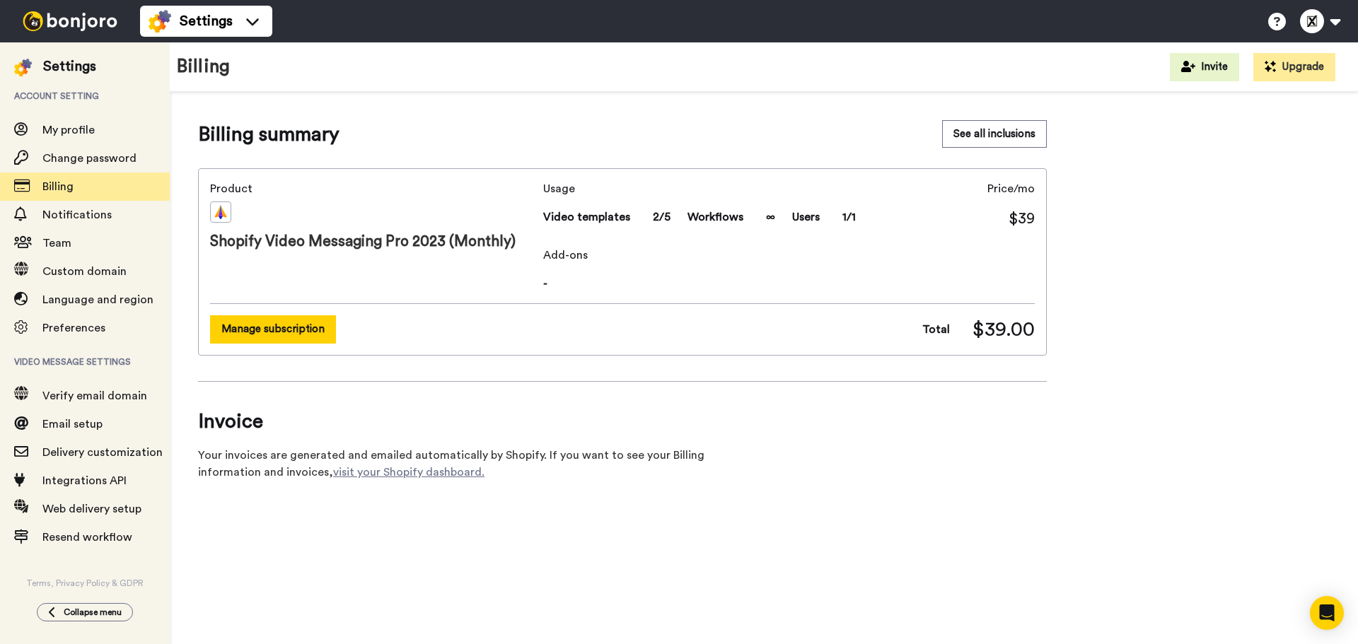
click at [313, 340] on button "Manage subscription" at bounding box center [273, 329] width 126 height 28
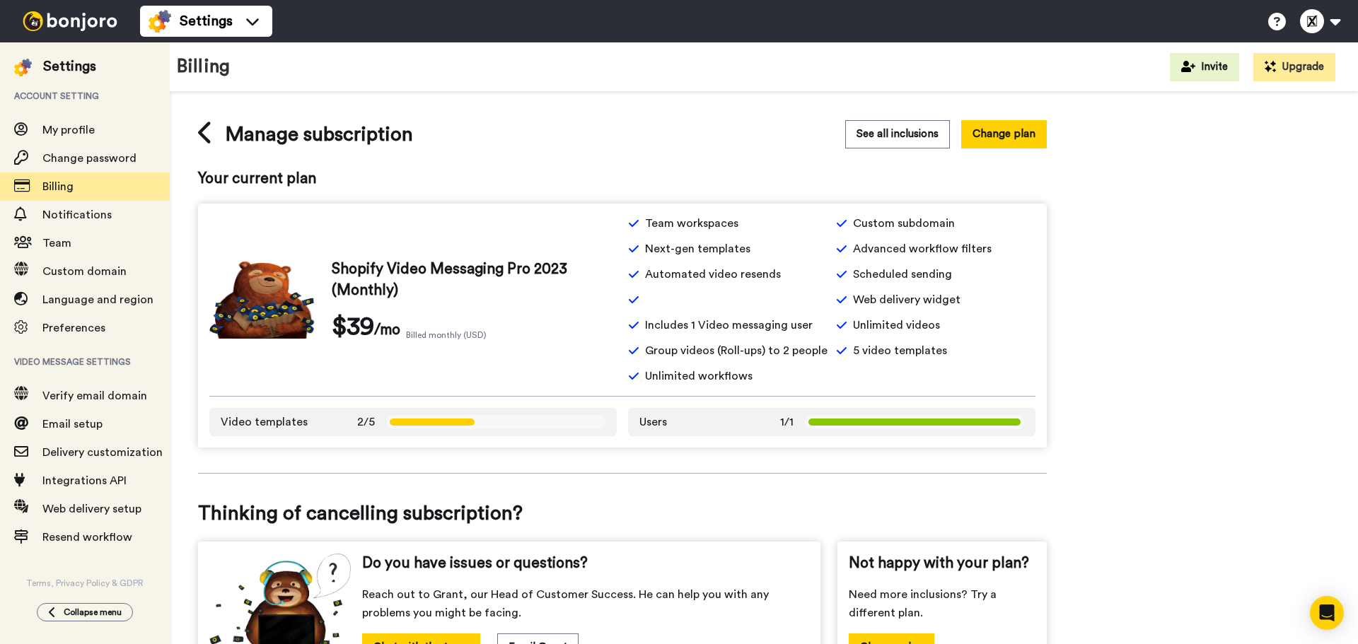
click at [427, 427] on span at bounding box center [495, 422] width 219 height 14
click at [709, 425] on span "Users 1/1" at bounding box center [716, 422] width 154 height 17
click at [91, 21] on img at bounding box center [70, 21] width 106 height 20
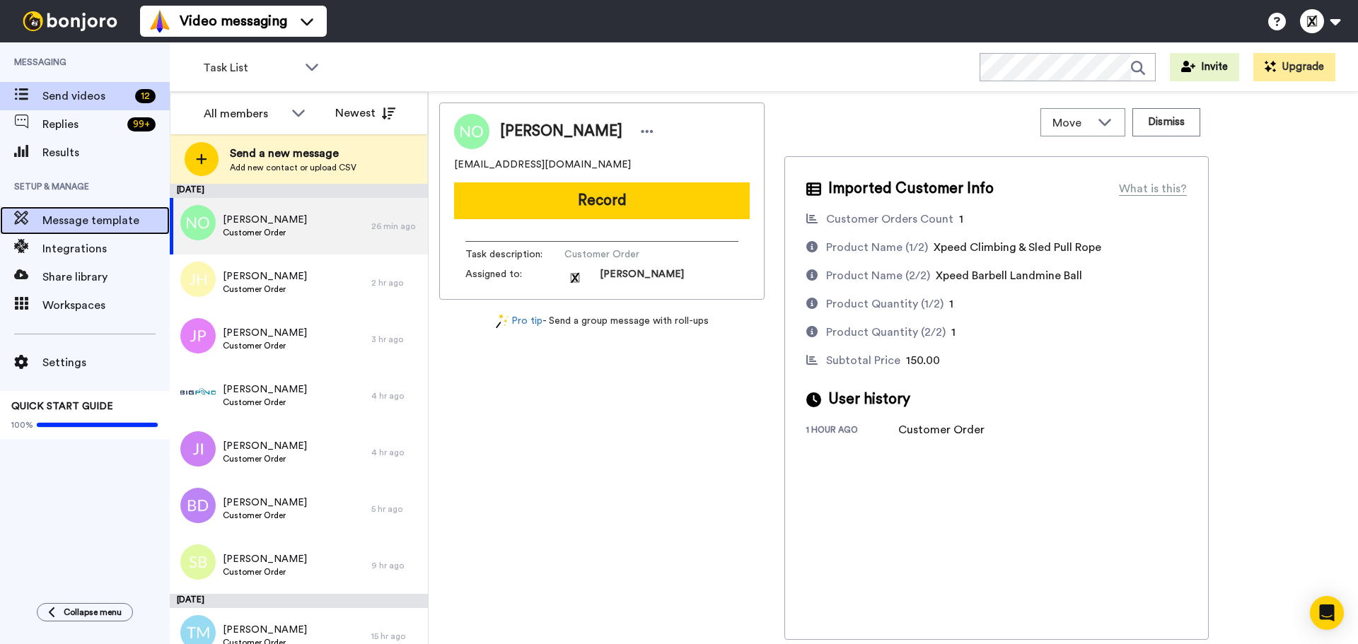
click at [103, 215] on span "Message template" at bounding box center [105, 220] width 127 height 17
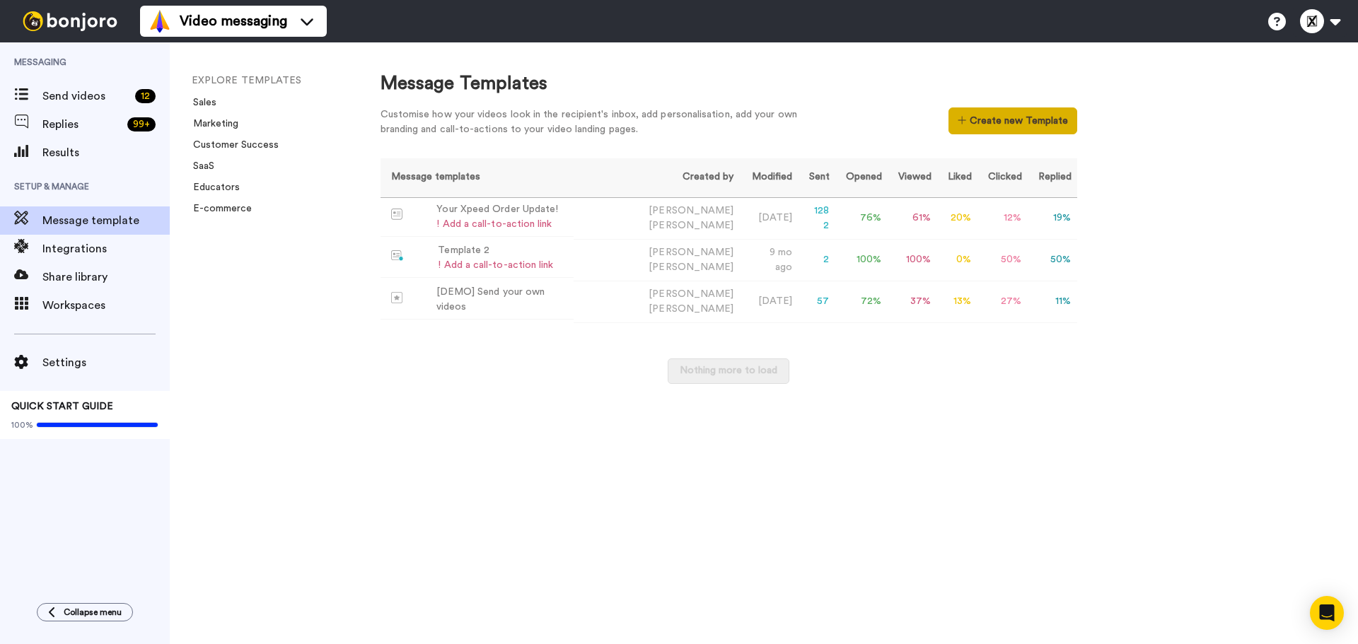
click at [1011, 124] on button "Create new Template" at bounding box center [1013, 121] width 128 height 27
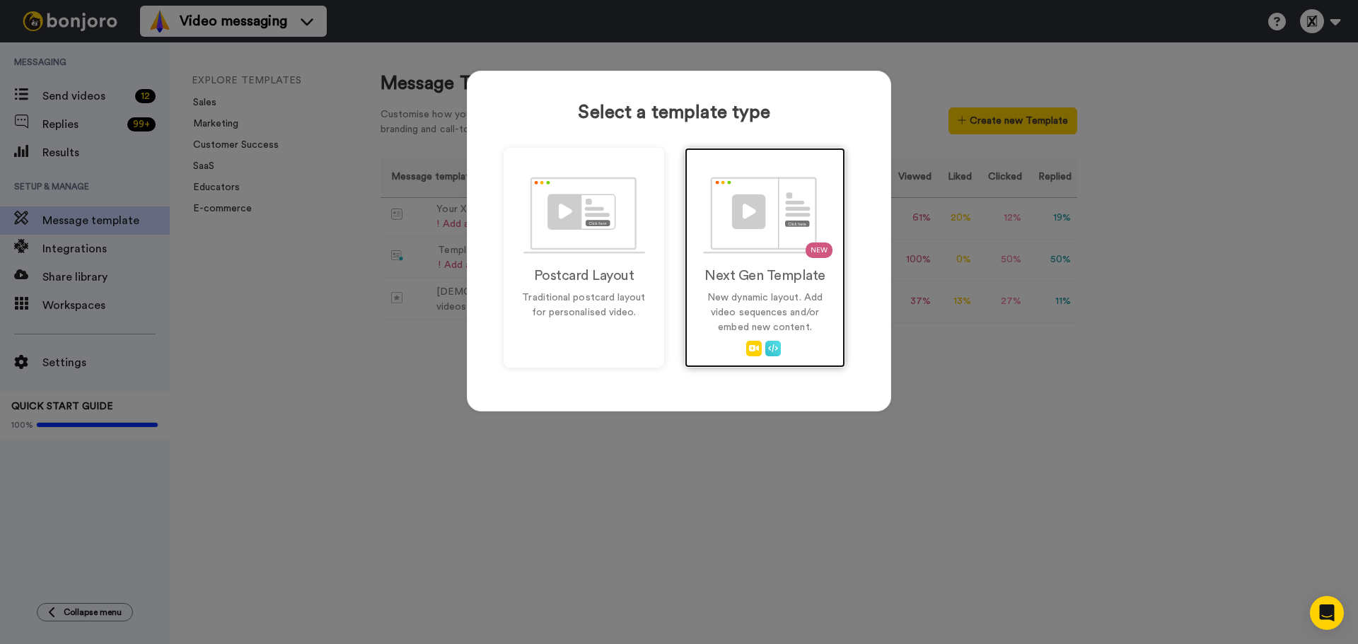
click at [779, 240] on img at bounding box center [765, 215] width 124 height 77
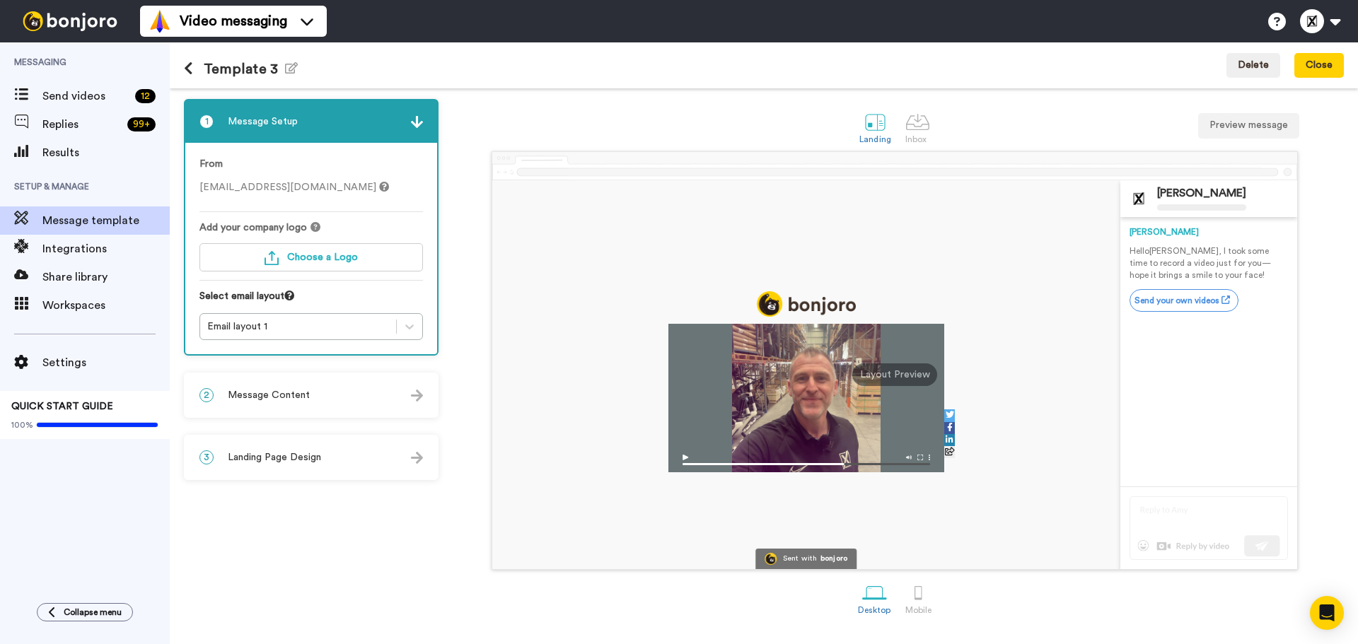
click at [286, 393] on span "Message Content" at bounding box center [269, 395] width 82 height 14
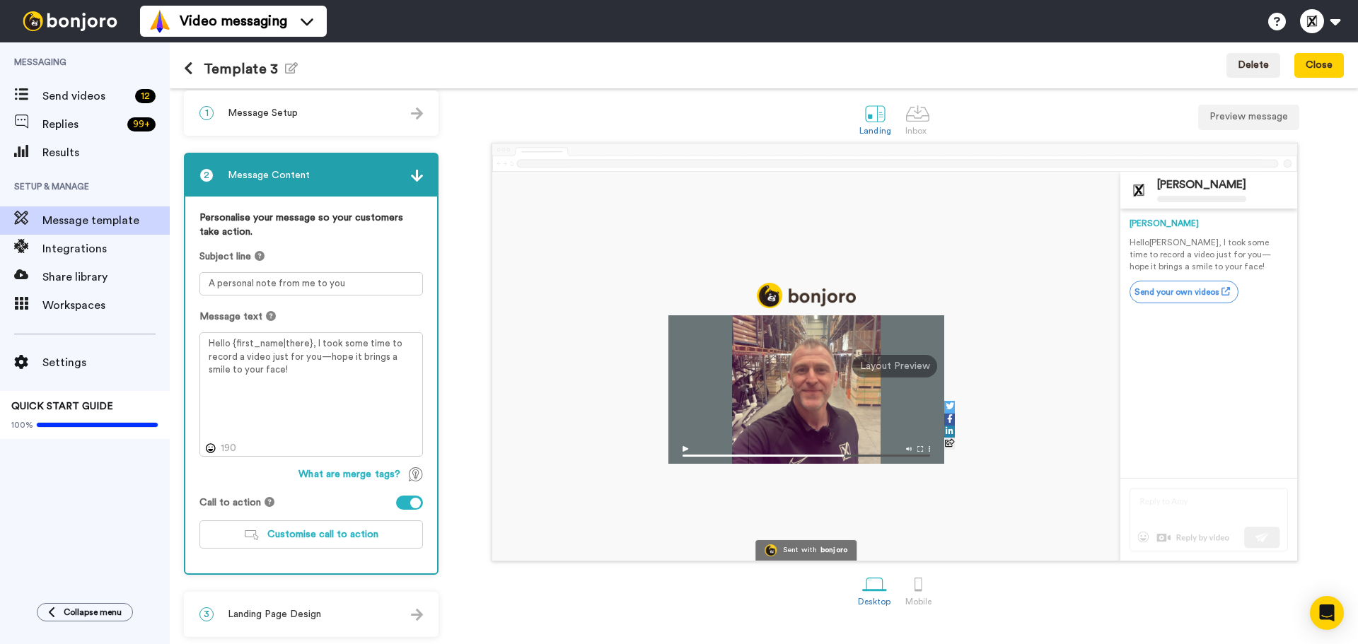
scroll to position [12, 0]
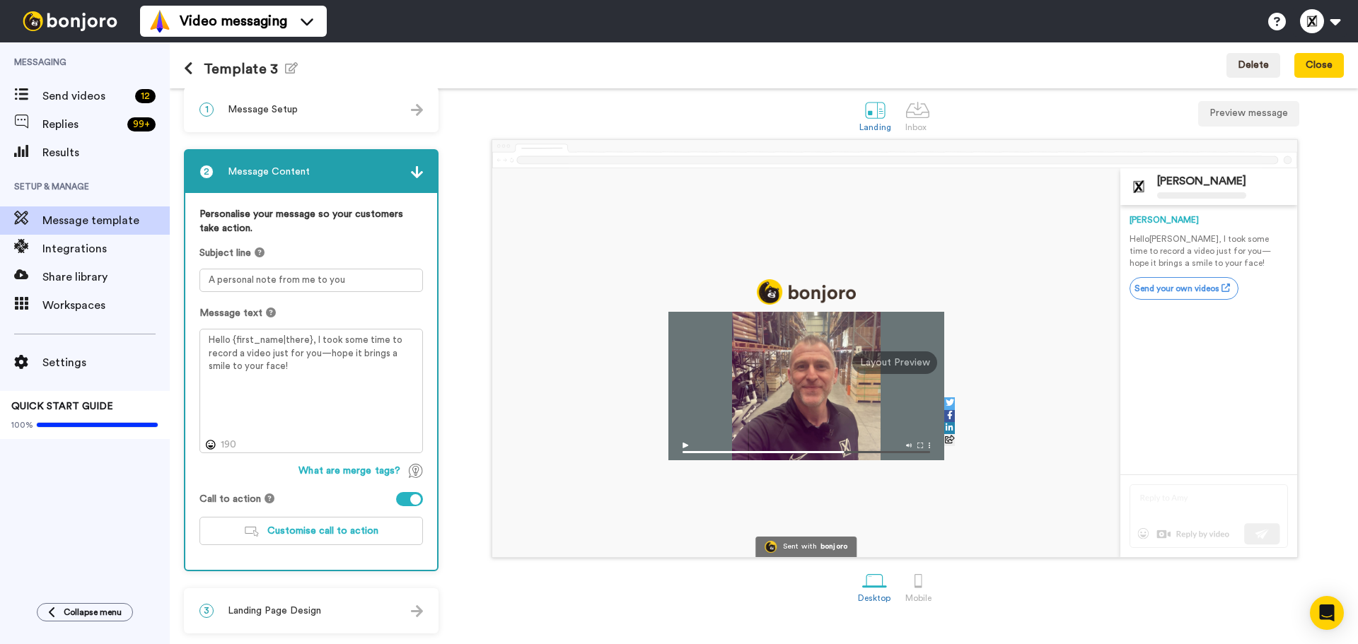
click at [286, 609] on span "Landing Page Design" at bounding box center [274, 611] width 93 height 14
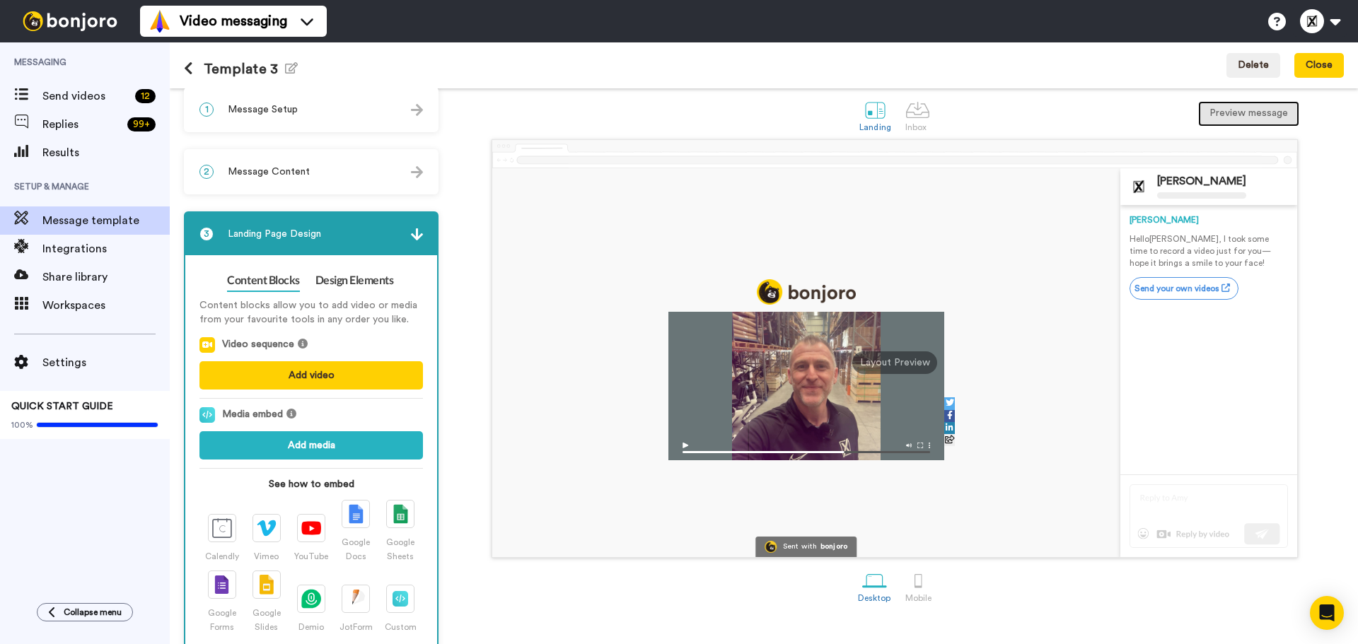
click at [1214, 110] on button "Preview message" at bounding box center [1248, 113] width 101 height 25
click at [276, 280] on link "Content Blocks" at bounding box center [263, 280] width 72 height 23
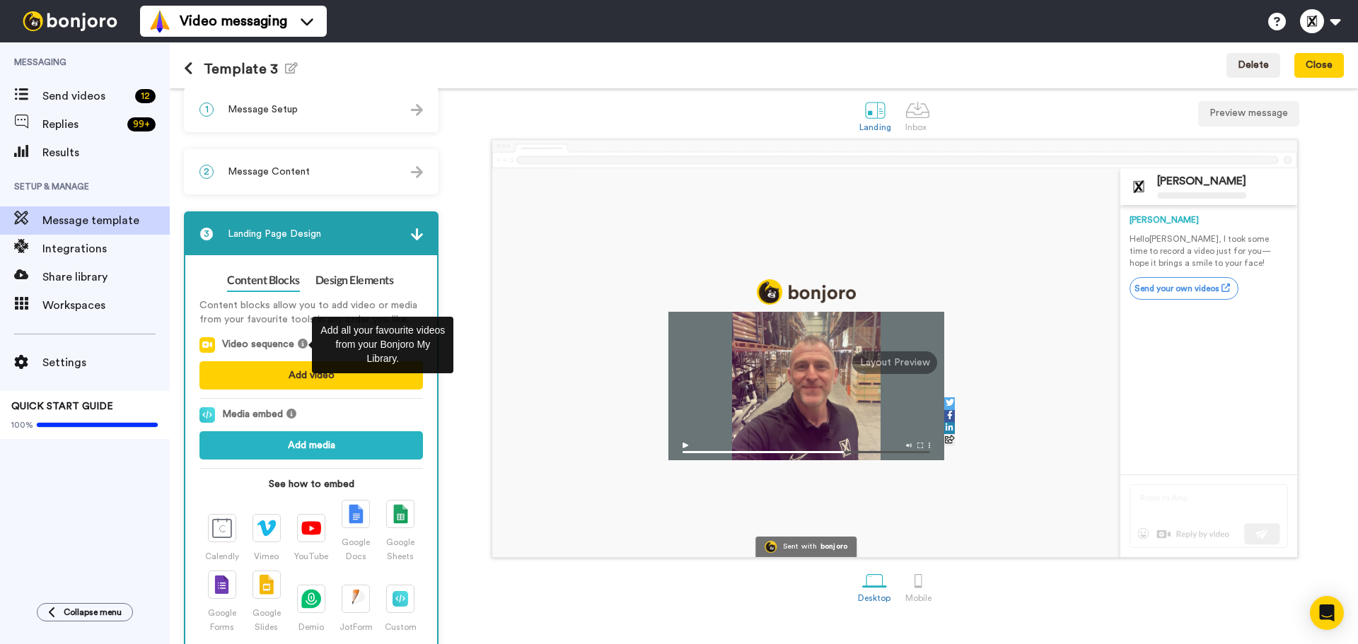
click at [299, 343] on icon at bounding box center [303, 344] width 10 height 10
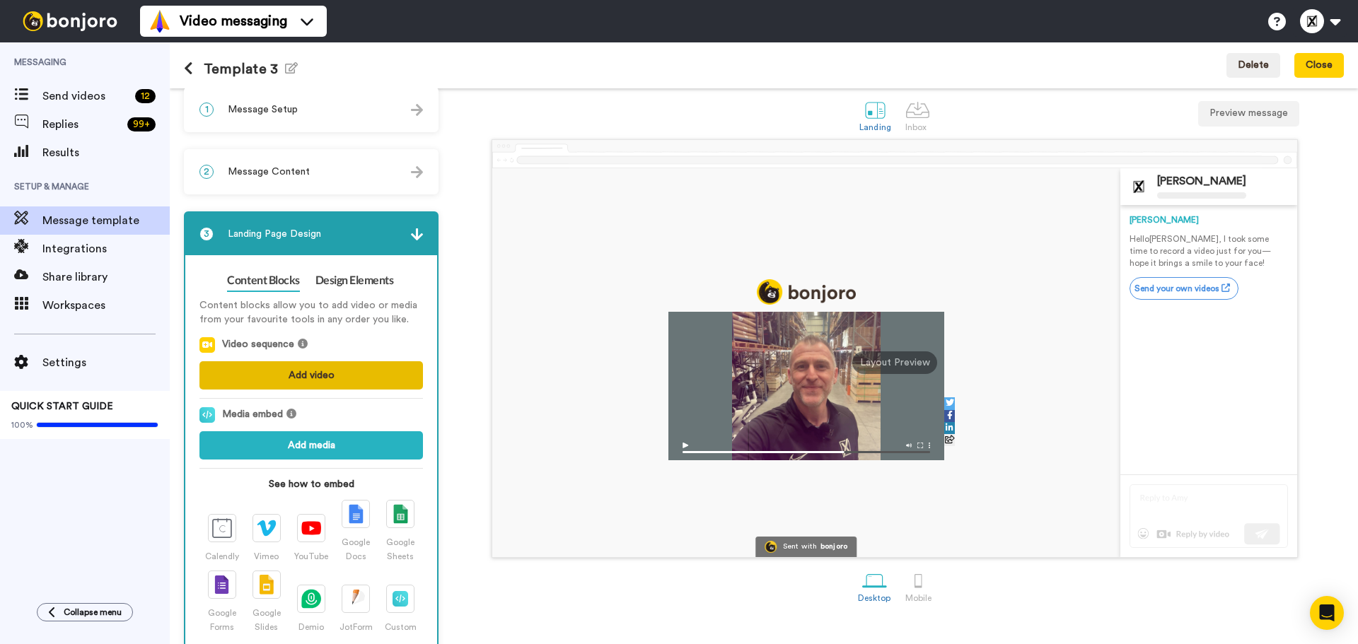
click at [300, 380] on button "Add video" at bounding box center [311, 375] width 224 height 28
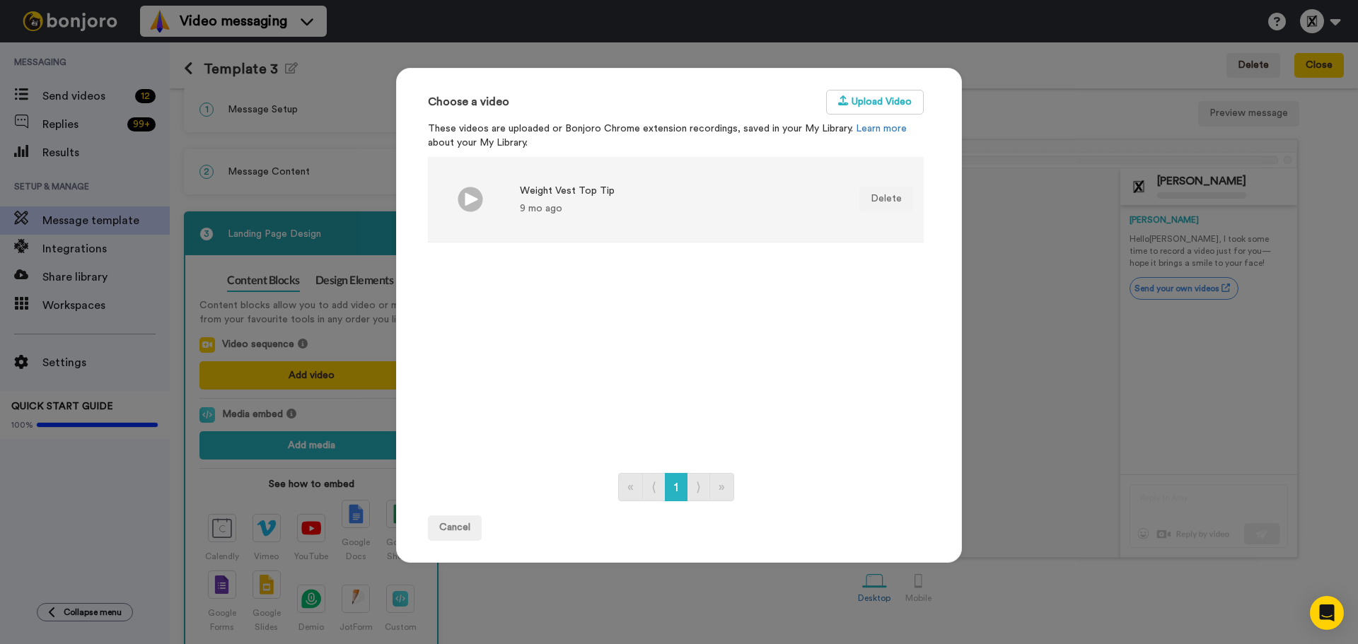
click at [464, 202] on img at bounding box center [470, 199] width 25 height 25
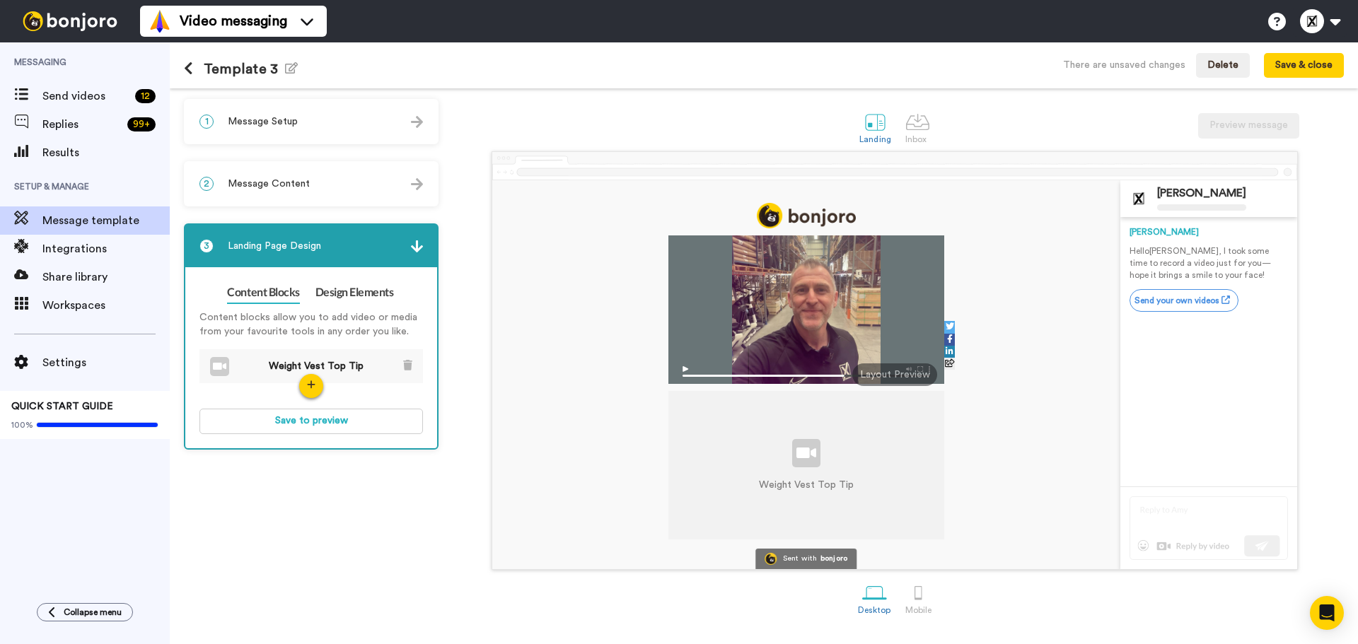
scroll to position [0, 0]
click at [811, 453] on img at bounding box center [806, 453] width 20 height 11
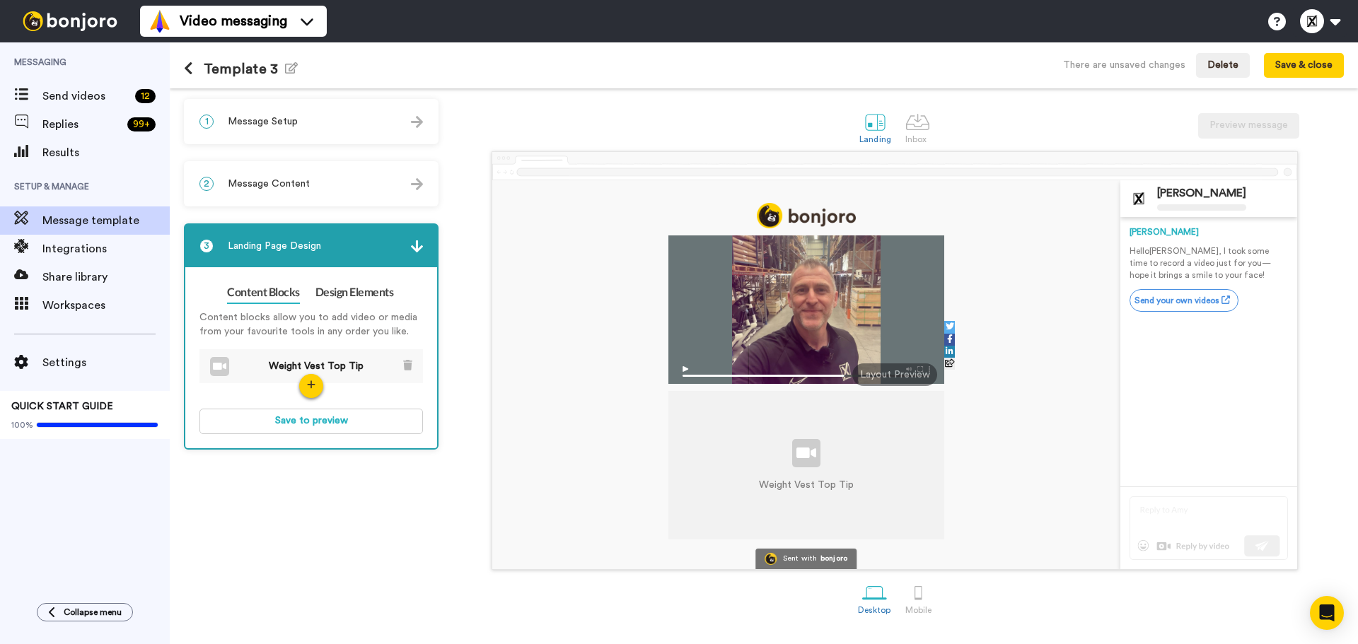
click at [811, 453] on img at bounding box center [806, 453] width 20 height 11
click at [233, 364] on li "Weight Vest Top Tip" at bounding box center [311, 366] width 224 height 35
click at [354, 370] on span "Weight Vest Top Tip" at bounding box center [316, 366] width 109 height 14
click at [361, 418] on button "Save to preview" at bounding box center [311, 421] width 224 height 25
click at [1269, 112] on div "Landing Inbox Preview message" at bounding box center [895, 127] width 898 height 49
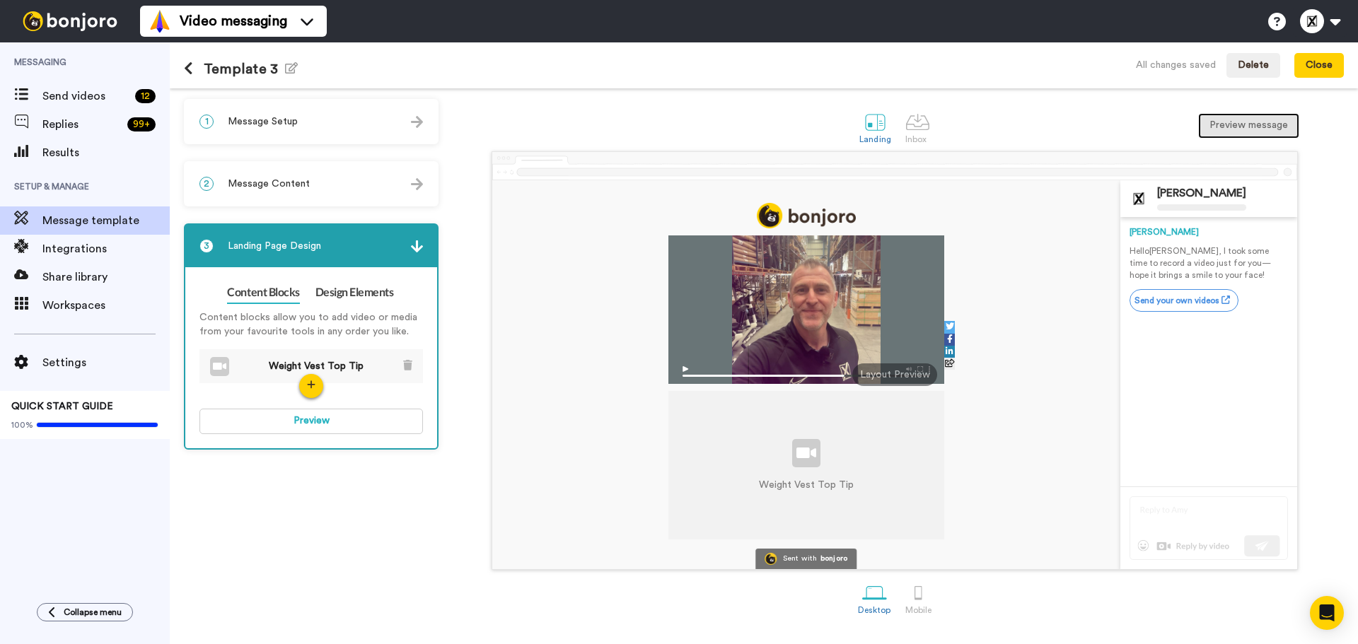
click at [1265, 124] on button "Preview message" at bounding box center [1248, 125] width 101 height 25
click at [408, 371] on link at bounding box center [407, 366] width 9 height 15
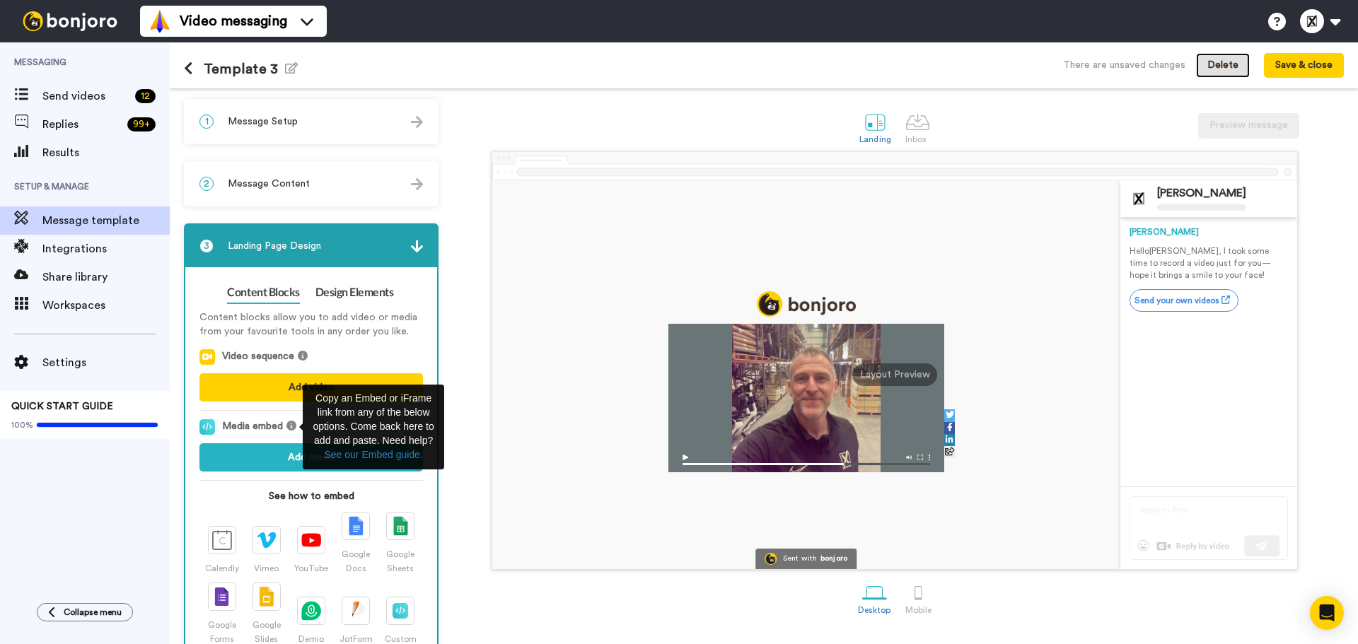
click at [1224, 56] on button "Delete" at bounding box center [1223, 65] width 54 height 25
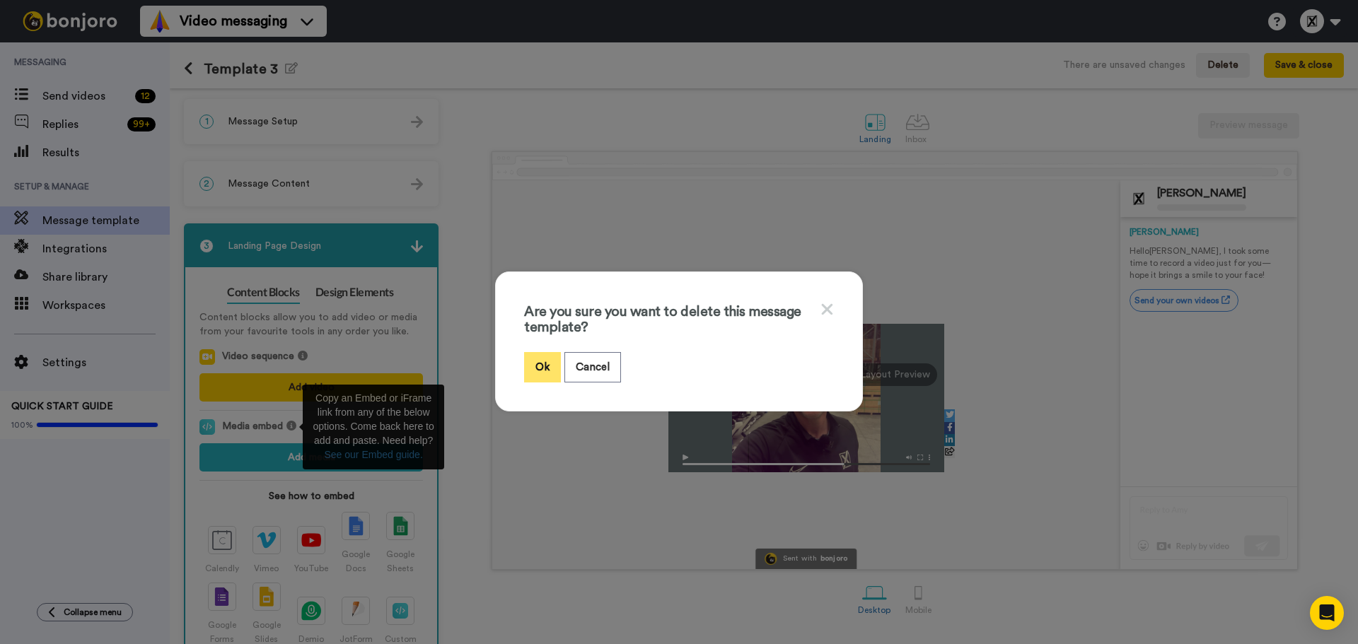
click at [525, 378] on button "Ok" at bounding box center [542, 367] width 37 height 30
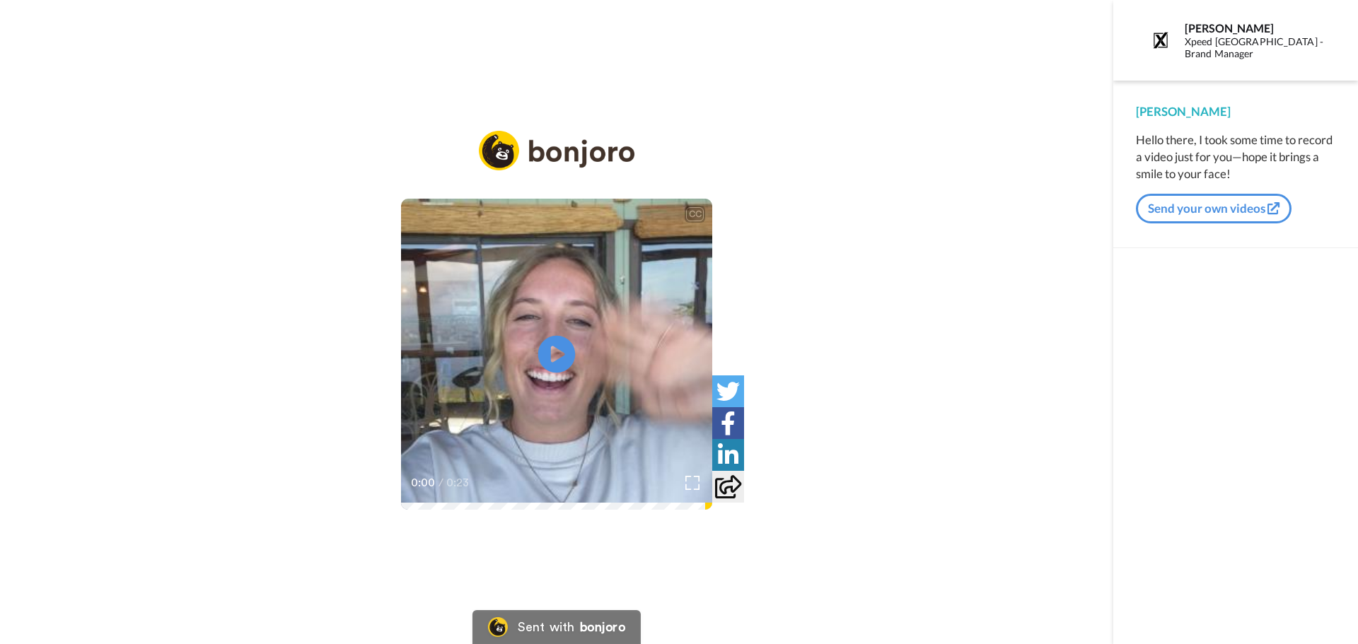
click at [558, 352] on icon "Play/Pause" at bounding box center [556, 354] width 37 height 67
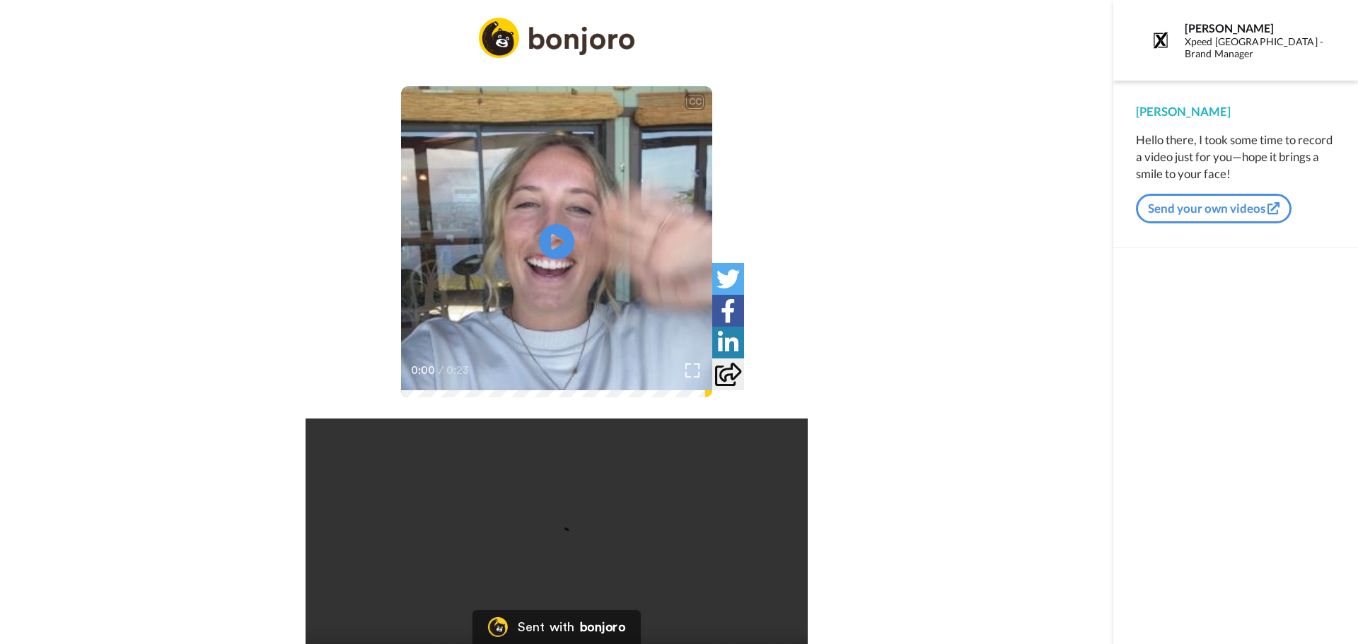
scroll to position [79, 0]
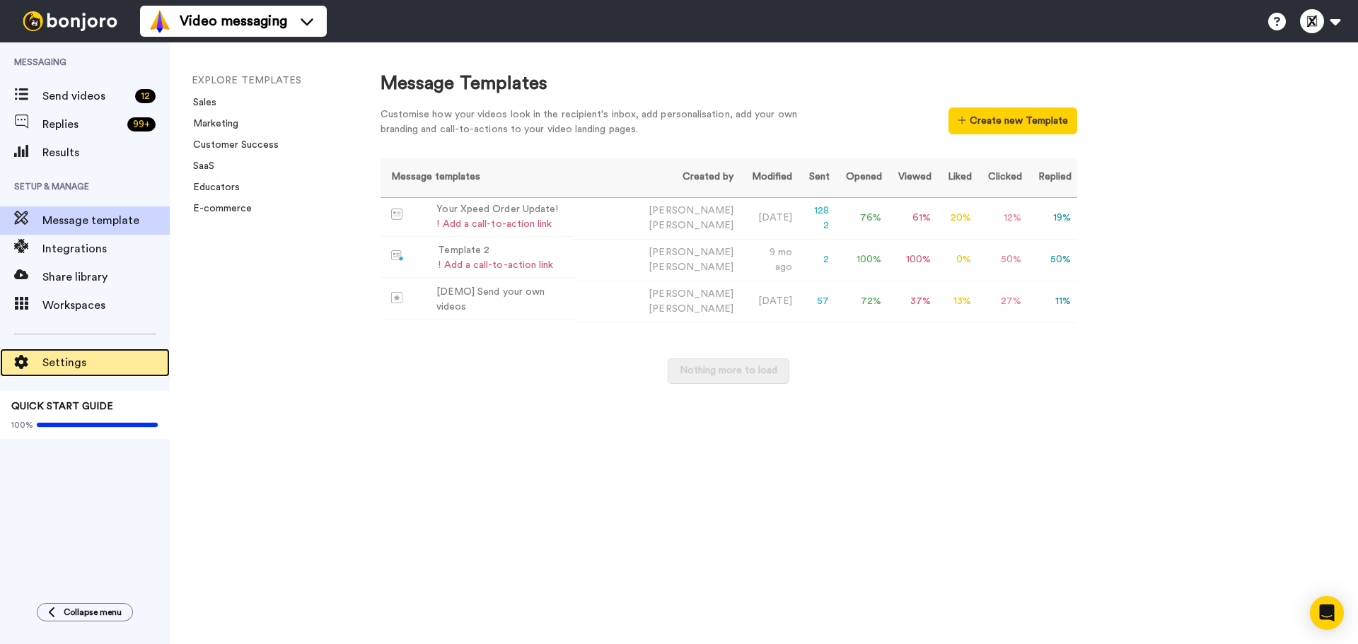
click at [67, 371] on span "Settings" at bounding box center [105, 362] width 127 height 17
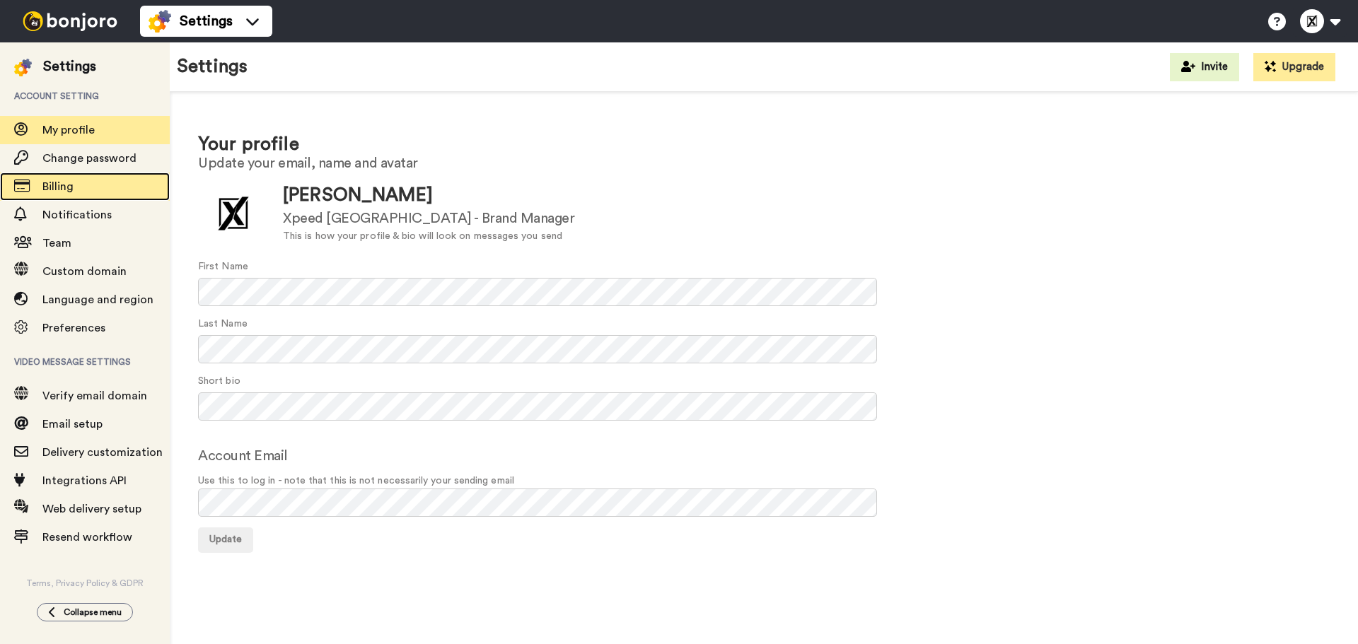
click at [76, 184] on span "Billing" at bounding box center [105, 186] width 127 height 17
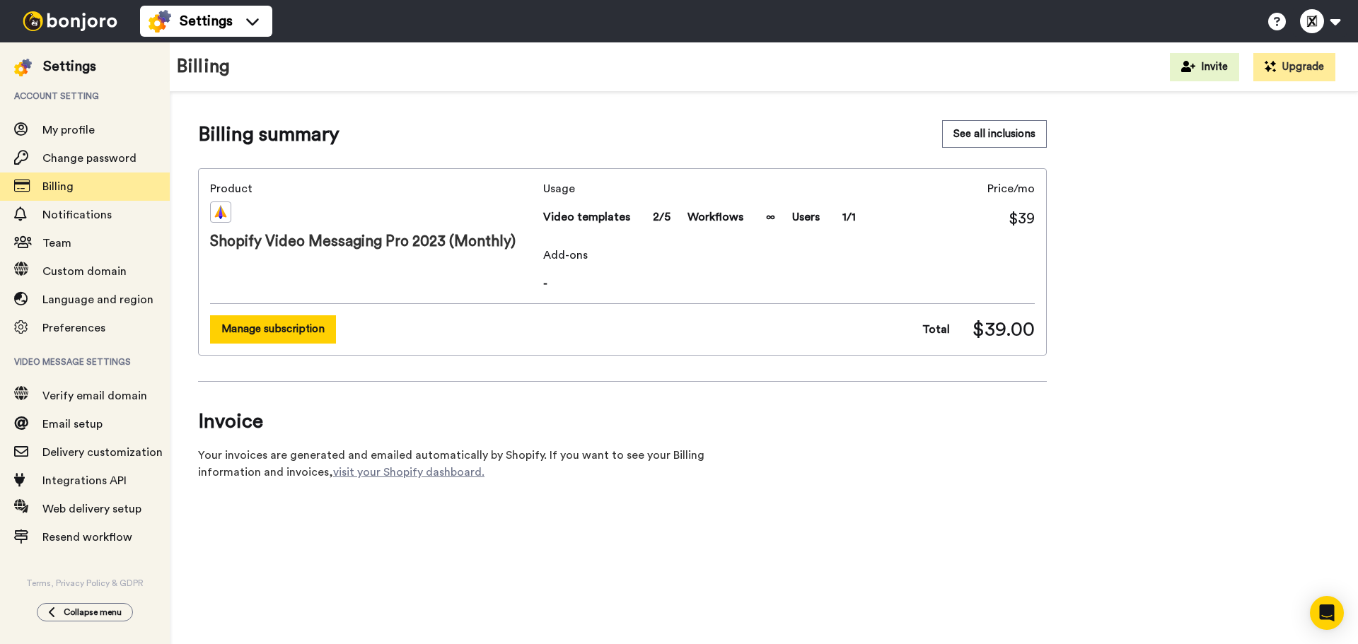
click at [287, 323] on button "Manage subscription" at bounding box center [273, 329] width 126 height 28
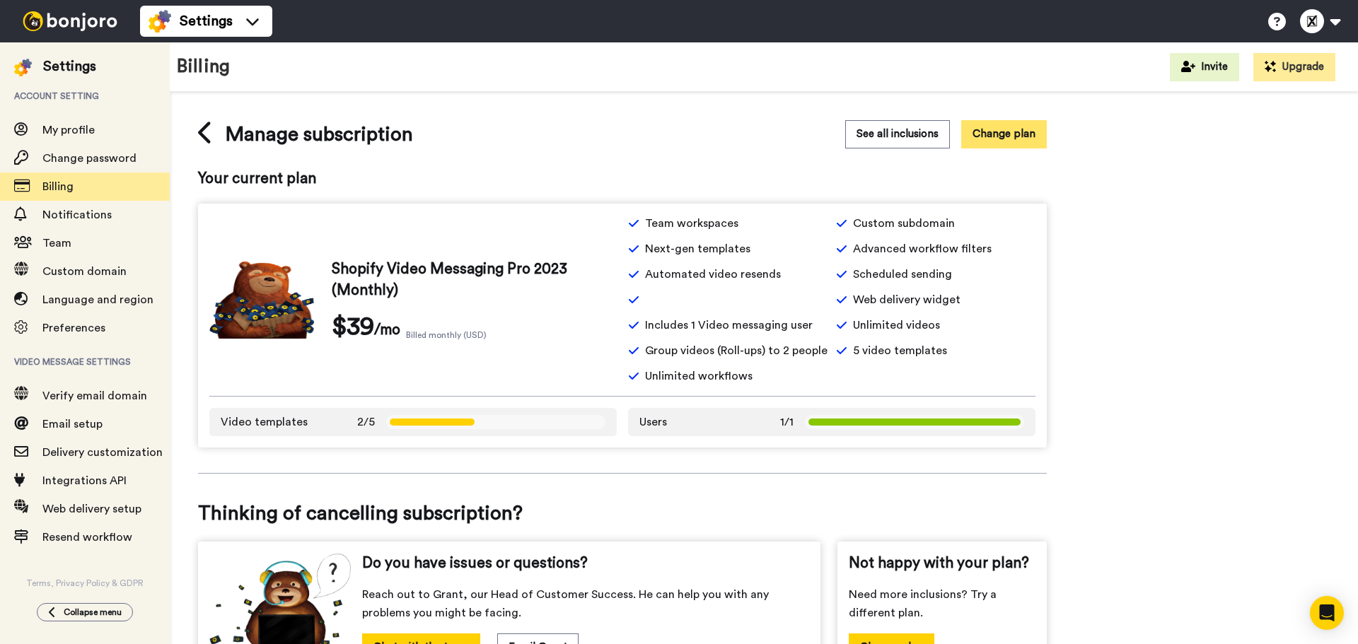
click at [1002, 148] on button "Change plan" at bounding box center [1004, 134] width 86 height 28
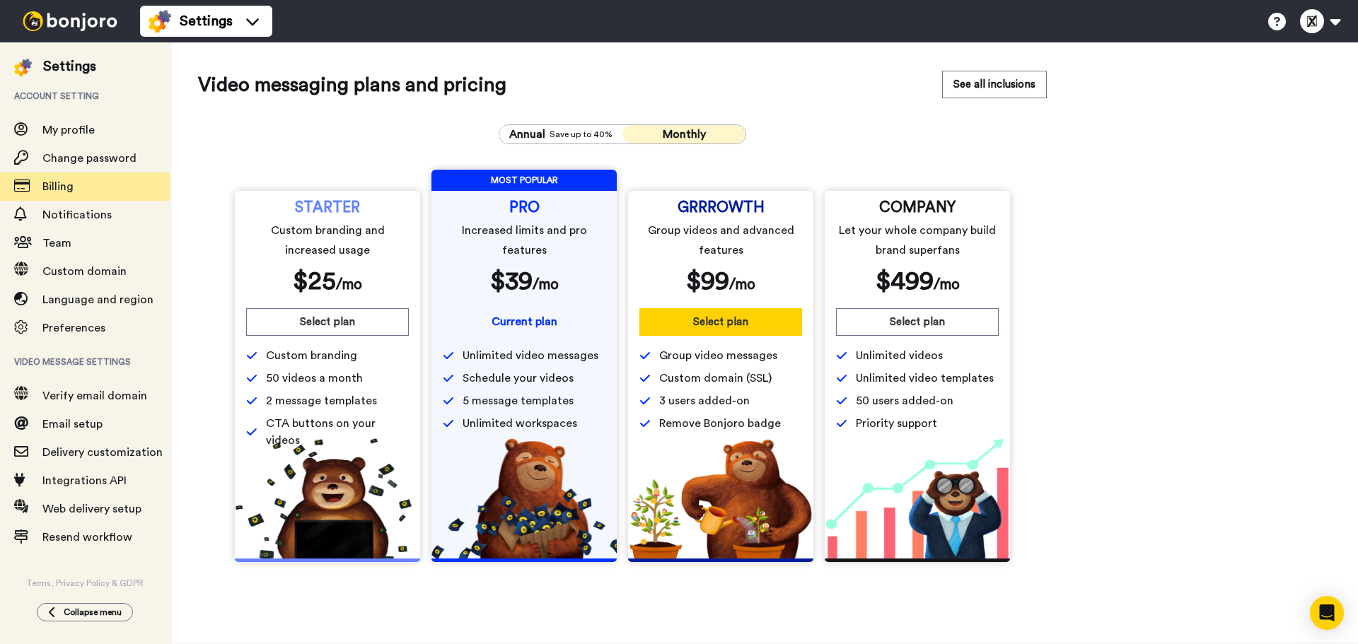
click at [695, 327] on button "Select plan" at bounding box center [720, 322] width 163 height 28
